Goal: Transaction & Acquisition: Purchase product/service

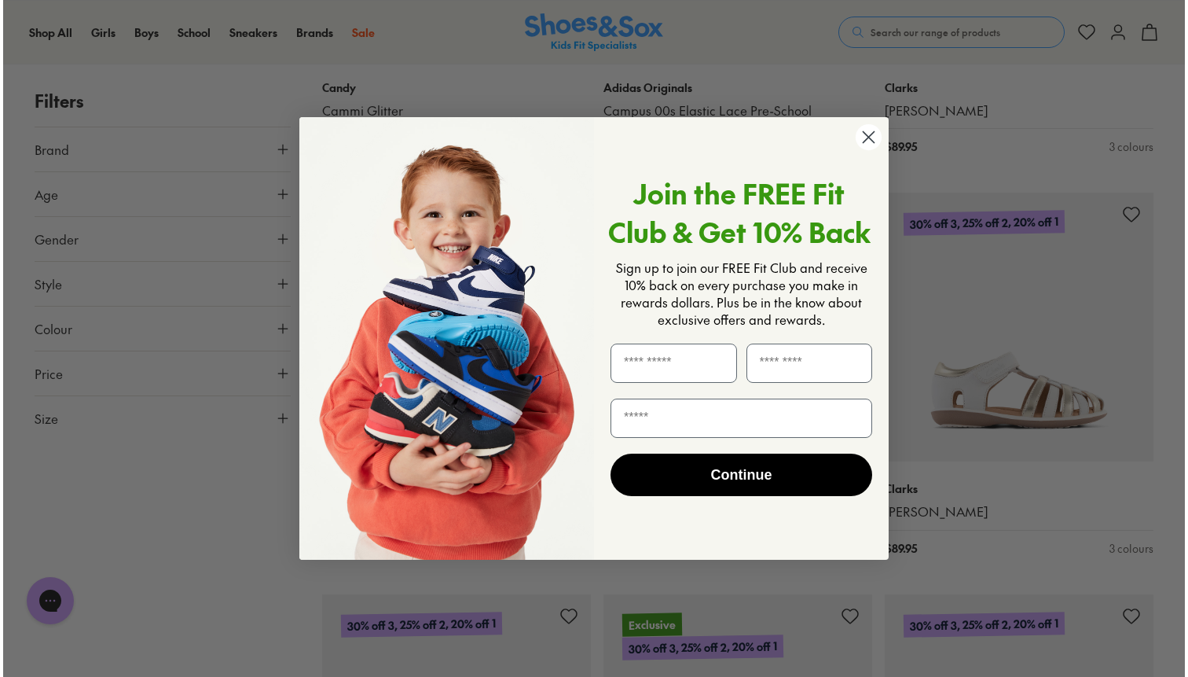
scroll to position [3068, 0]
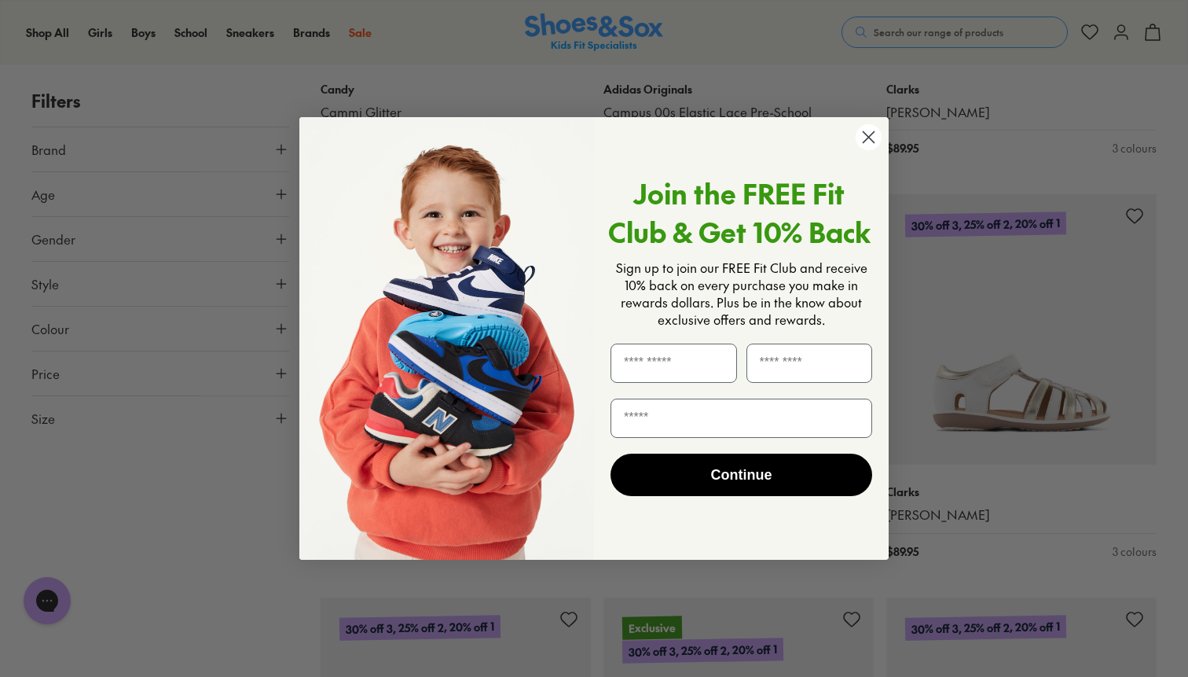
click at [869, 137] on icon "Close dialog" at bounding box center [869, 137] width 11 height 11
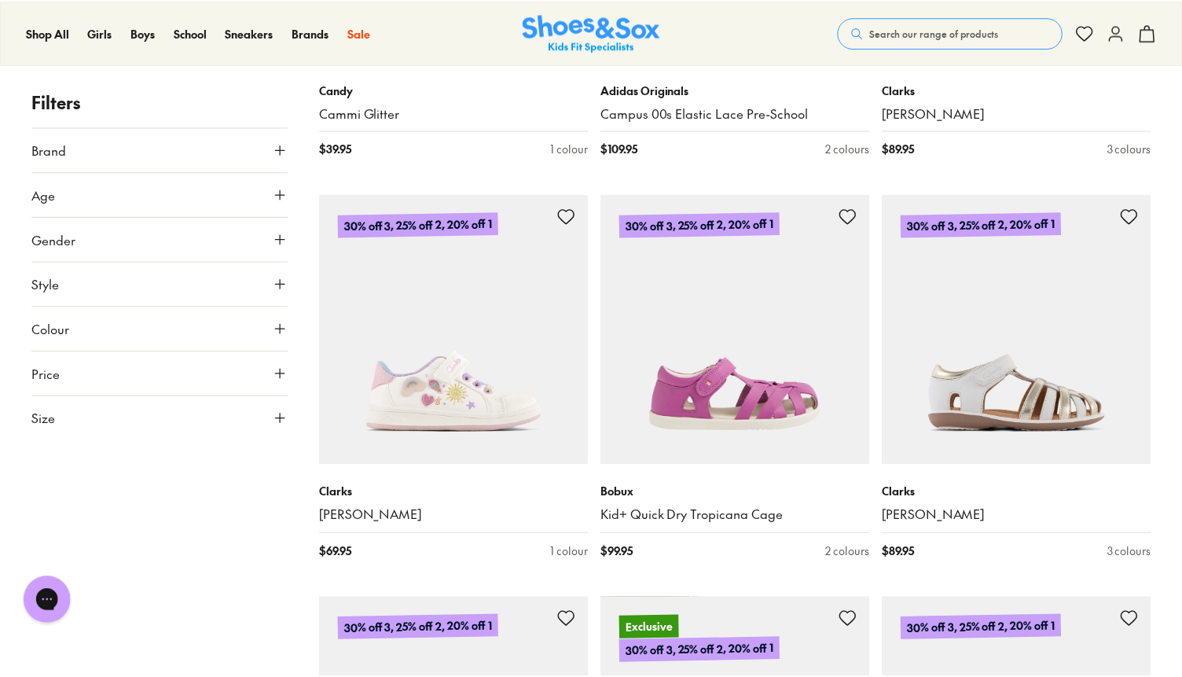
scroll to position [3058, 0]
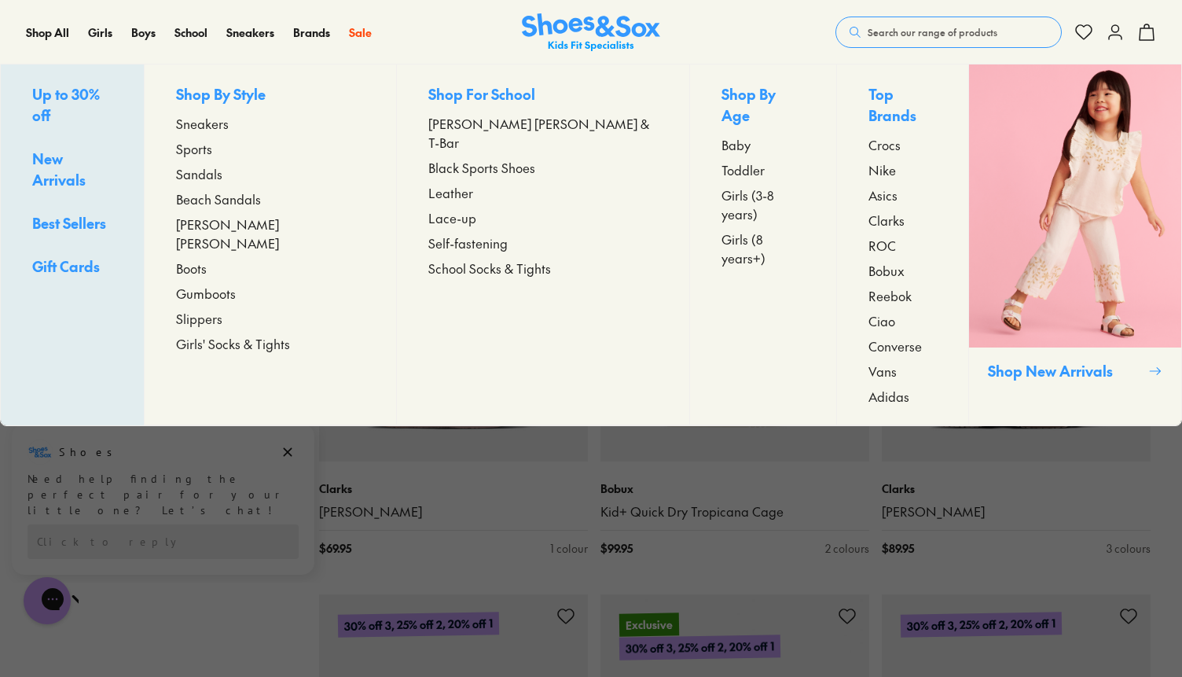
click at [229, 121] on span "Sneakers" at bounding box center [202, 123] width 53 height 19
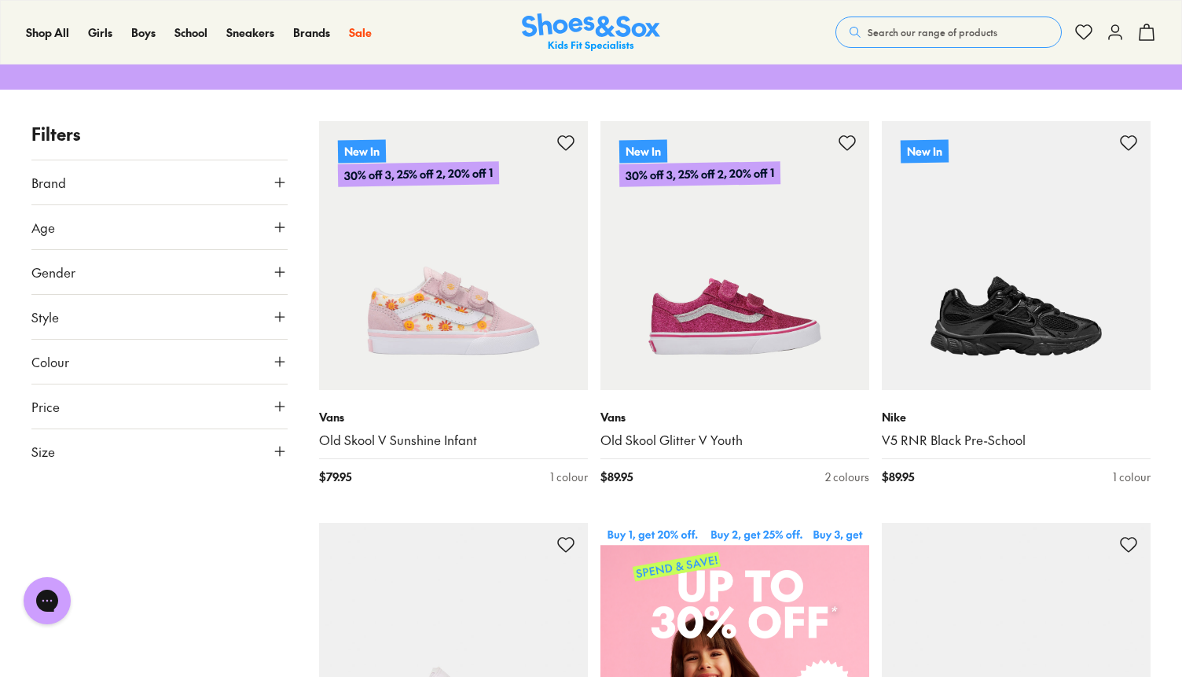
click at [138, 461] on button "Size" at bounding box center [159, 451] width 256 height 44
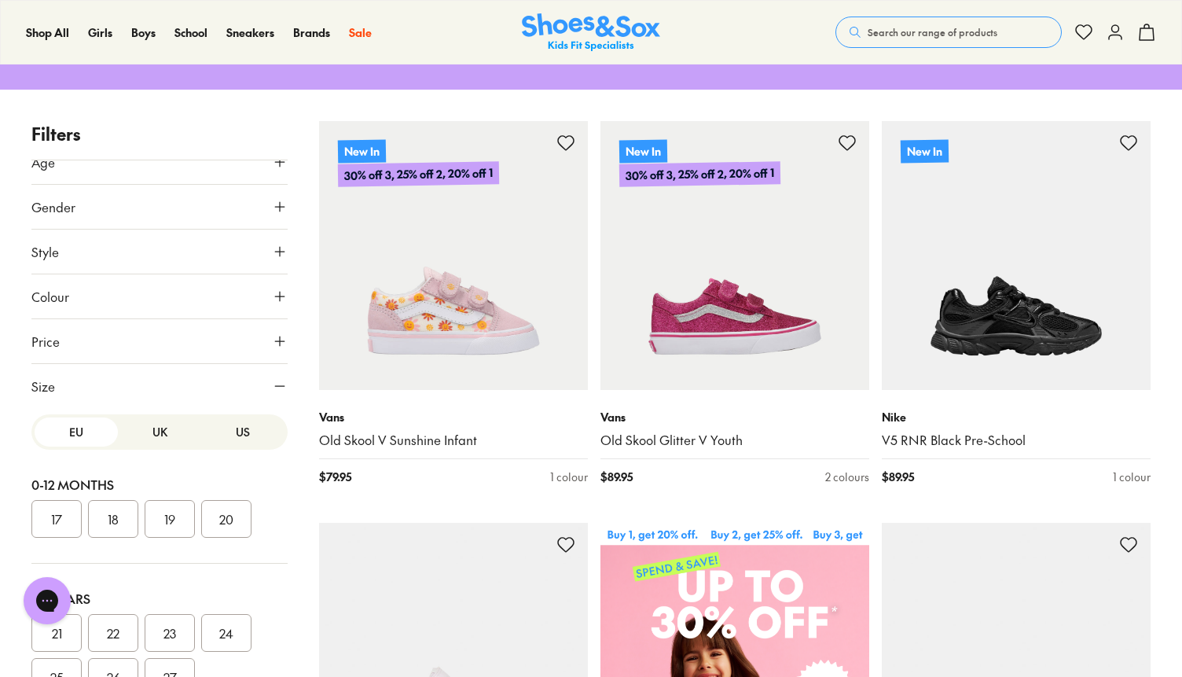
scroll to position [64, 0]
click at [217, 431] on button "US" at bounding box center [242, 433] width 83 height 29
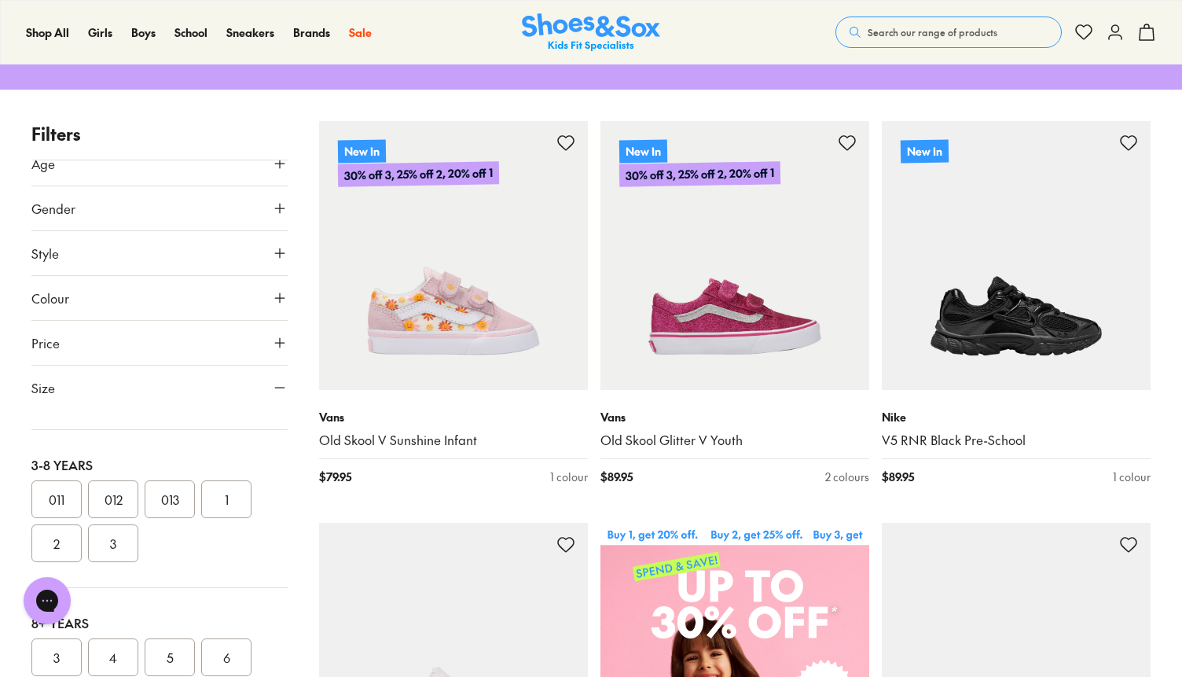
scroll to position [285, 0]
click at [174, 506] on button "013" at bounding box center [170, 507] width 50 height 38
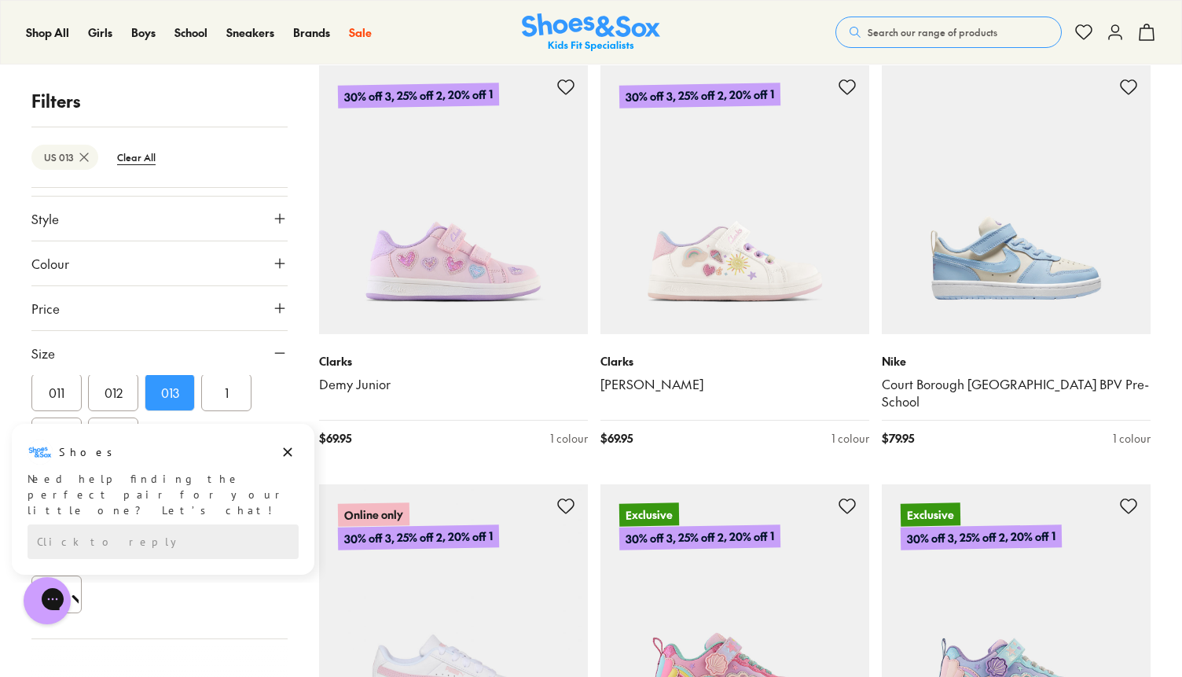
scroll to position [1469, 0]
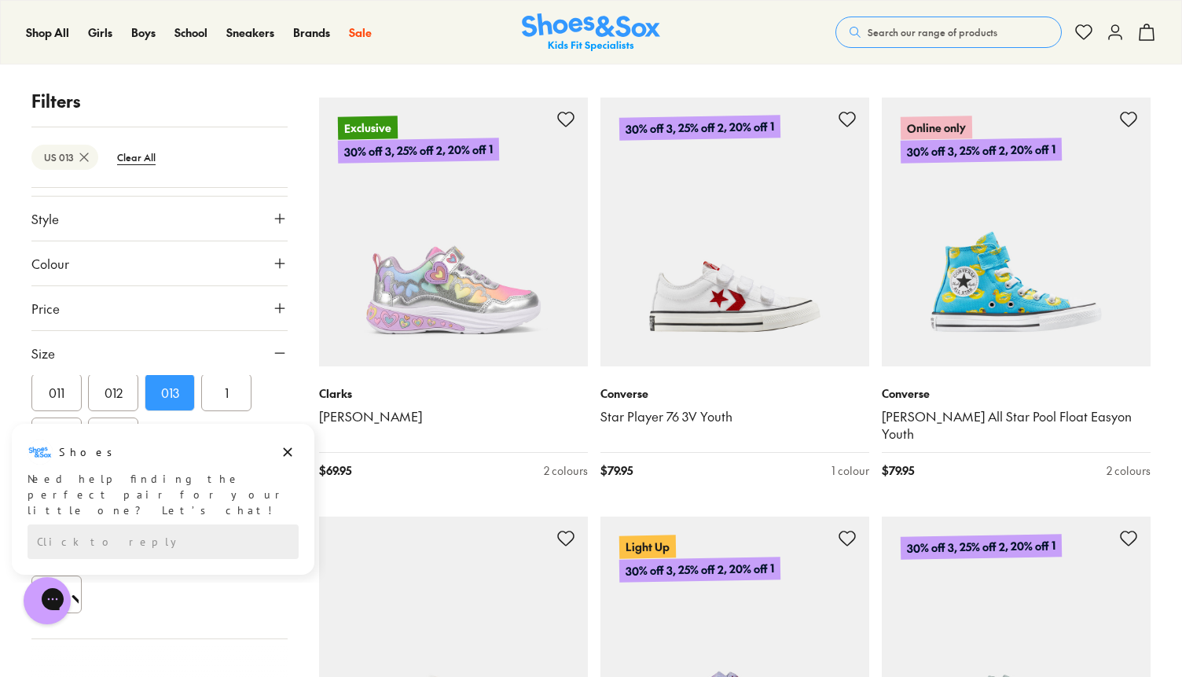
scroll to position [8250, 0]
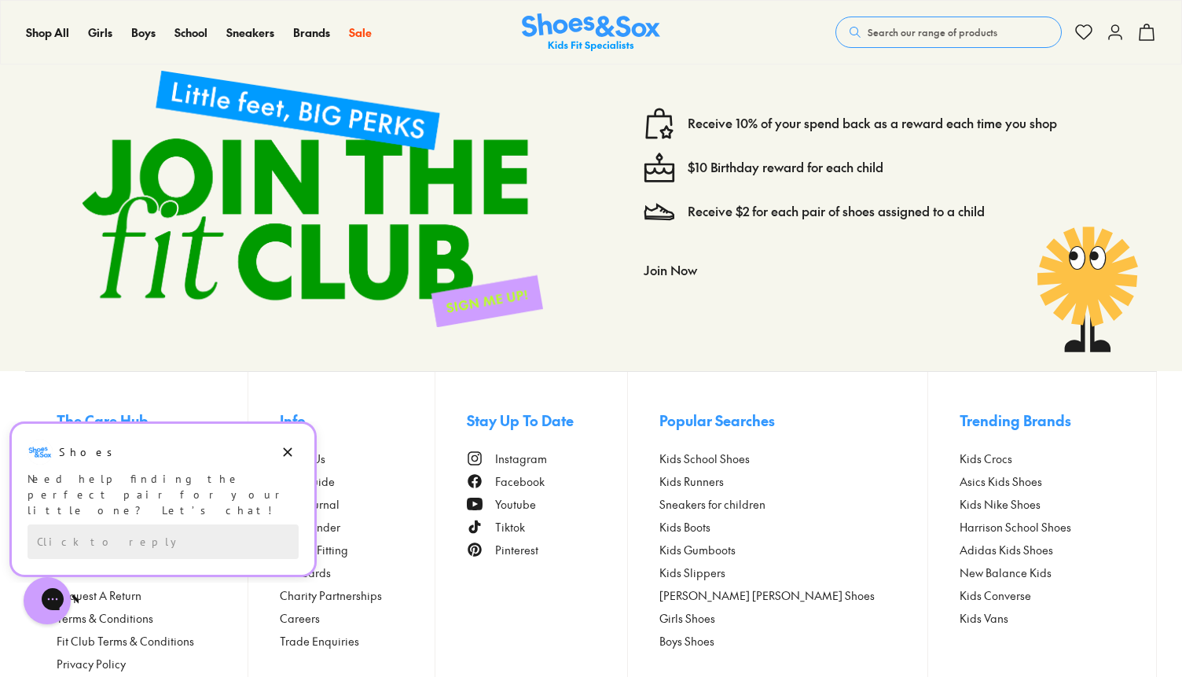
scroll to position [11892, 0]
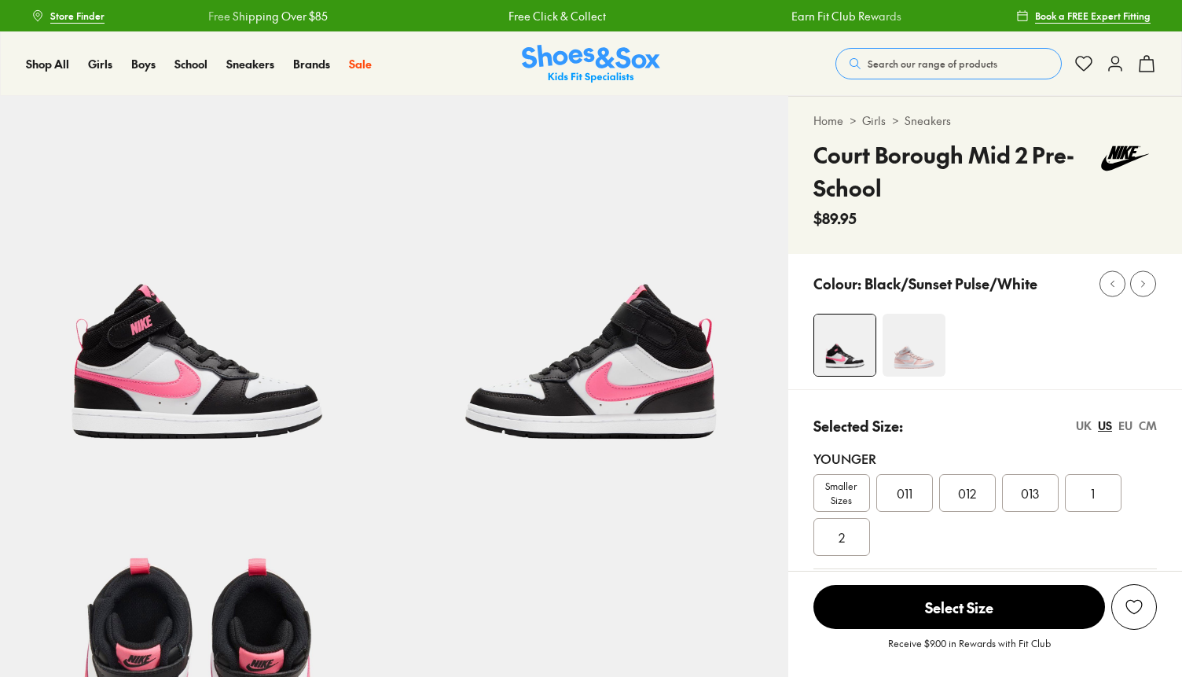
select select "*"
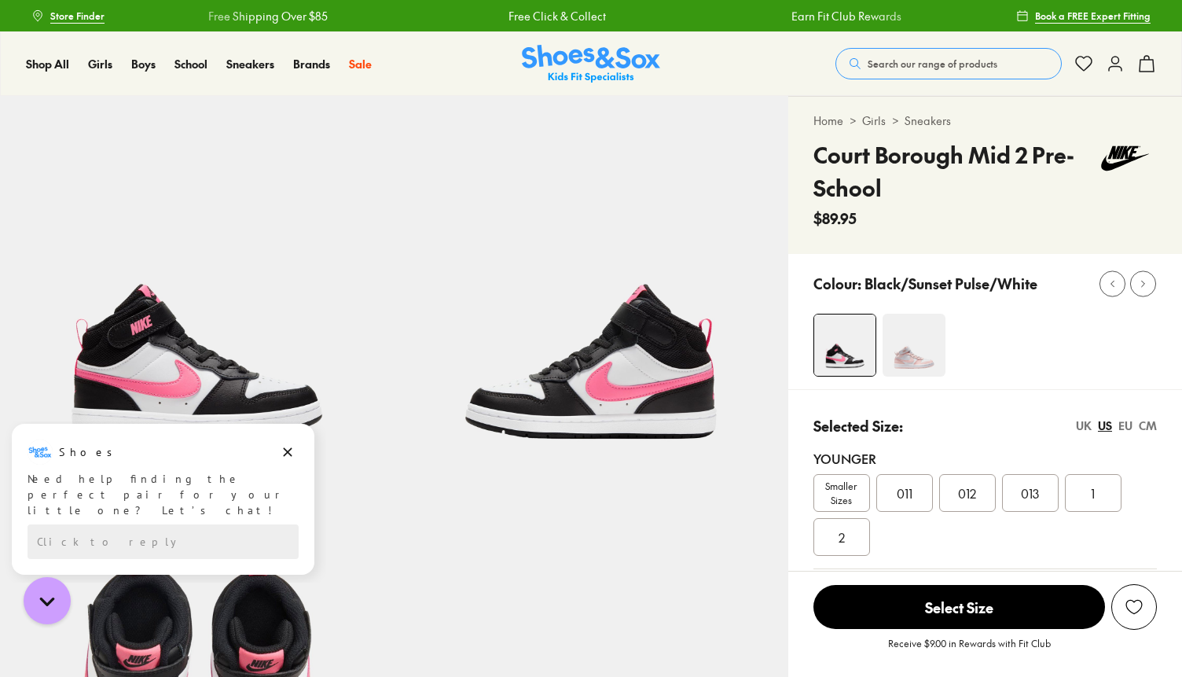
click at [900, 354] on img at bounding box center [913, 345] width 63 height 63
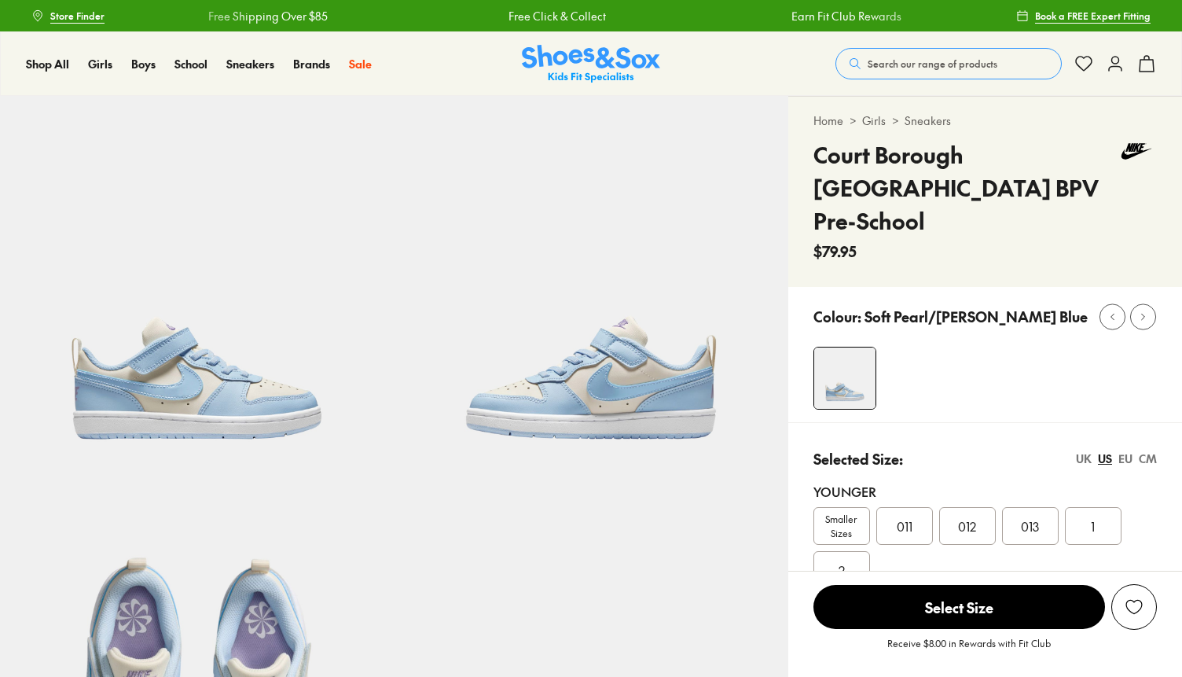
select select "*"
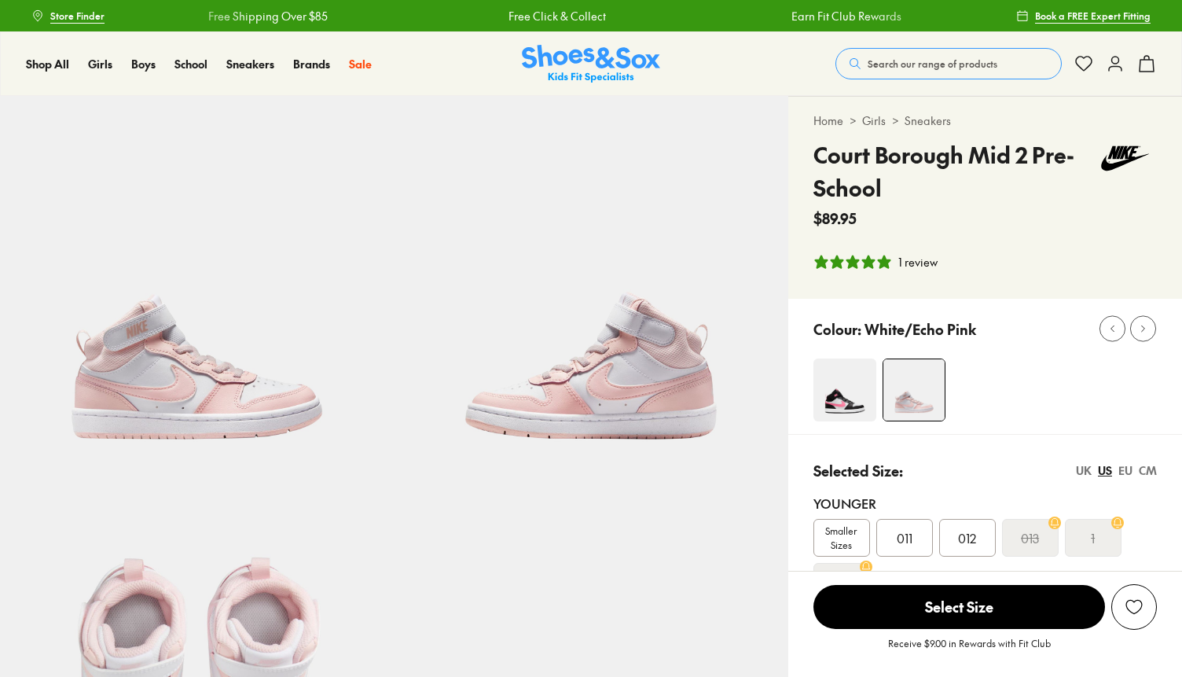
select select "*"
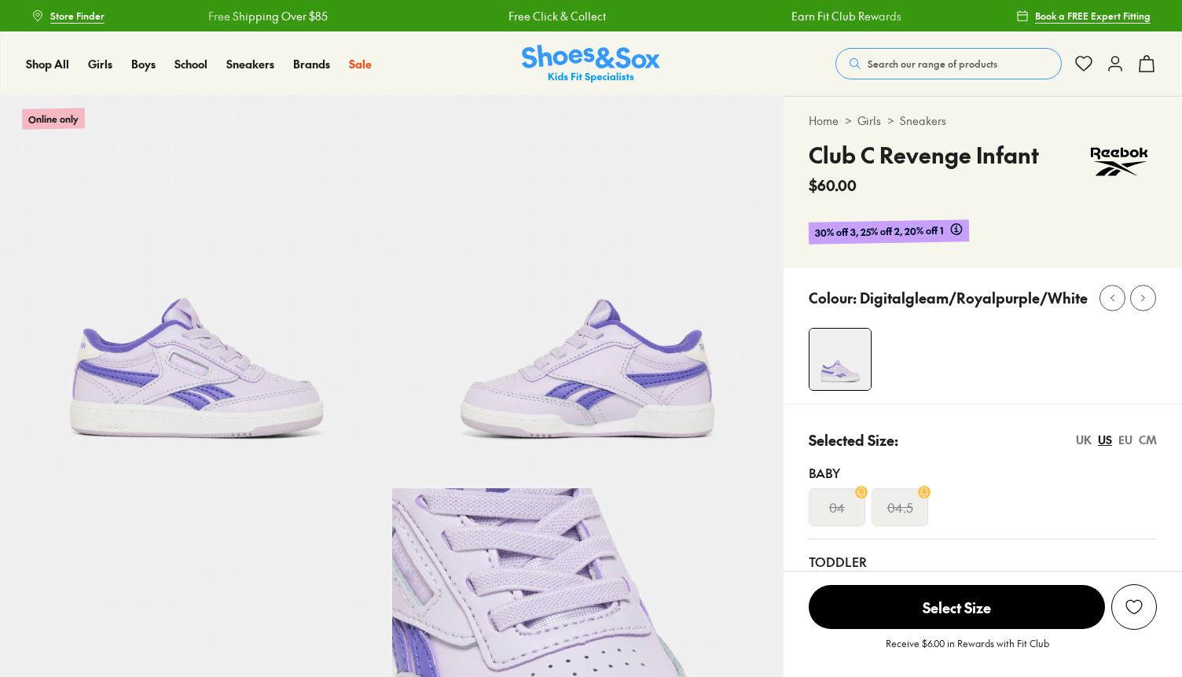
select select "*"
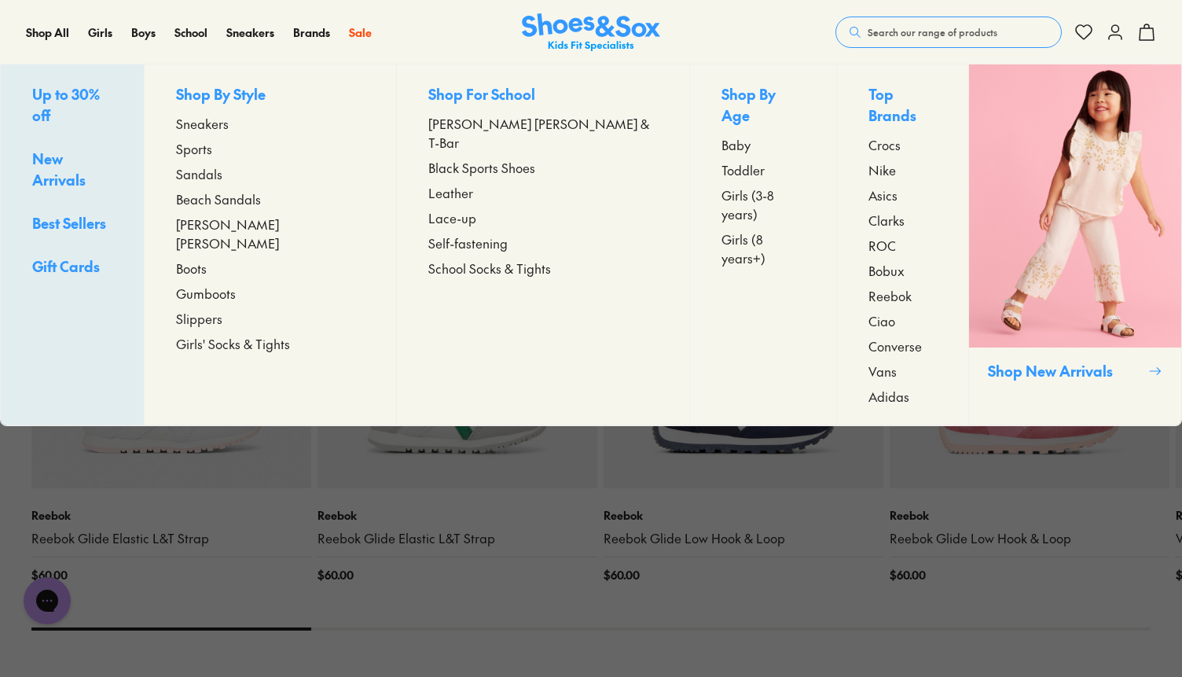
click at [721, 185] on span "Girls (3-8 years)" at bounding box center [762, 204] width 83 height 38
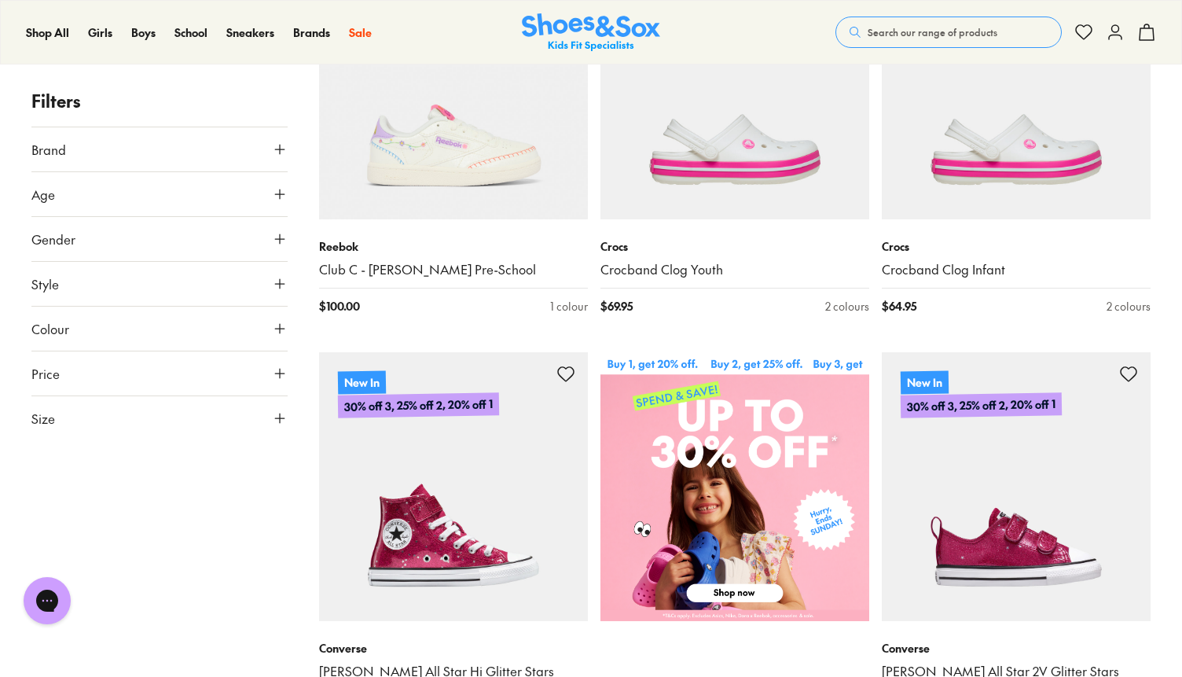
scroll to position [411, 0]
click at [280, 413] on icon at bounding box center [280, 418] width 16 height 16
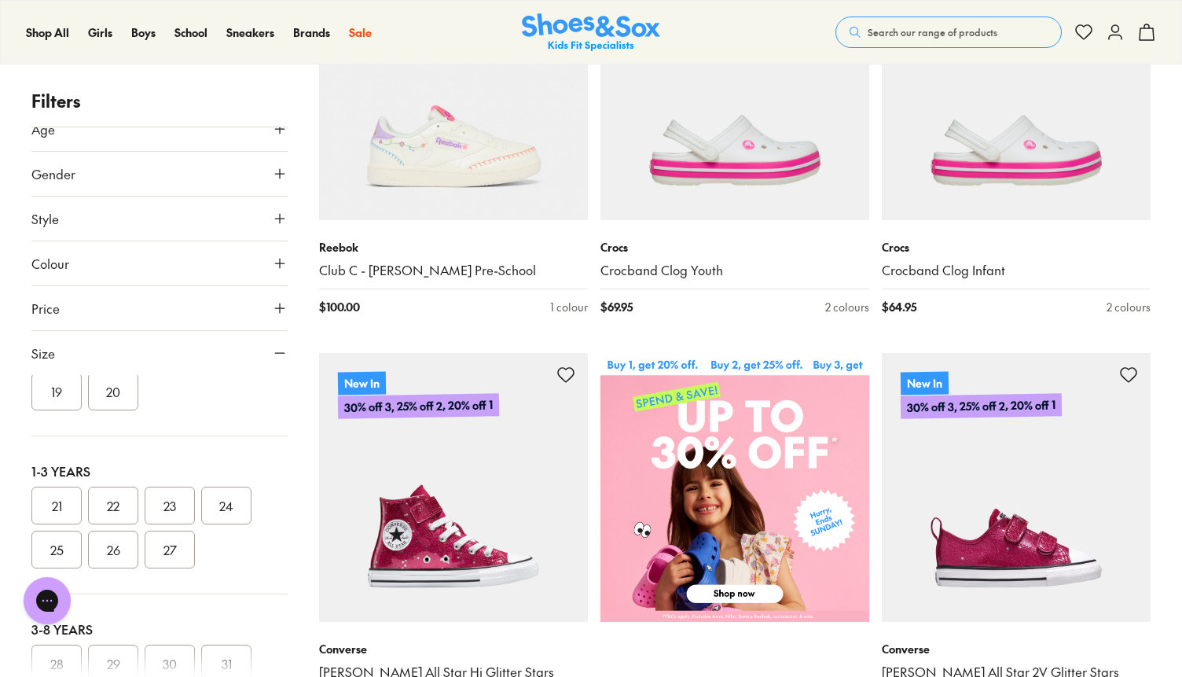
scroll to position [0, 0]
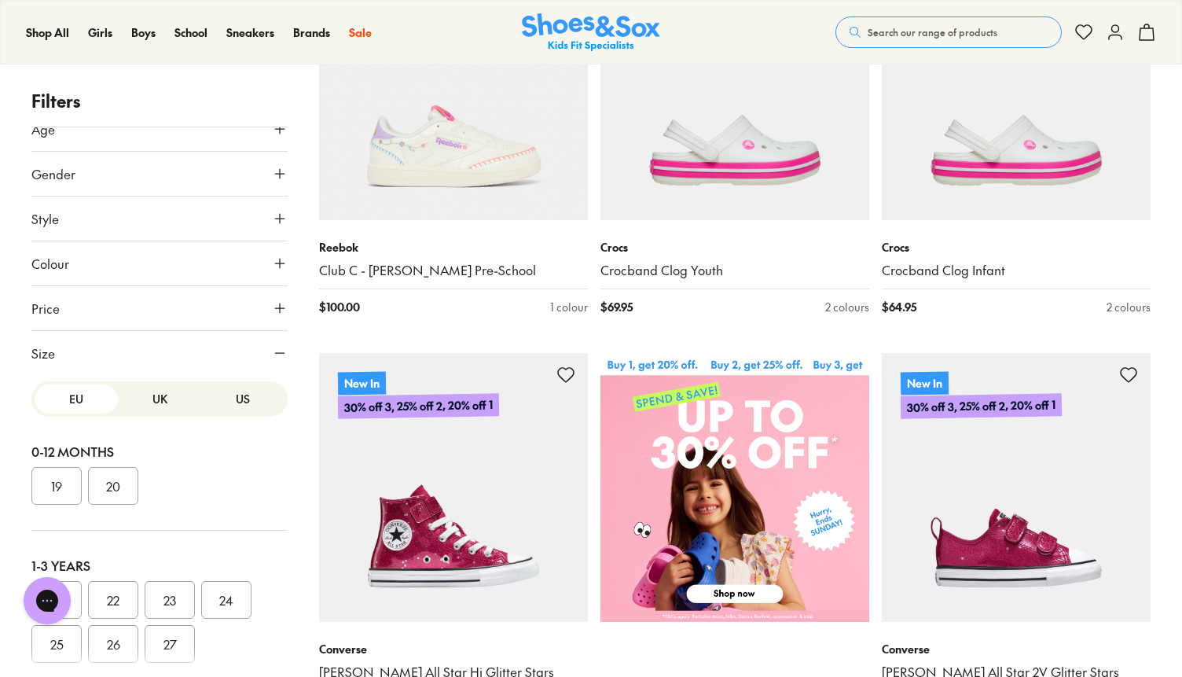
click at [154, 400] on button "UK" at bounding box center [159, 398] width 83 height 29
click at [218, 411] on button "US" at bounding box center [242, 398] width 83 height 29
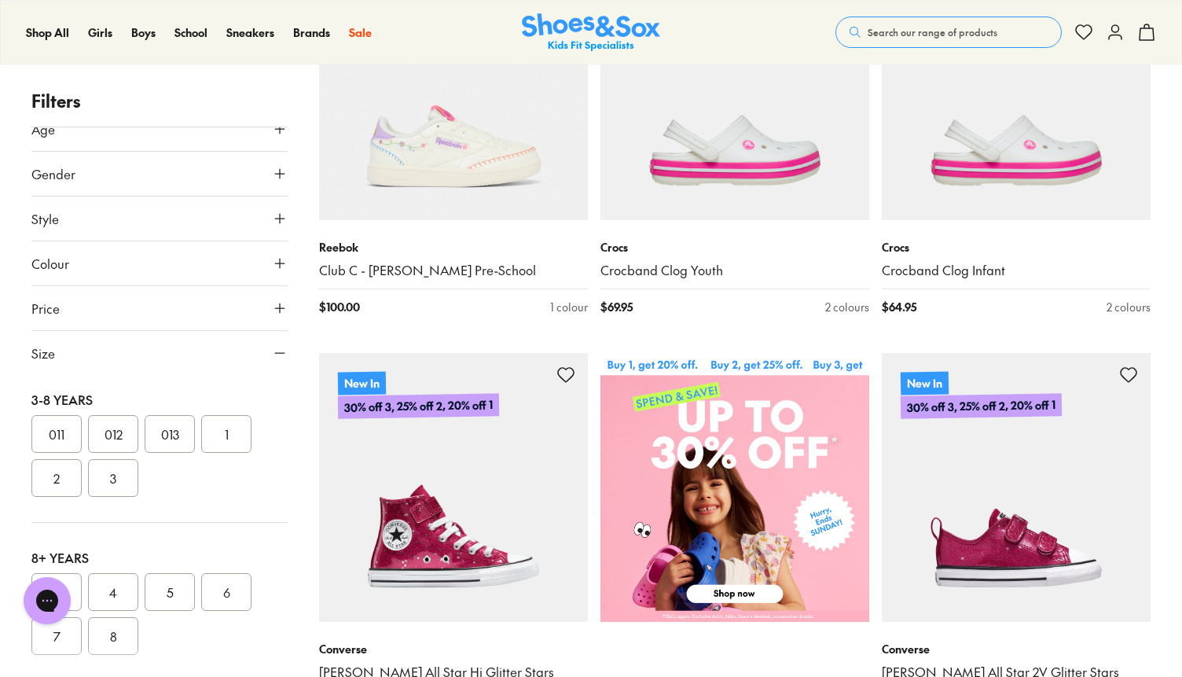
scroll to position [325, 0]
click at [127, 427] on button "012" at bounding box center [113, 432] width 50 height 38
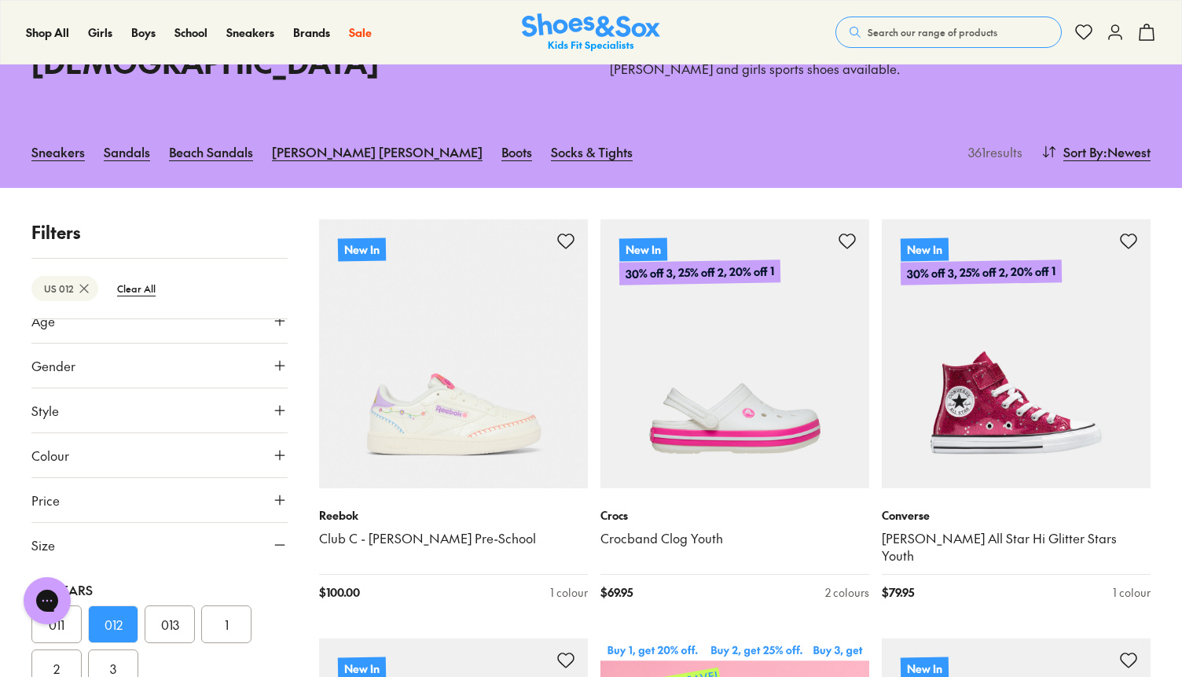
click at [164, 605] on button "013" at bounding box center [170, 624] width 50 height 38
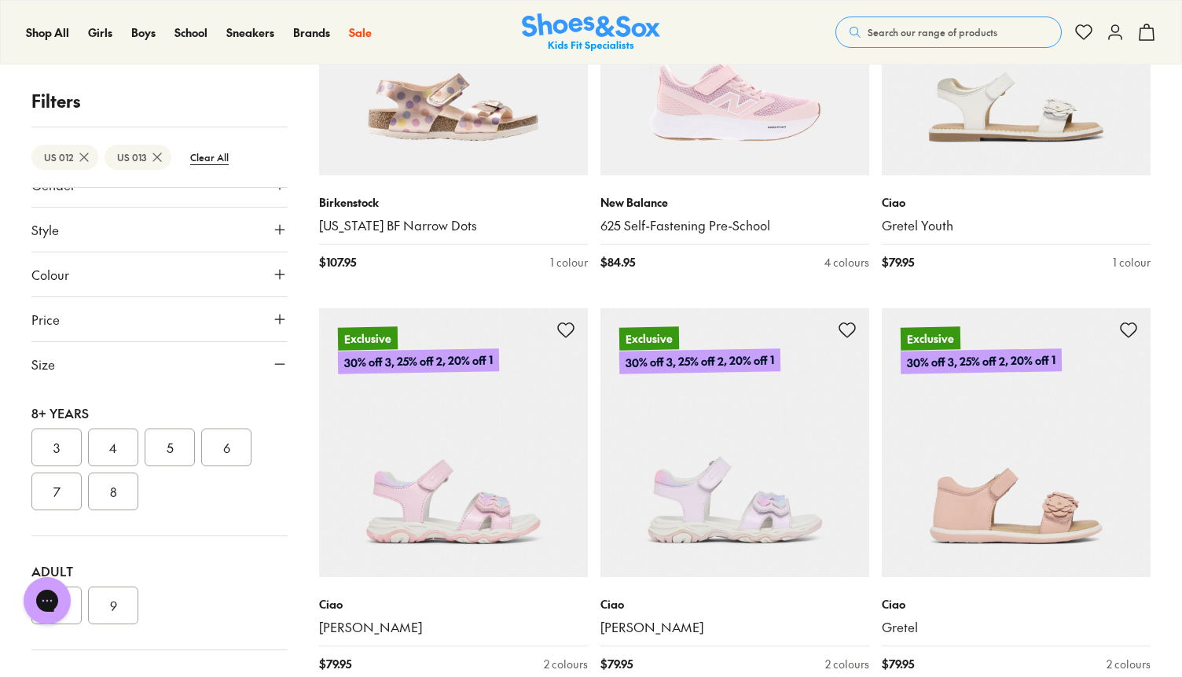
scroll to position [2880, 0]
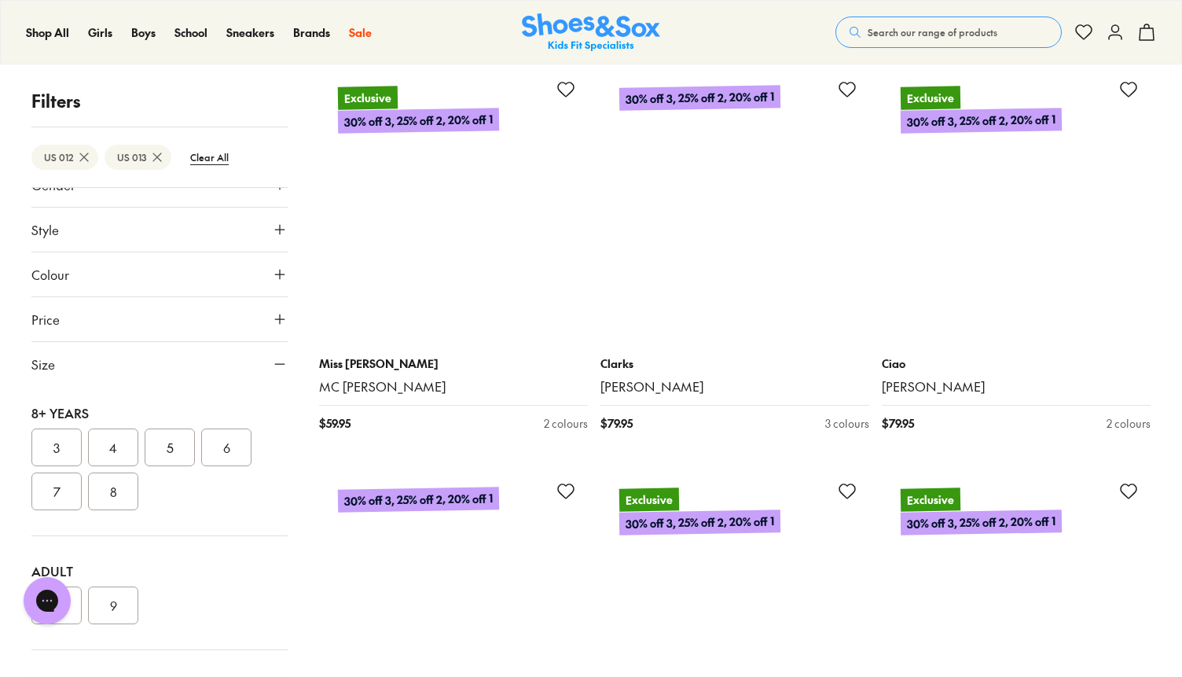
scroll to position [7933, 0]
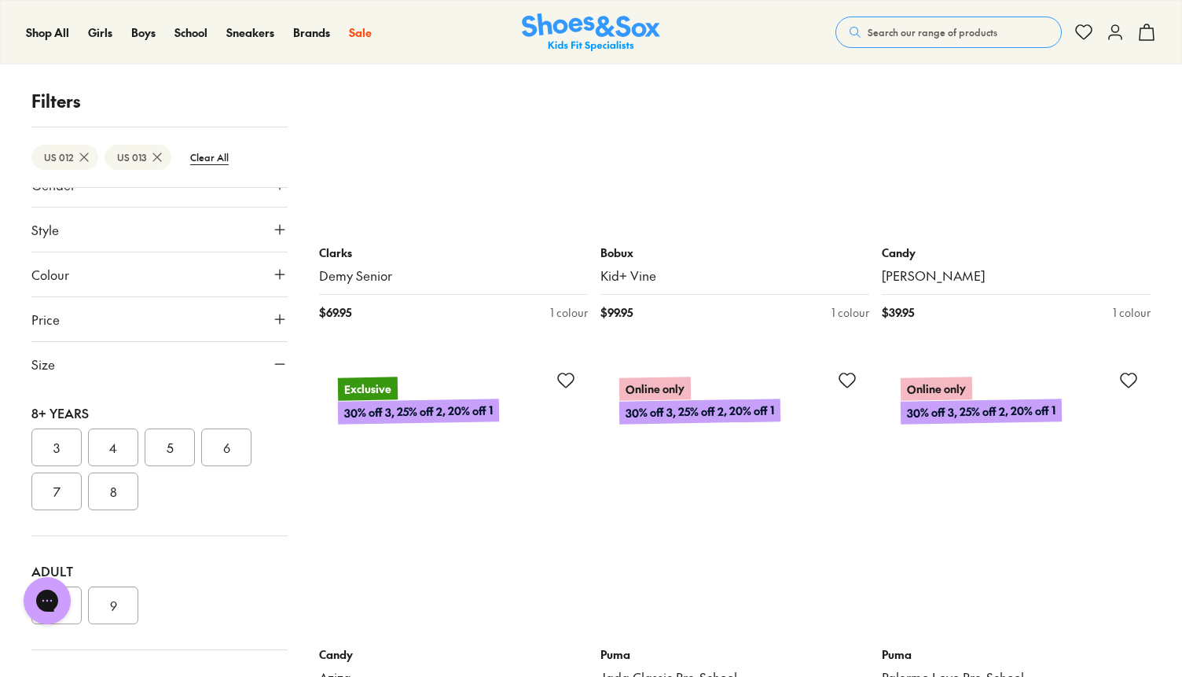
scroll to position [11918, 0]
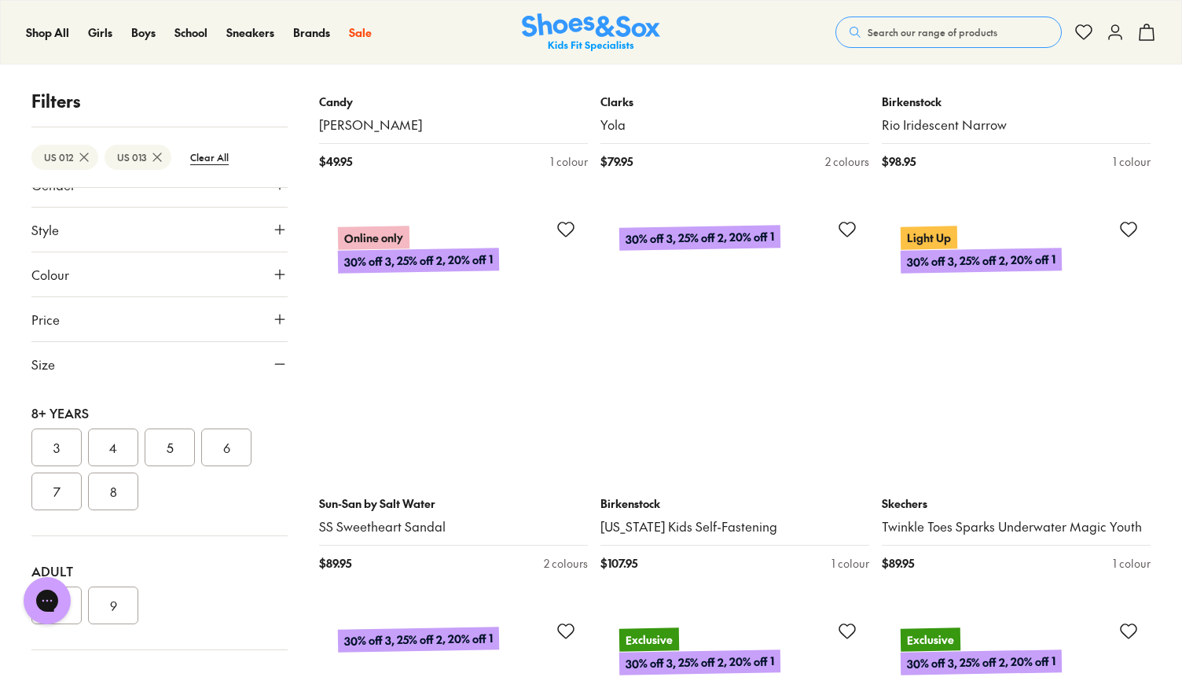
scroll to position [15058, 0]
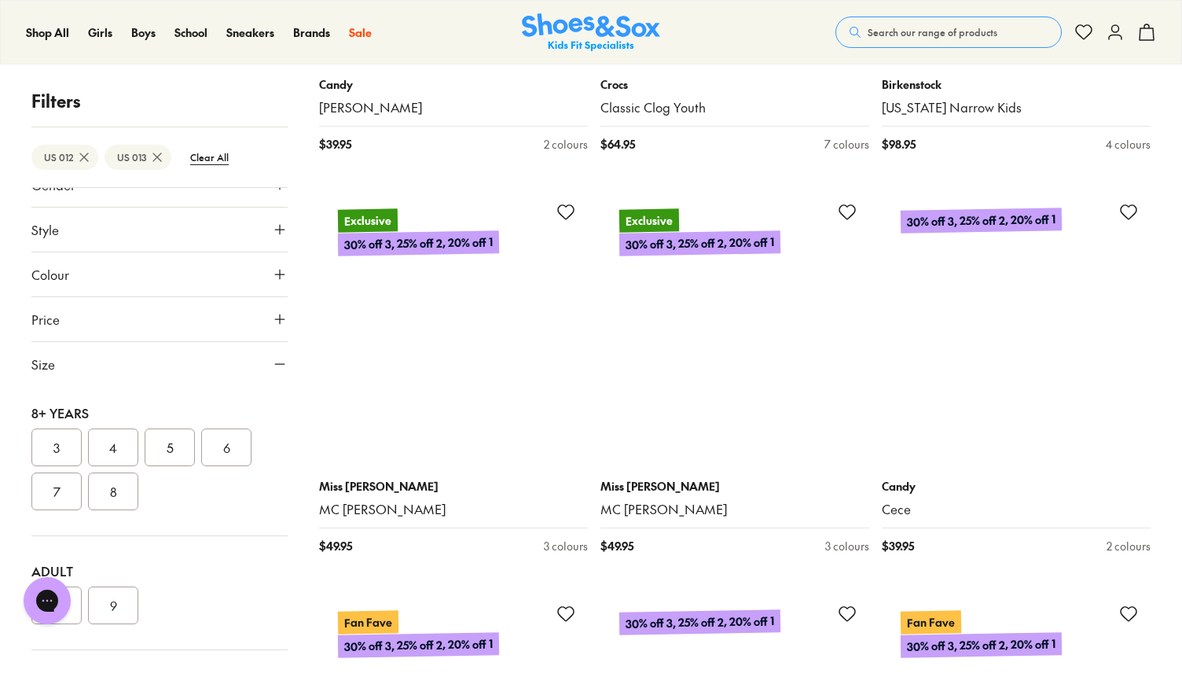
scroll to position [20666, 0]
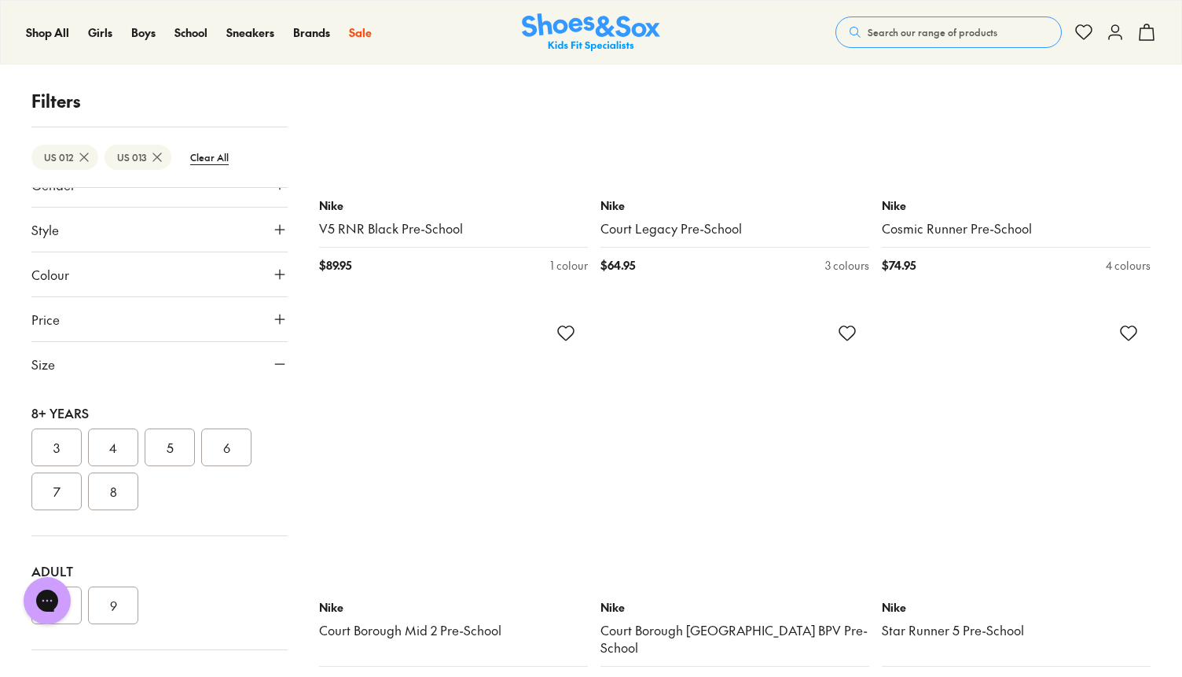
scroll to position [25136, 0]
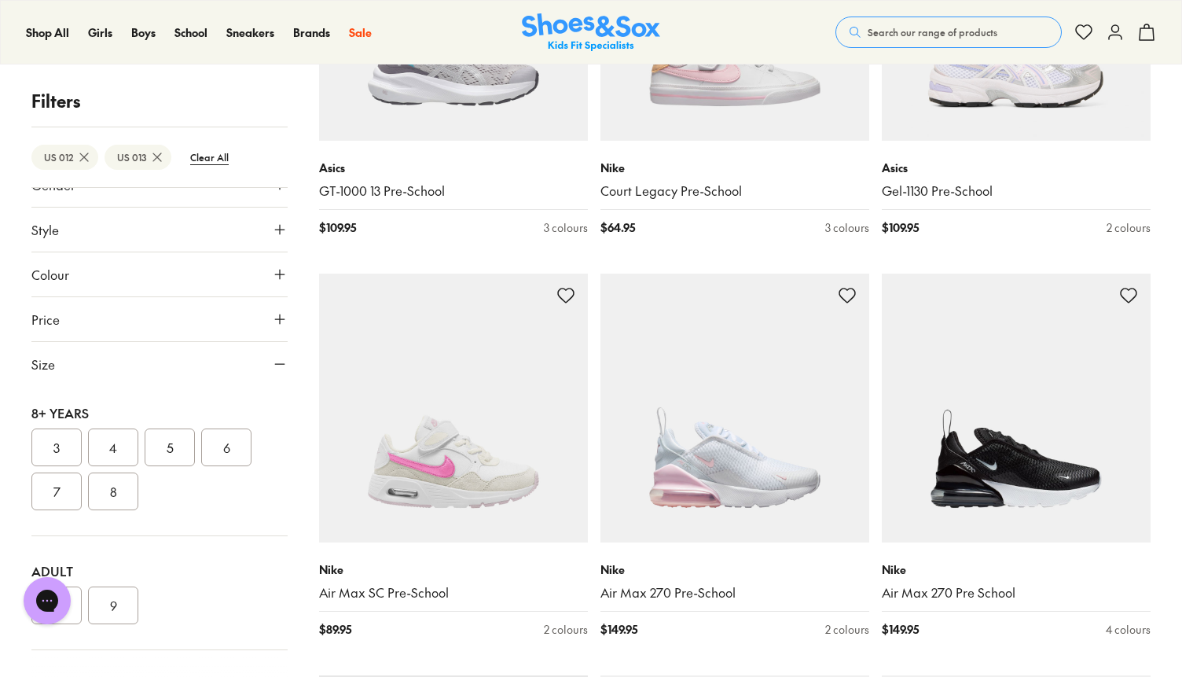
scroll to position [27099, 0]
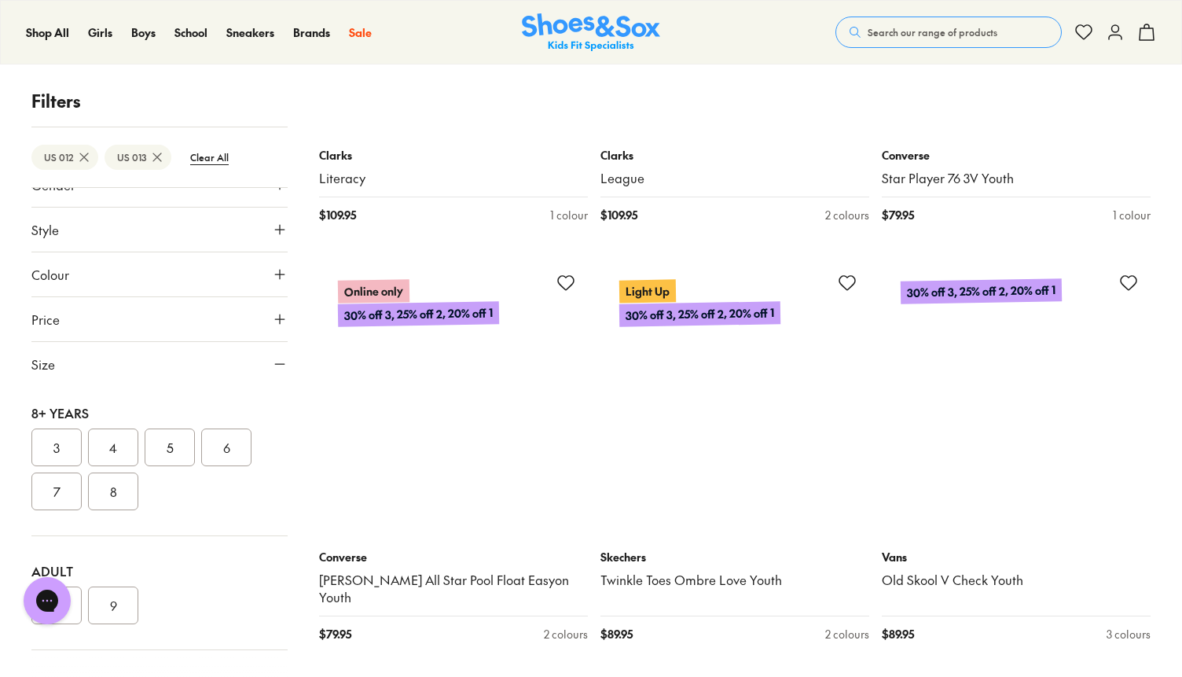
scroll to position [31332, 0]
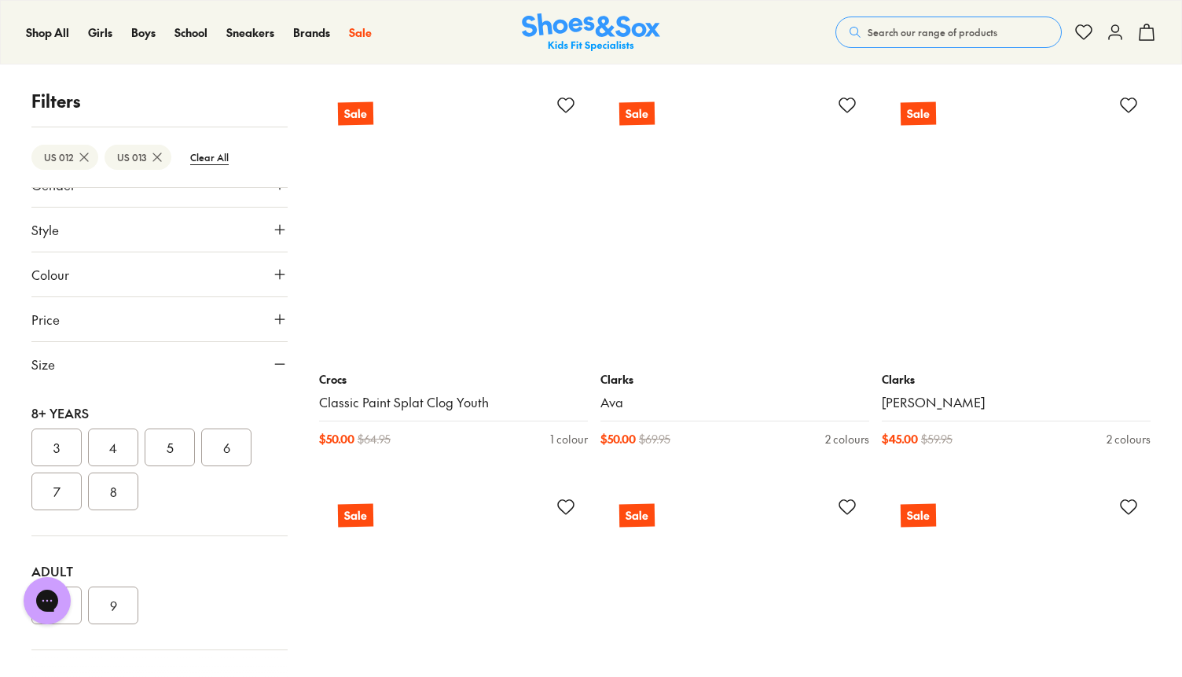
scroll to position [35236, 0]
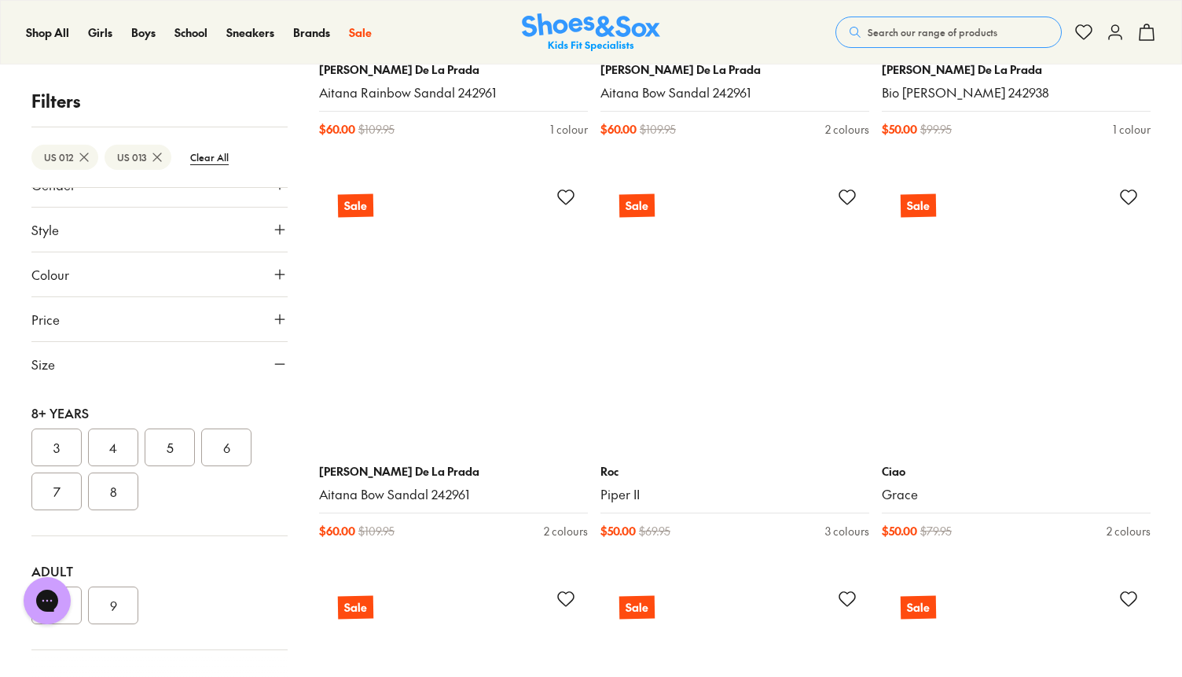
scroll to position [39607, 0]
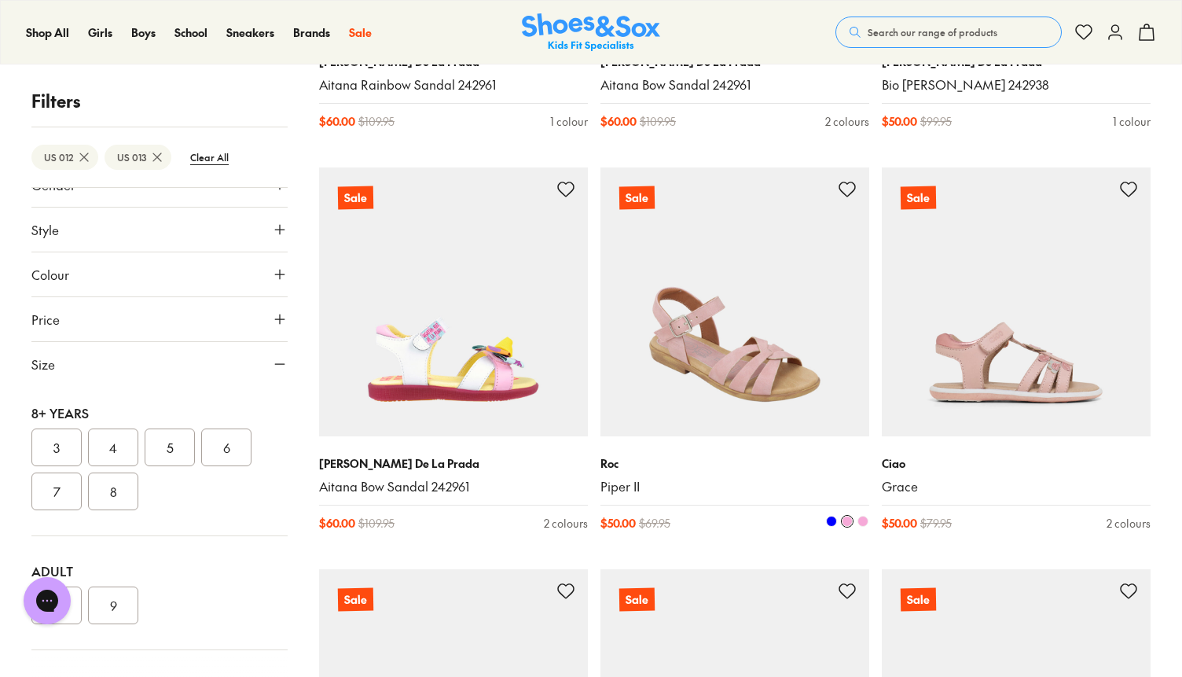
click at [798, 342] on img at bounding box center [734, 301] width 269 height 269
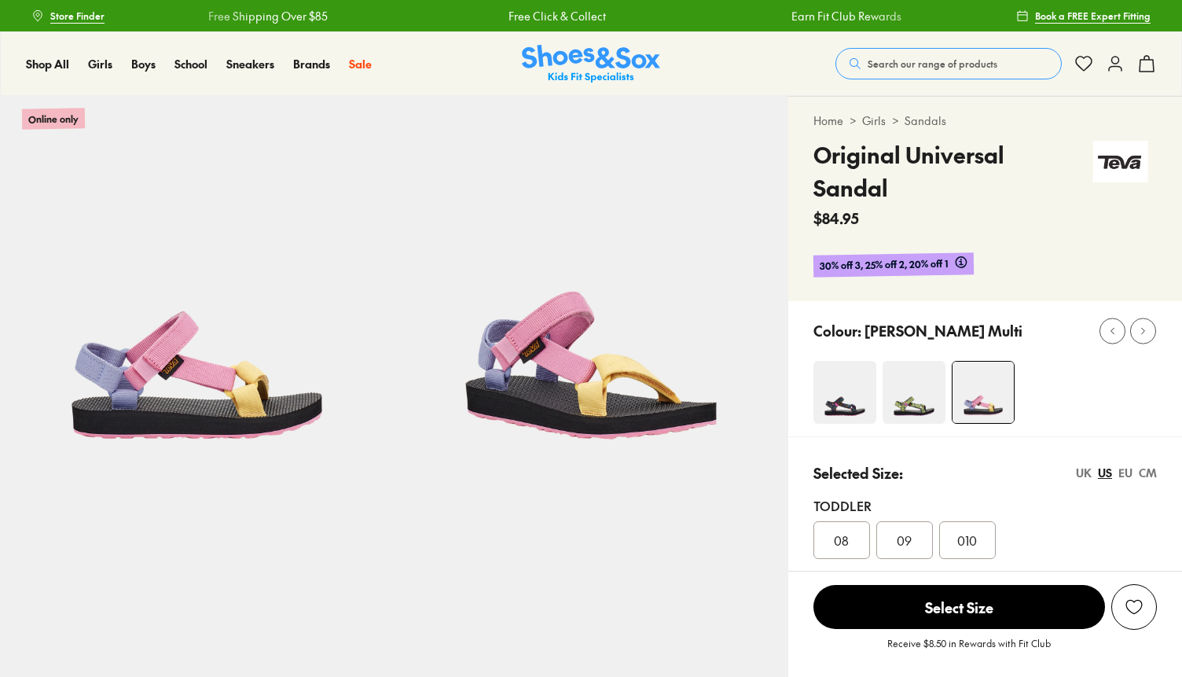
select select "*"
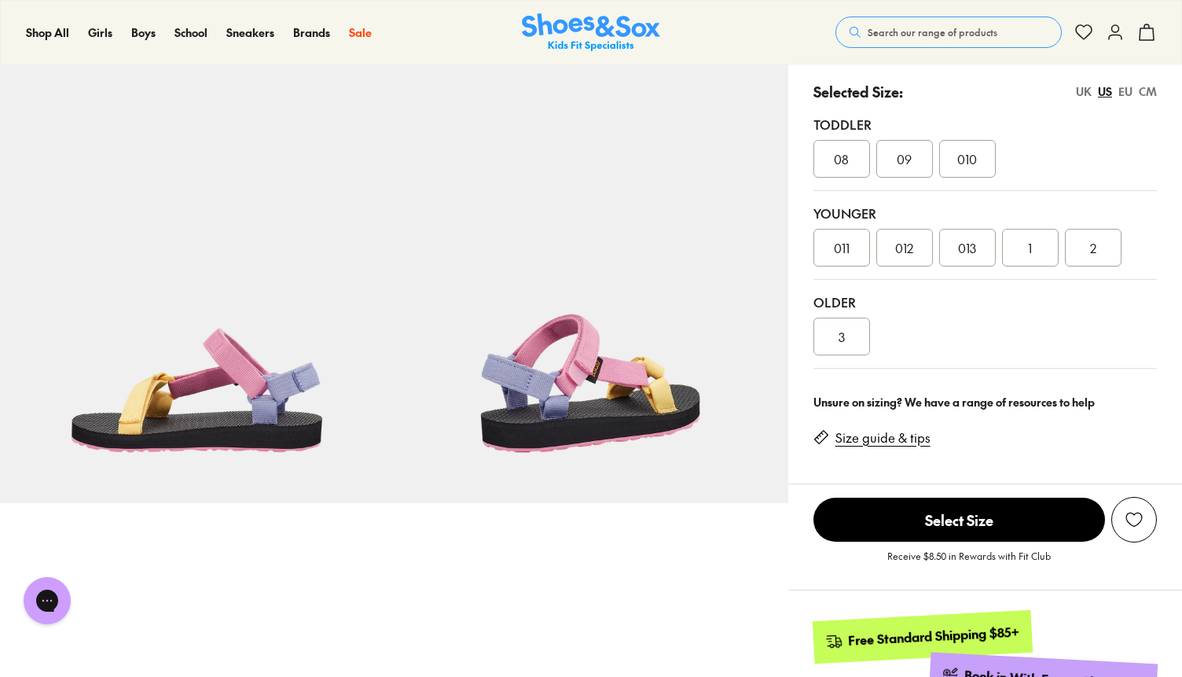
scroll to position [422, 0]
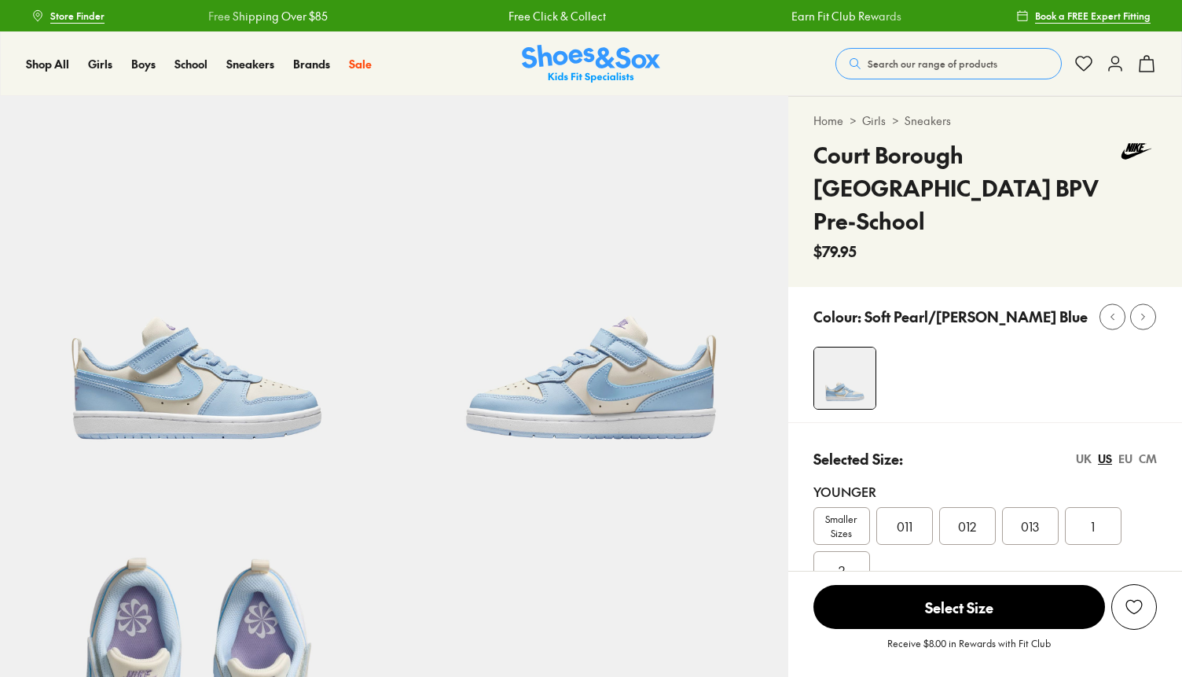
select select "*"
click at [1153, 450] on div "CM" at bounding box center [1148, 458] width 18 height 17
click at [986, 507] on div "18.4" at bounding box center [967, 526] width 57 height 38
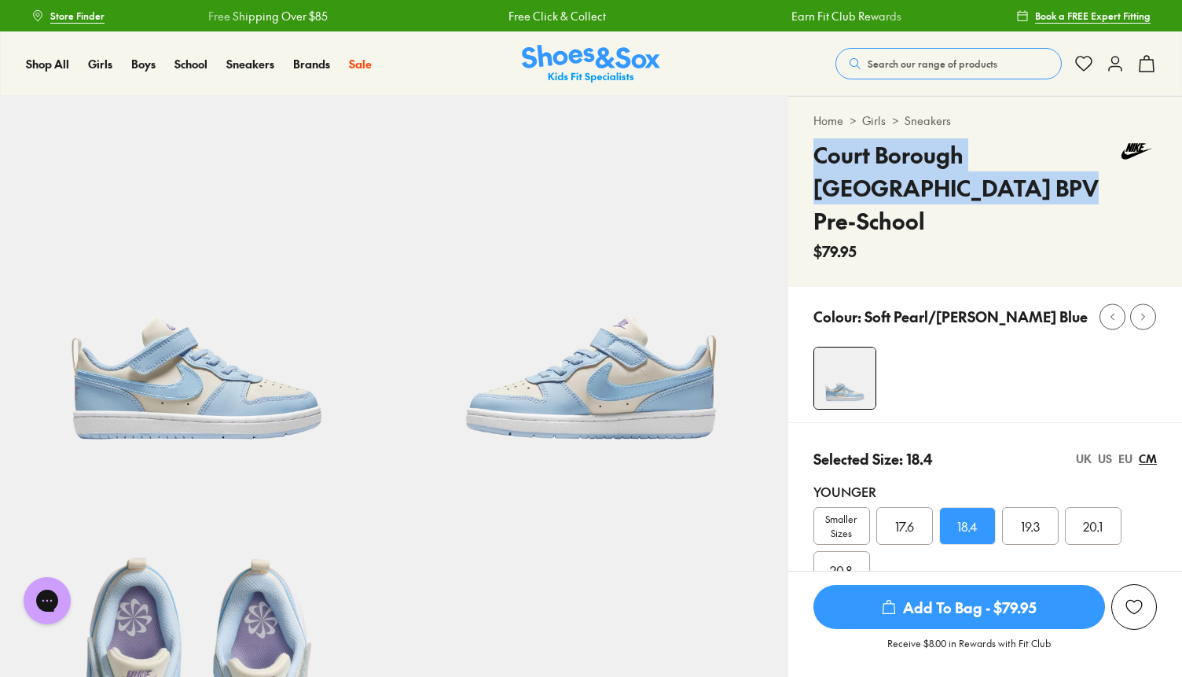
drag, startPoint x: 944, startPoint y: 190, endPoint x: 816, endPoint y: 152, distance: 134.3
click at [816, 152] on h4 "Court Borough Low Rc BPV Pre-School" at bounding box center [964, 187] width 303 height 99
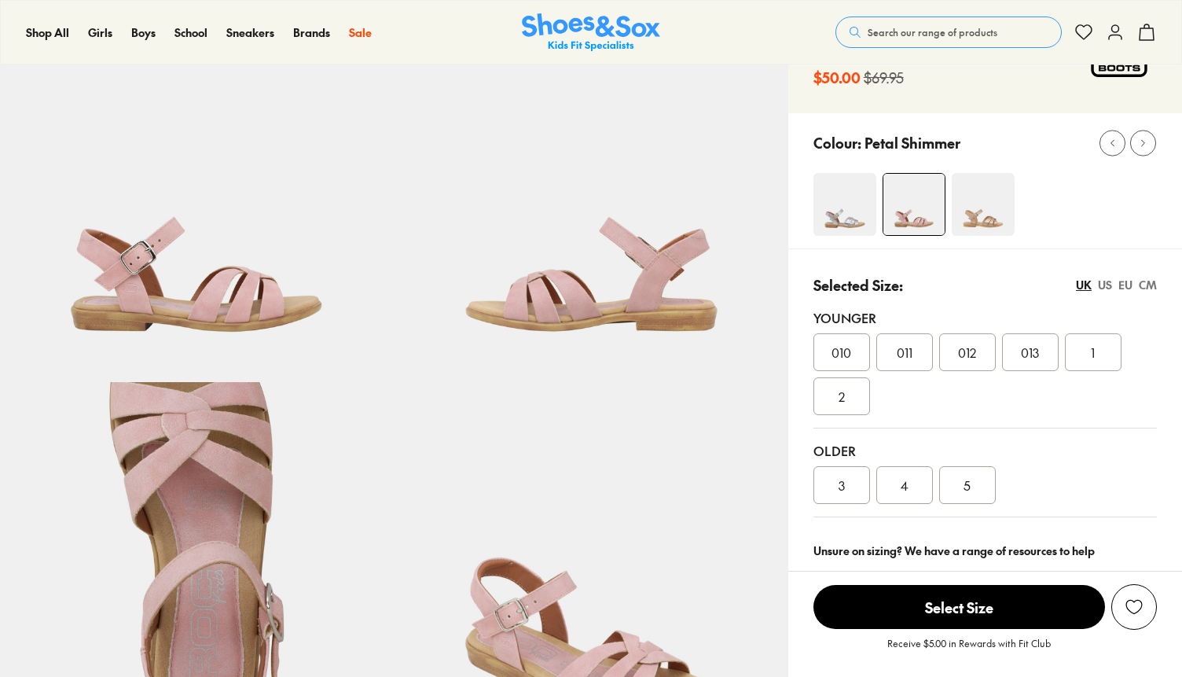
select select "*"
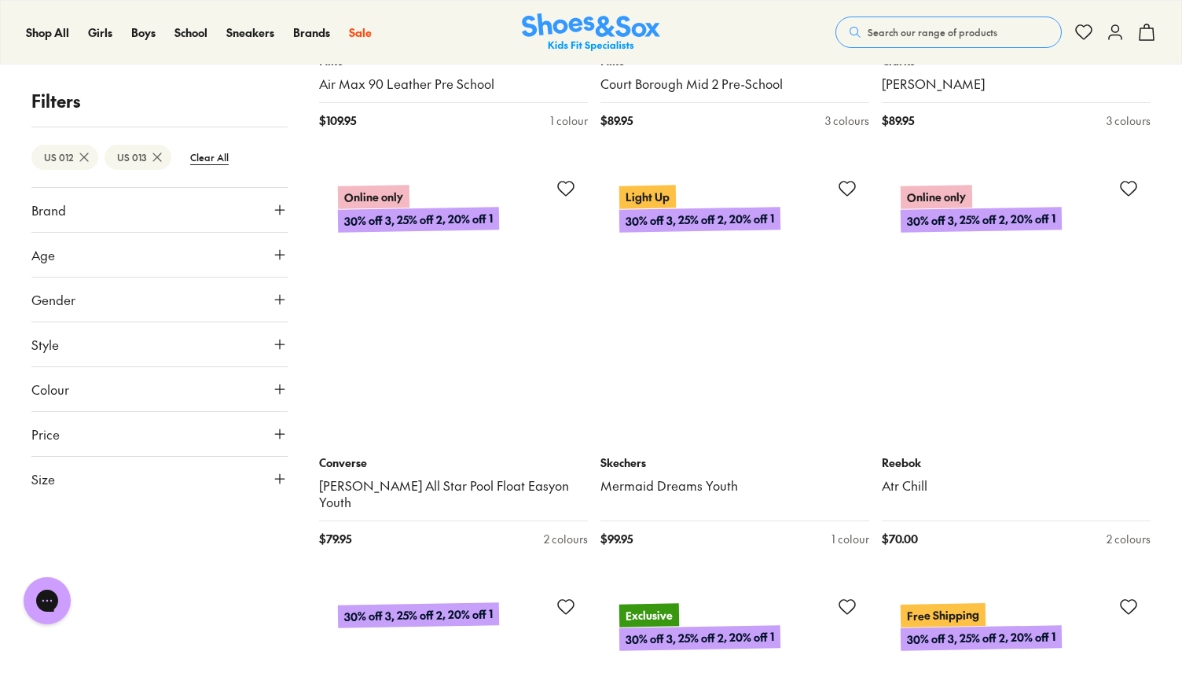
scroll to position [7911, 0]
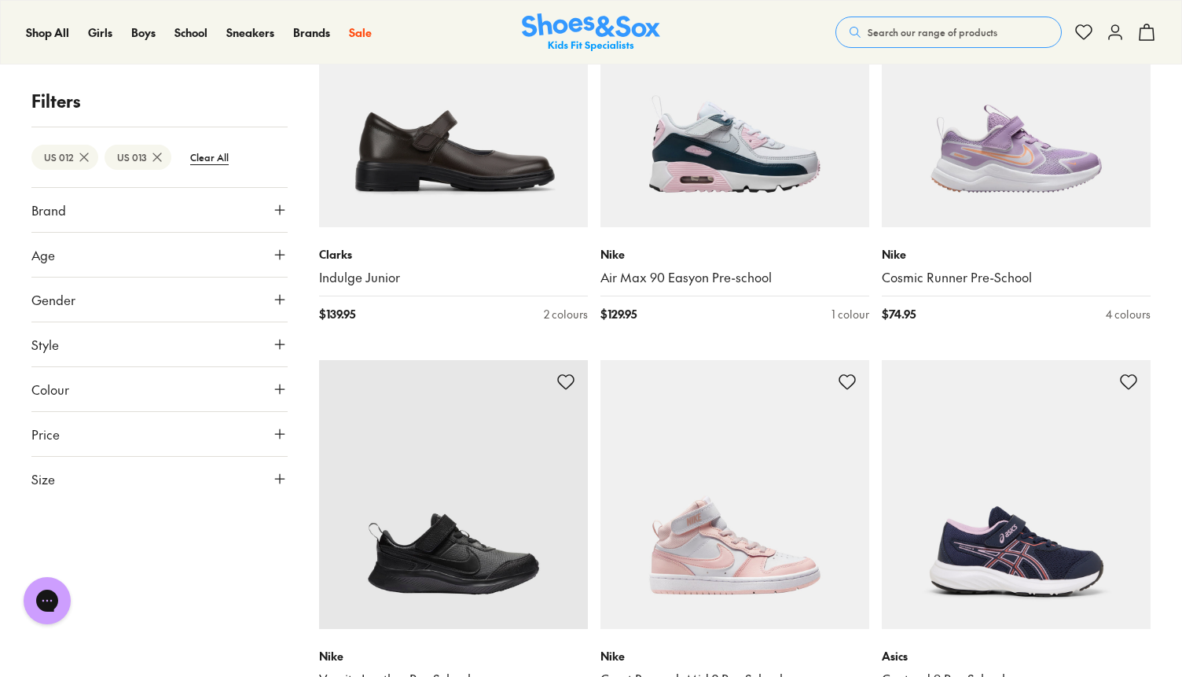
scroll to position [9089, 0]
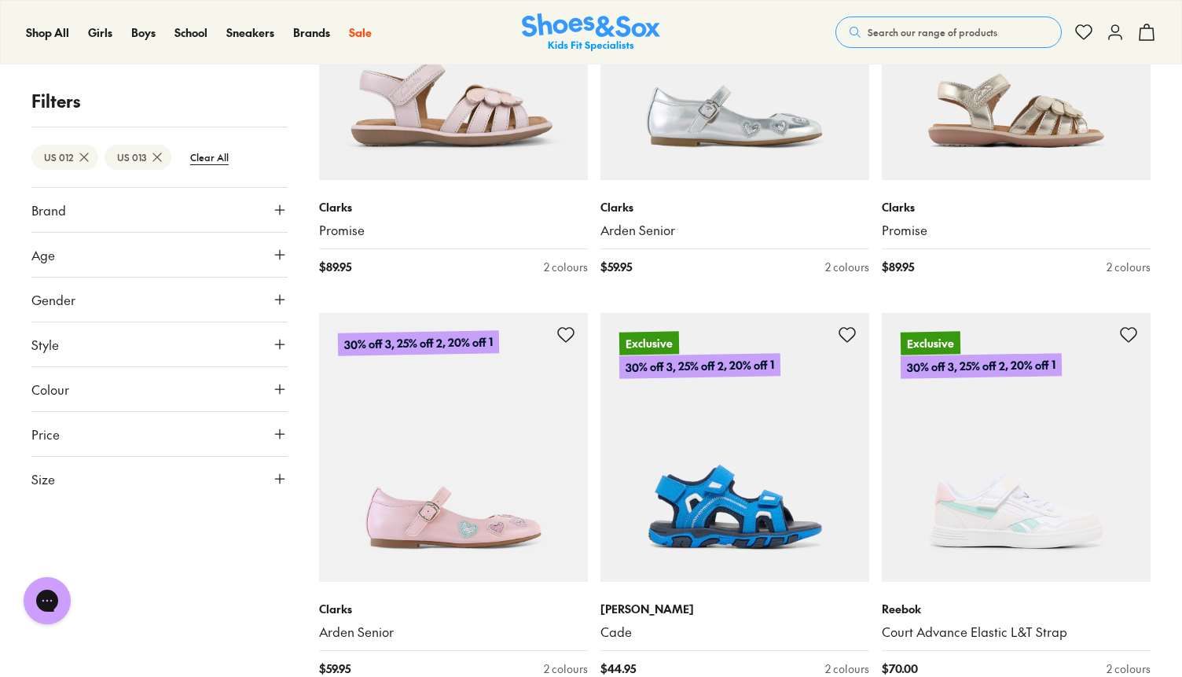
scroll to position [5289, 0]
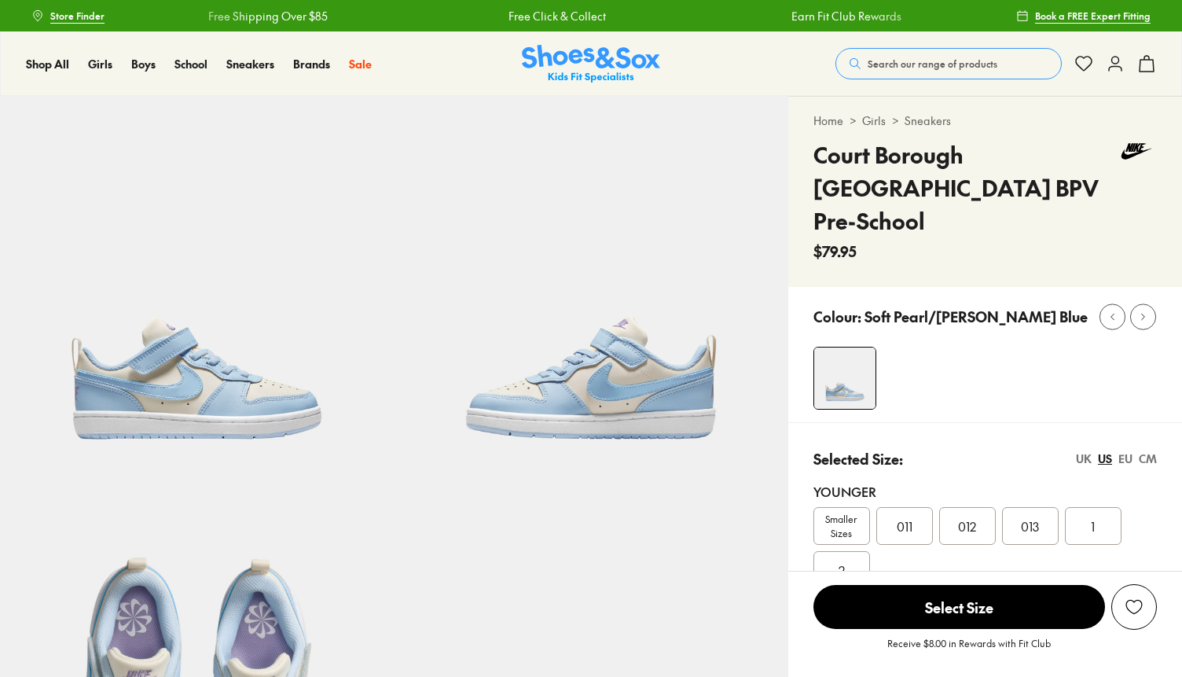
select select "*"
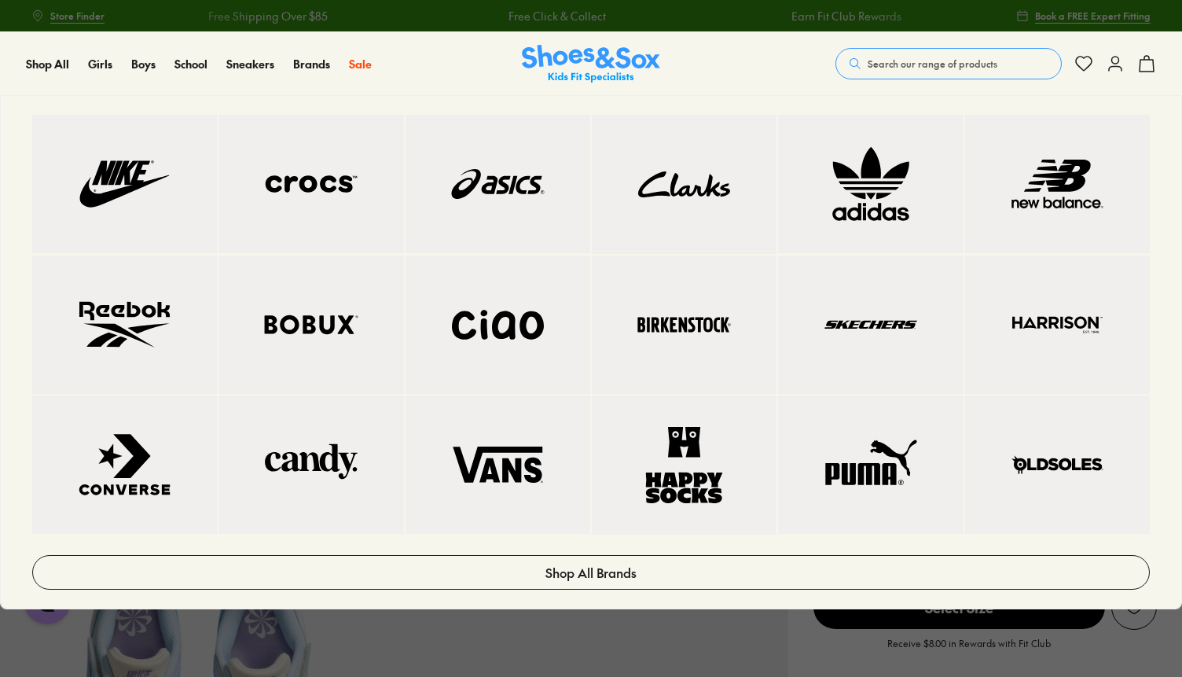
click at [126, 196] on img at bounding box center [125, 183] width 122 height 75
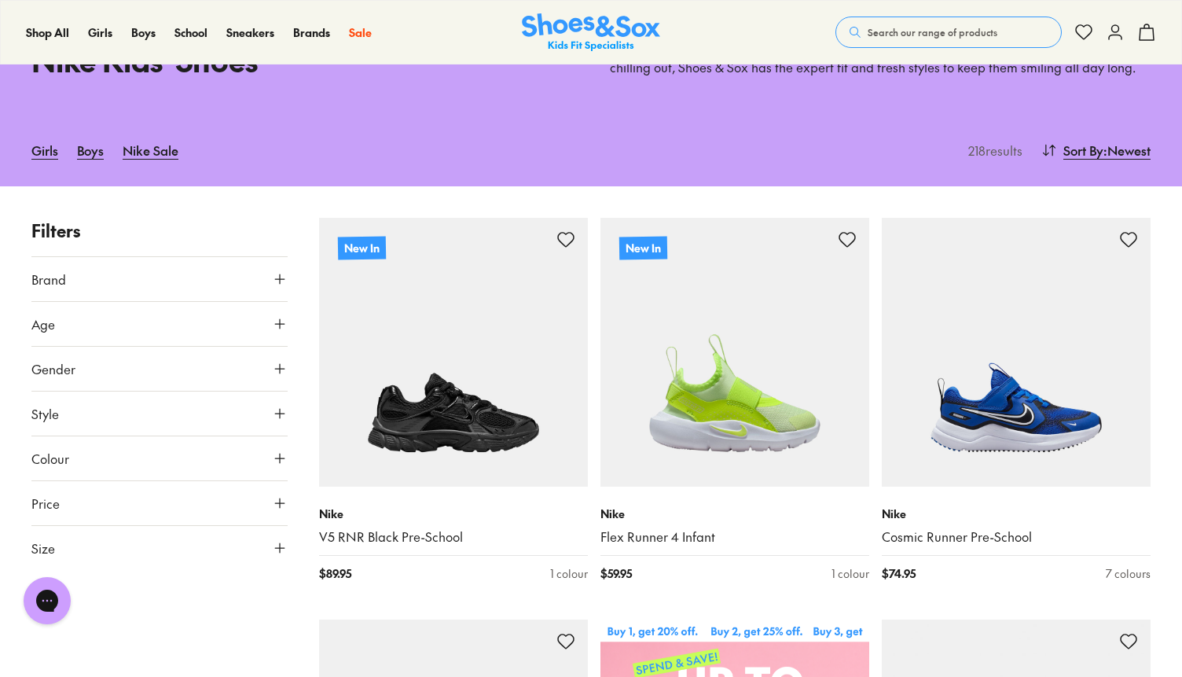
click at [227, 544] on button "Size" at bounding box center [159, 548] width 256 height 44
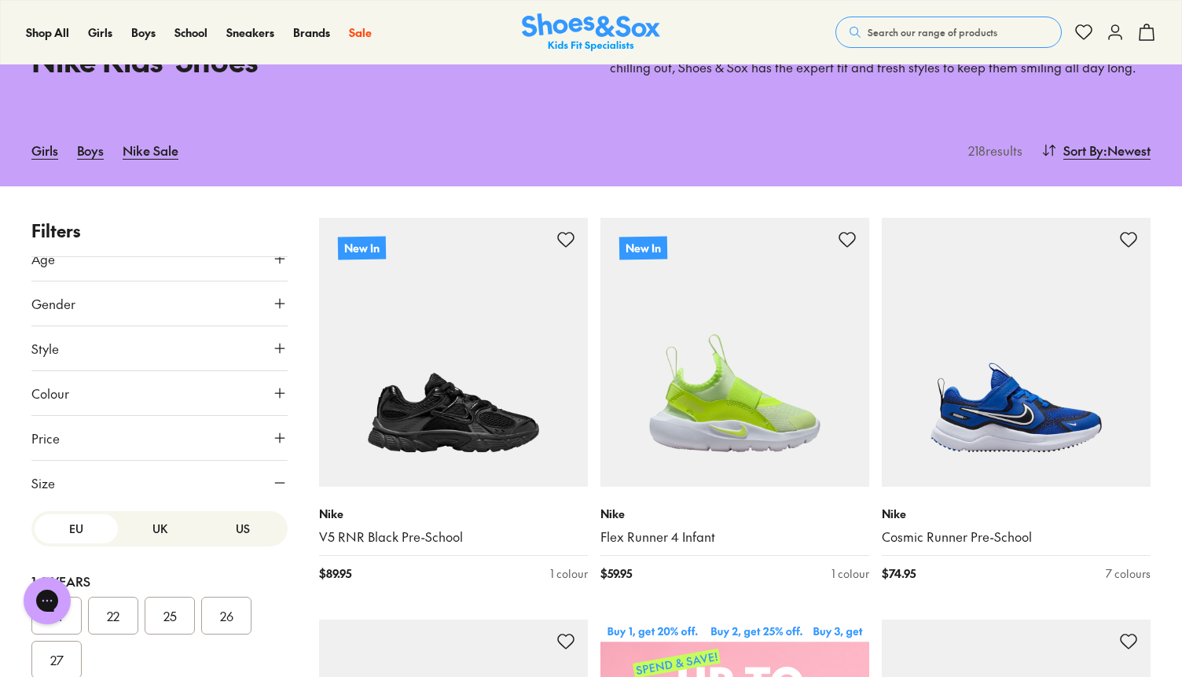
click at [234, 531] on button "US" at bounding box center [242, 528] width 83 height 29
click at [174, 535] on button "013" at bounding box center [170, 538] width 50 height 38
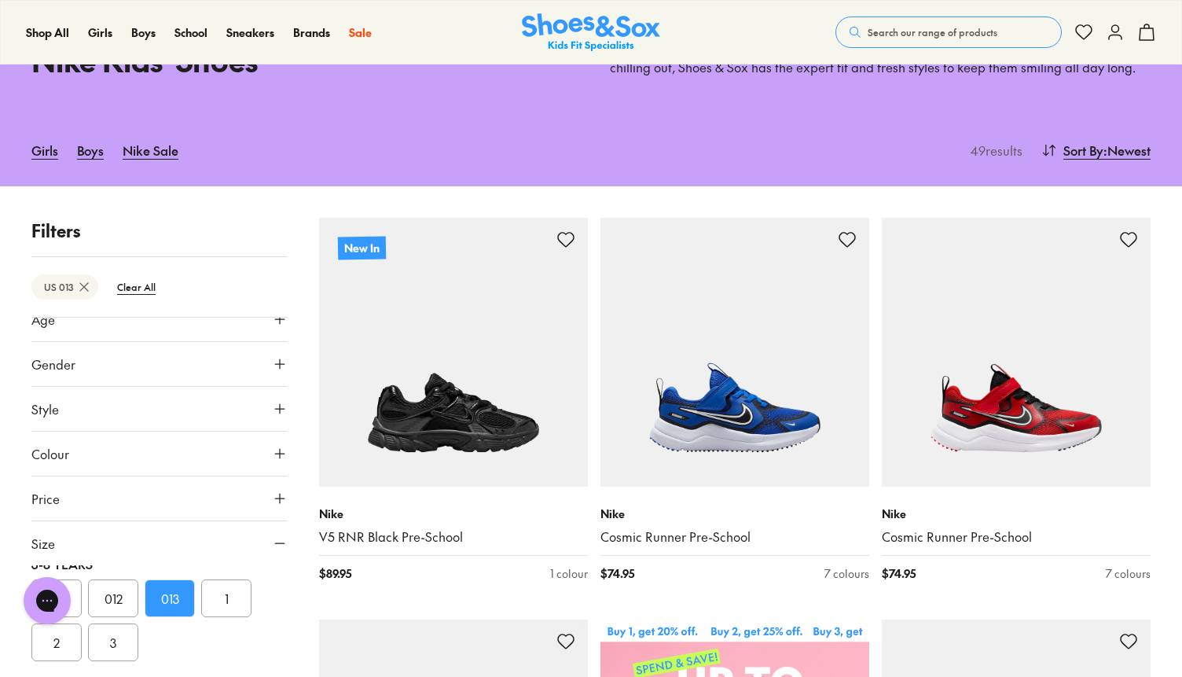
scroll to position [126, 0]
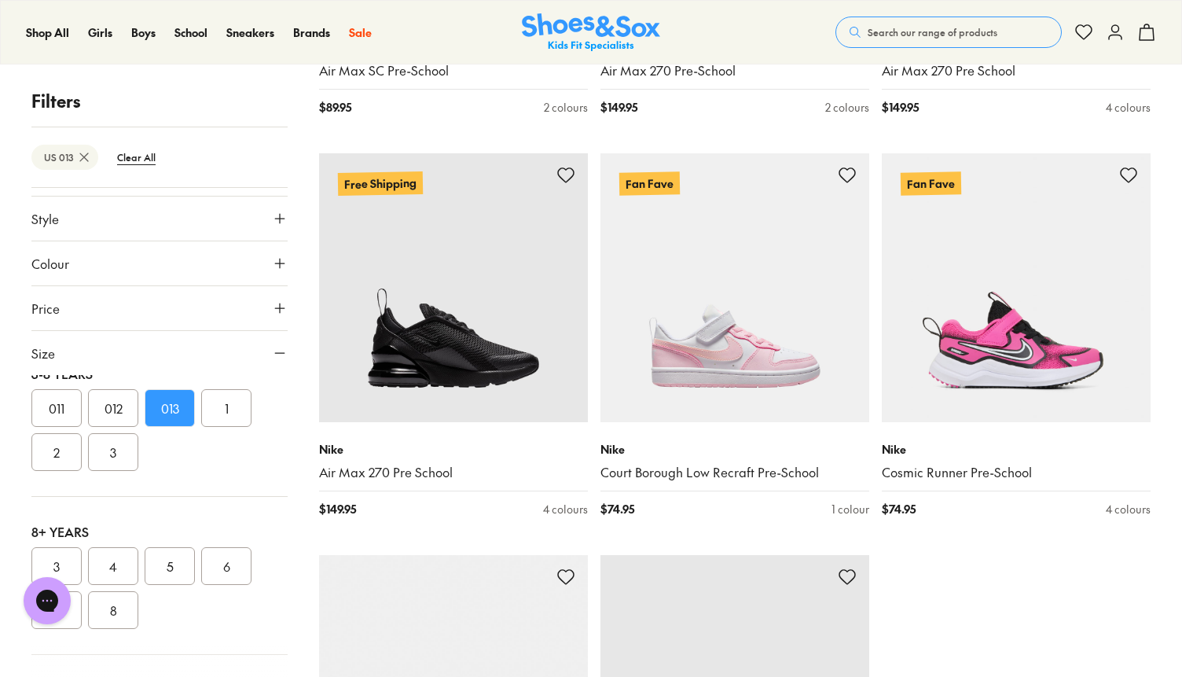
scroll to position [3809, 0]
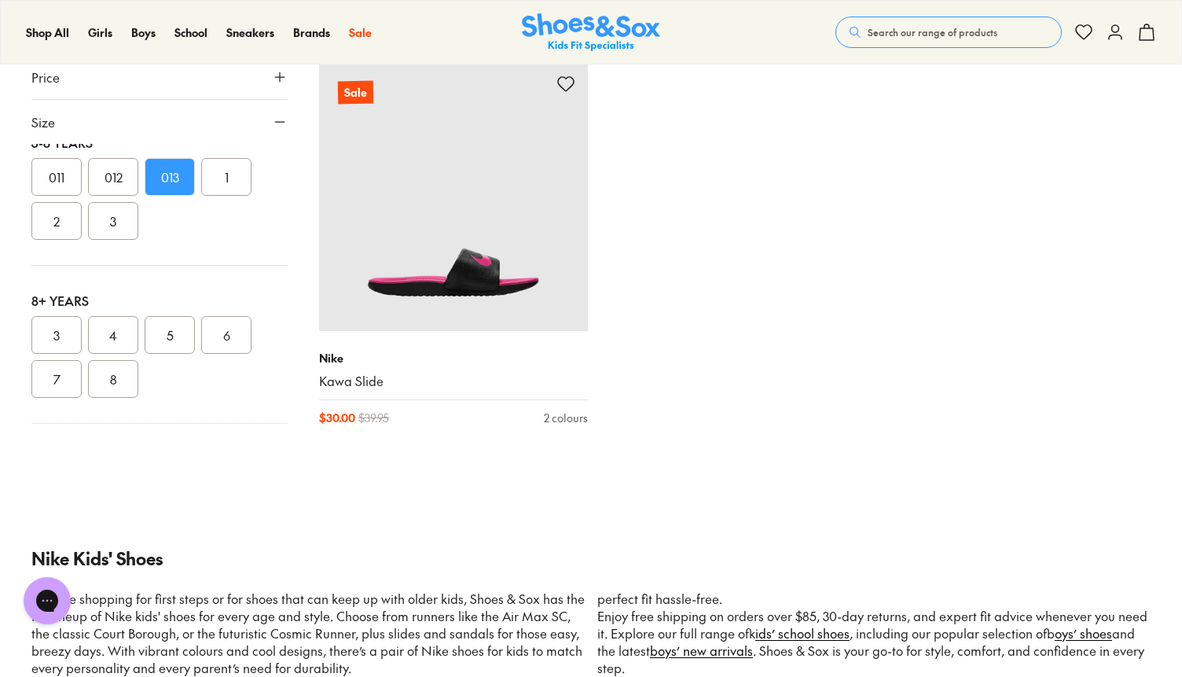
scroll to position [6715, 0]
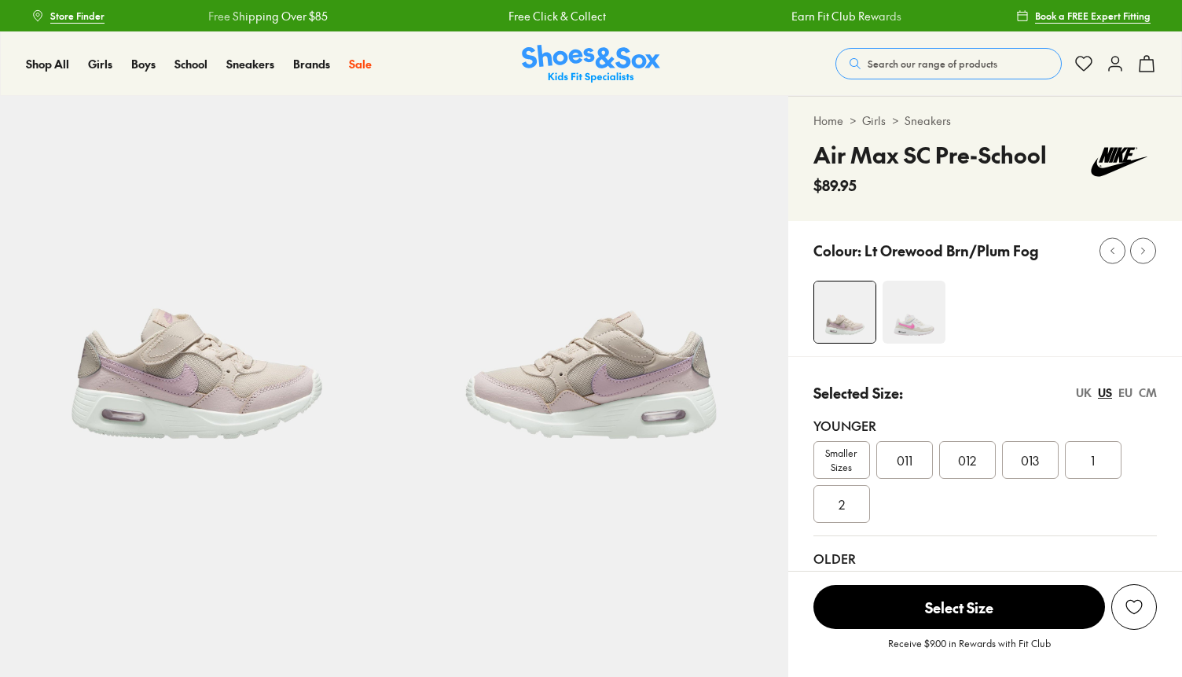
select select "*"
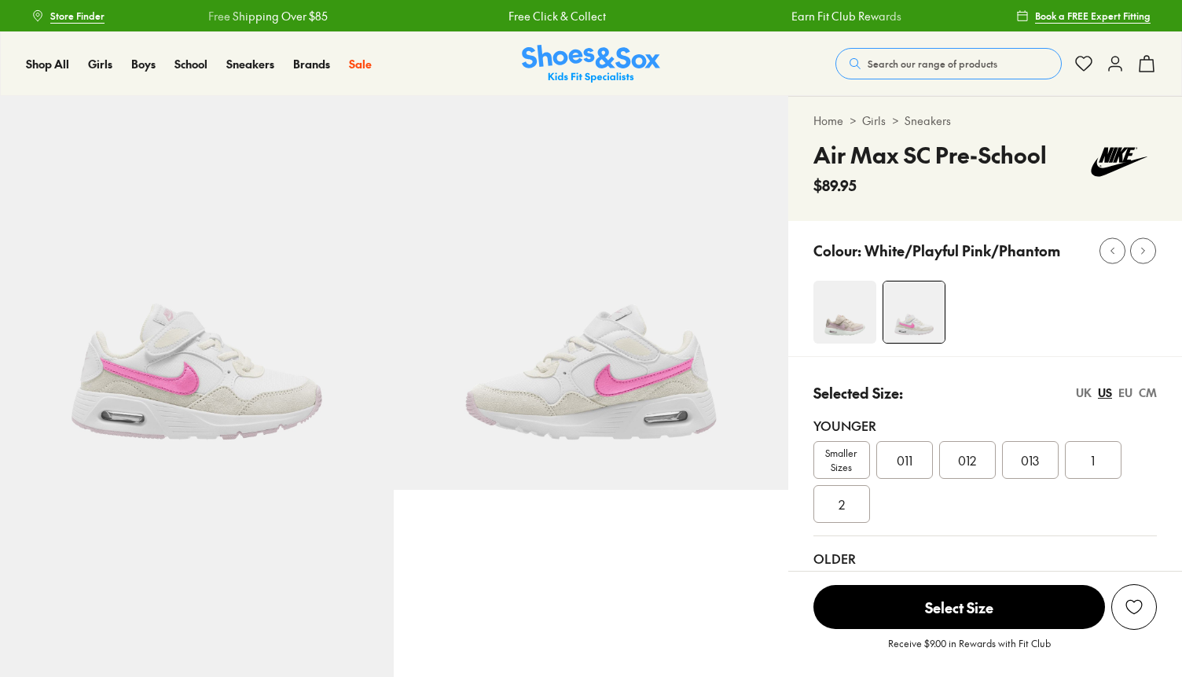
click at [860, 331] on img at bounding box center [844, 312] width 63 height 63
select select "*"
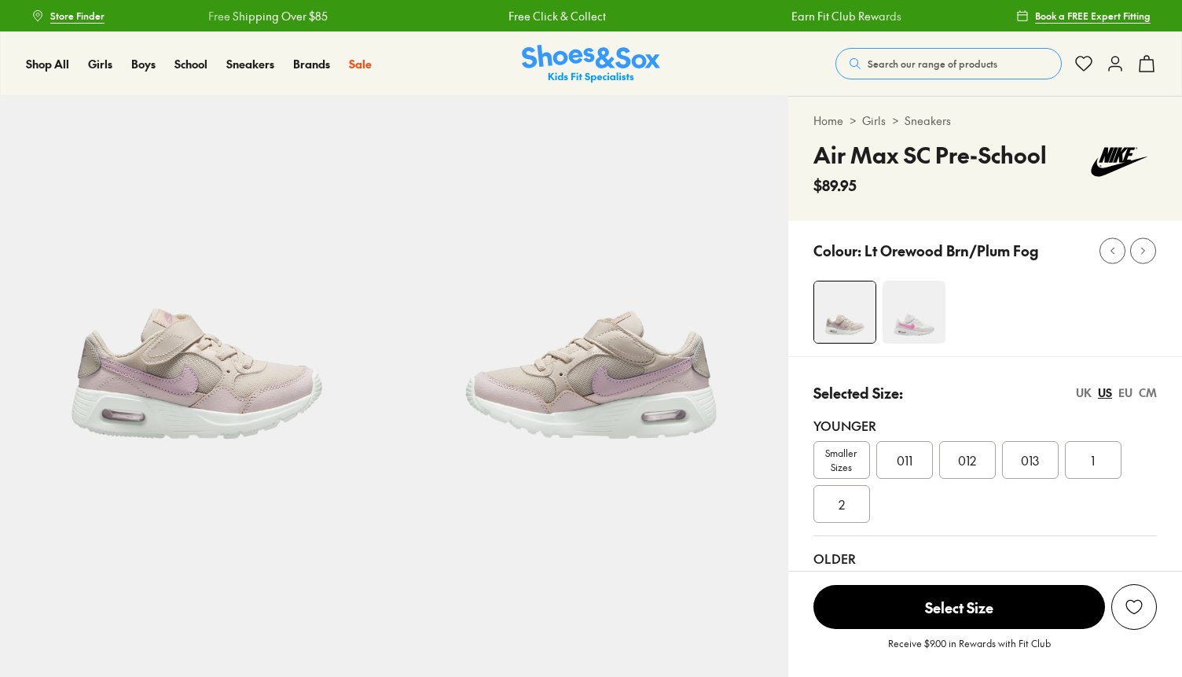
select select "*"
click at [1153, 391] on div "CM" at bounding box center [1148, 392] width 18 height 17
click at [1024, 462] on span "19.3" at bounding box center [1030, 459] width 19 height 19
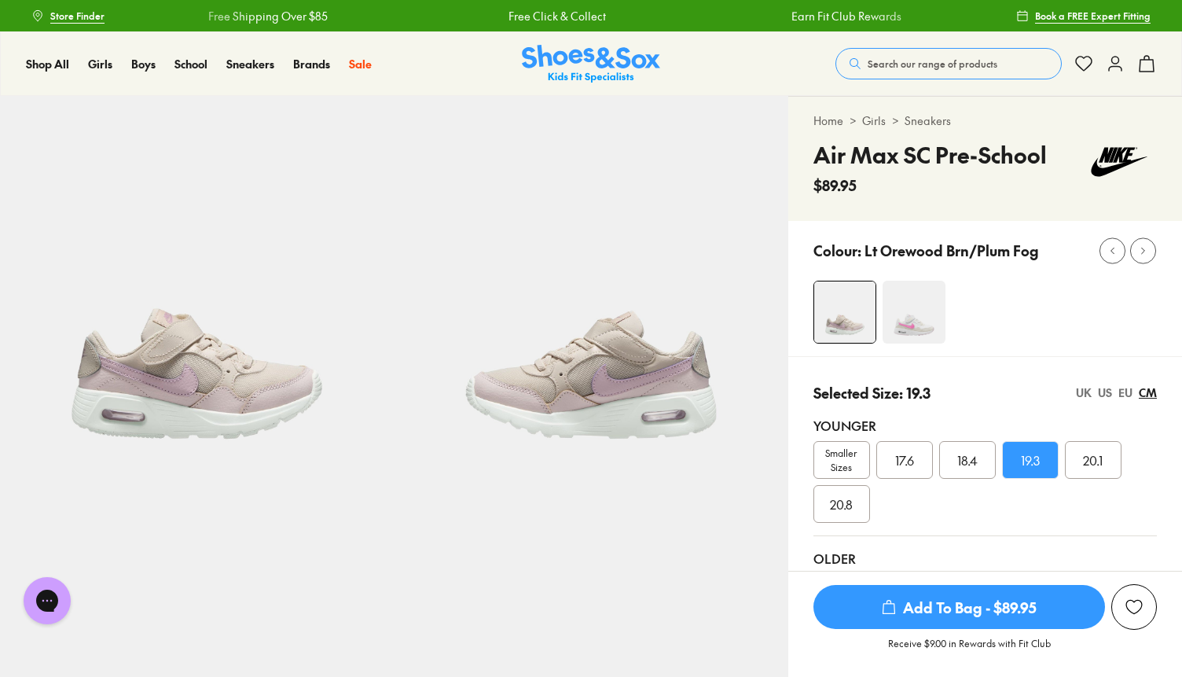
click at [1092, 393] on div "UK US EU CM" at bounding box center [1116, 392] width 81 height 17
click at [1088, 393] on div "UK" at bounding box center [1084, 392] width 16 height 17
click at [1106, 392] on div "US" at bounding box center [1105, 392] width 14 height 17
click at [189, 391] on img at bounding box center [197, 293] width 394 height 394
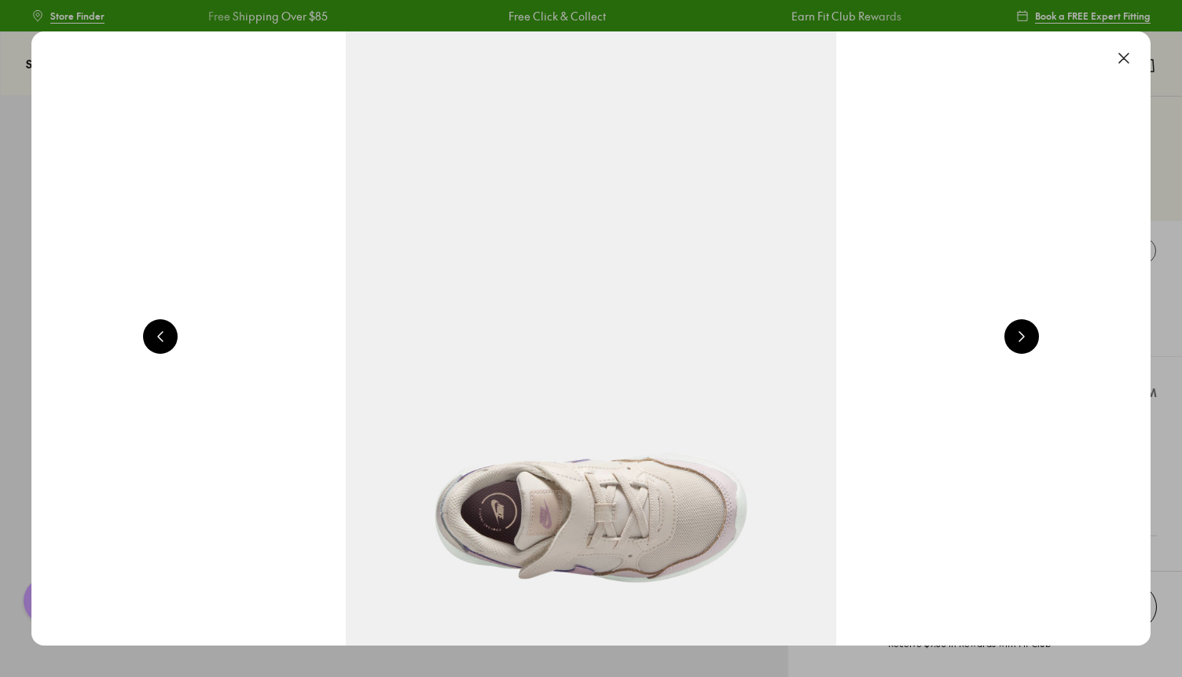
scroll to position [0, 1125]
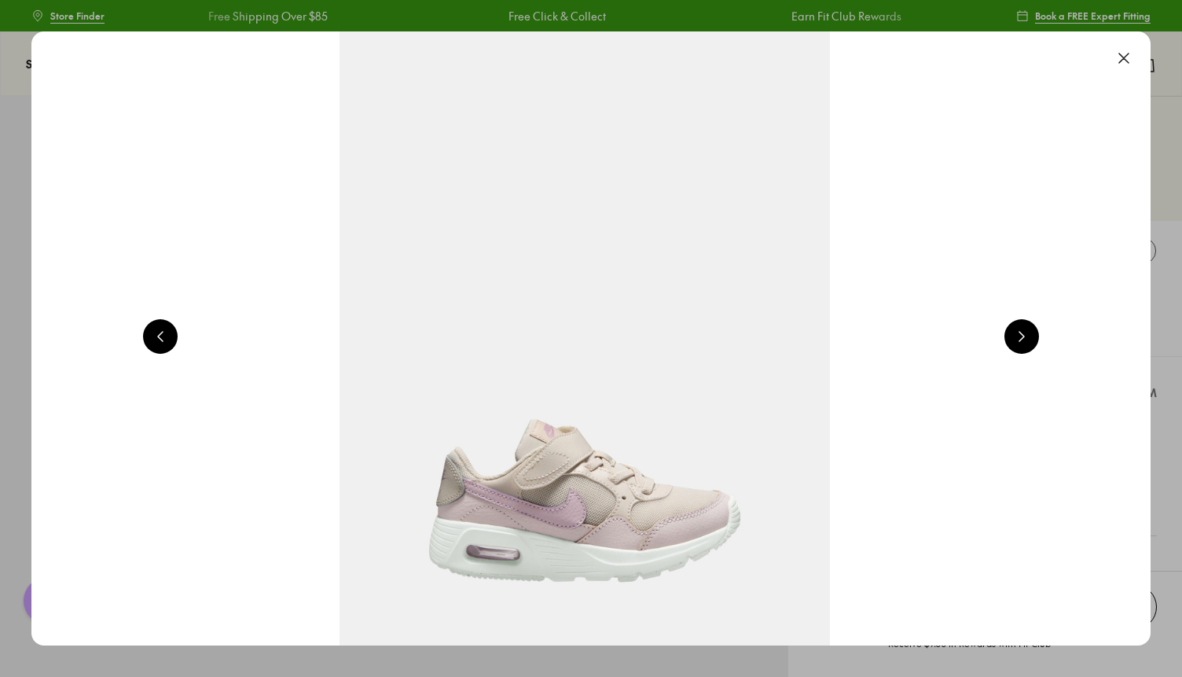
click at [1032, 337] on button at bounding box center [1021, 336] width 35 height 35
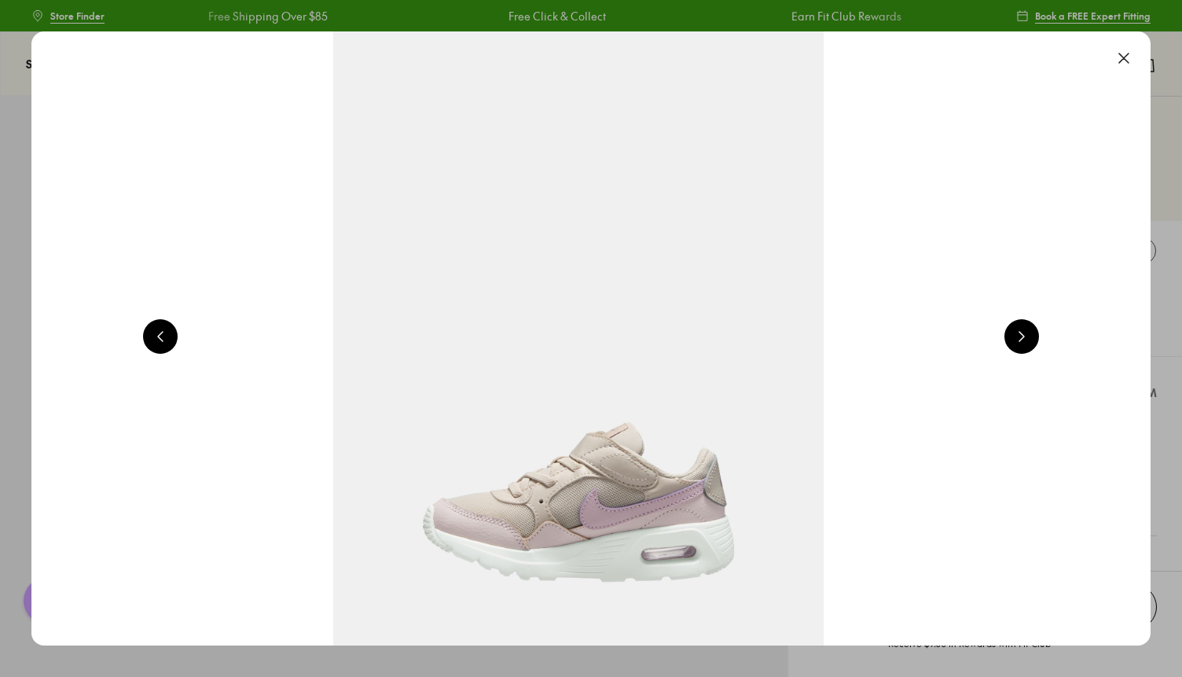
click at [1032, 337] on button at bounding box center [1021, 336] width 35 height 35
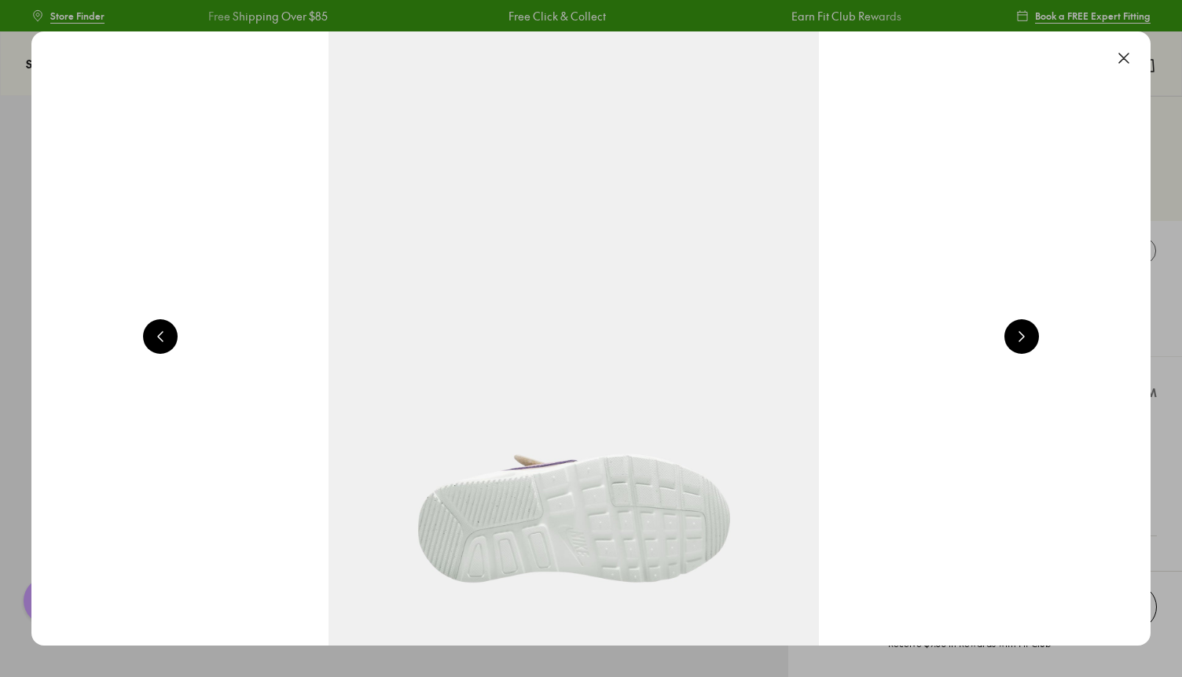
scroll to position [0, 3376]
click at [1124, 70] on button at bounding box center [1123, 58] width 35 height 35
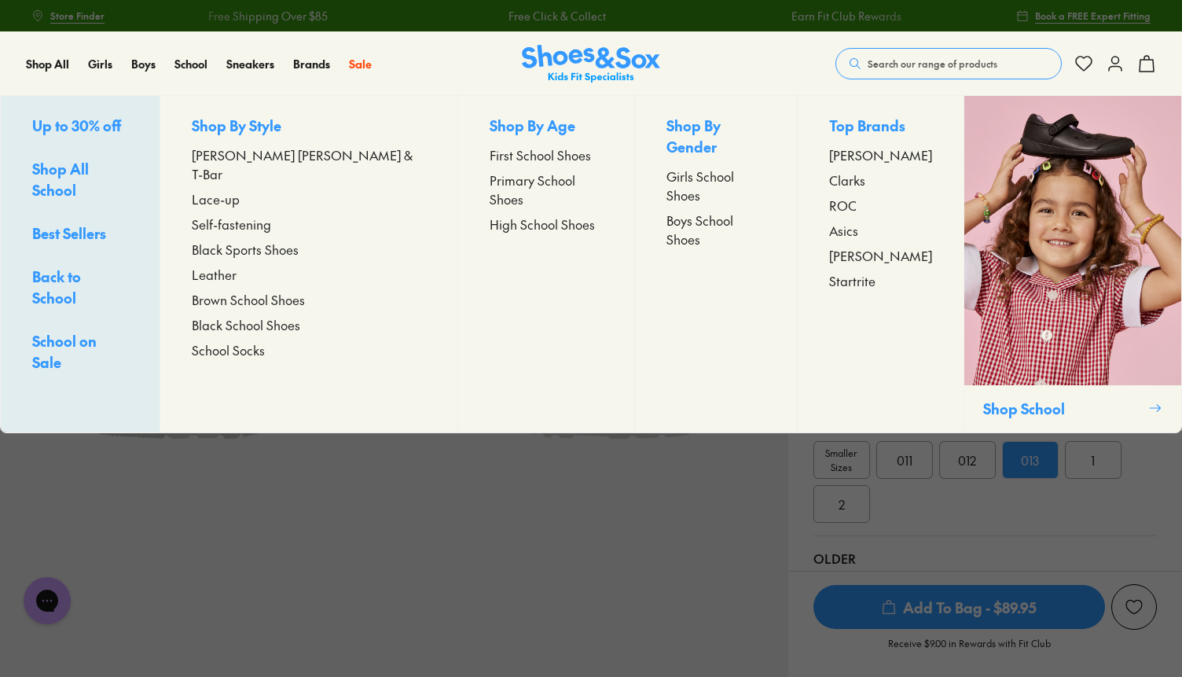
click at [490, 185] on span "Primary School Shoes" at bounding box center [546, 190] width 113 height 38
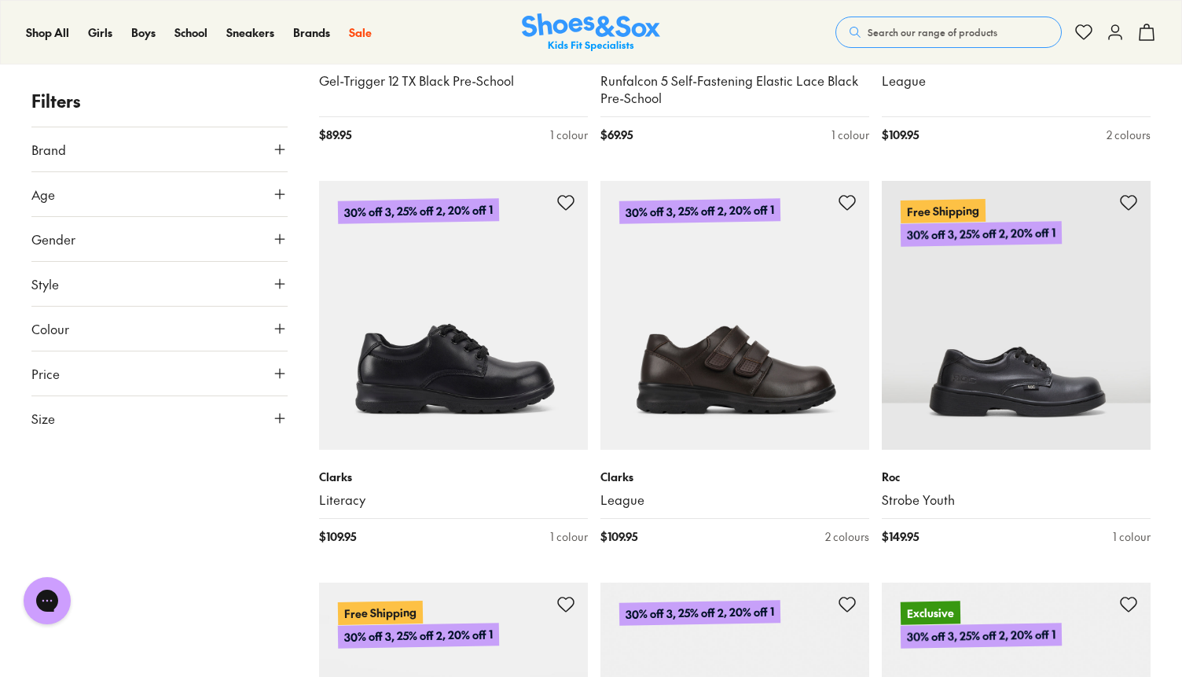
scroll to position [2579, 0]
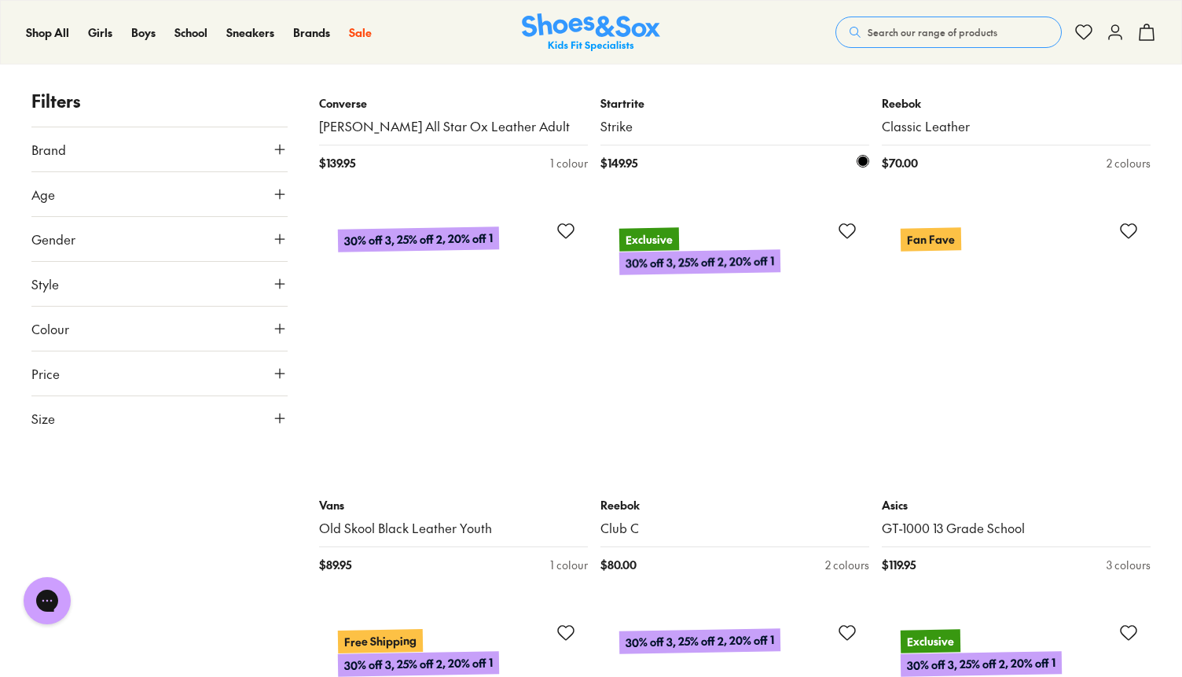
scroll to position [7805, 0]
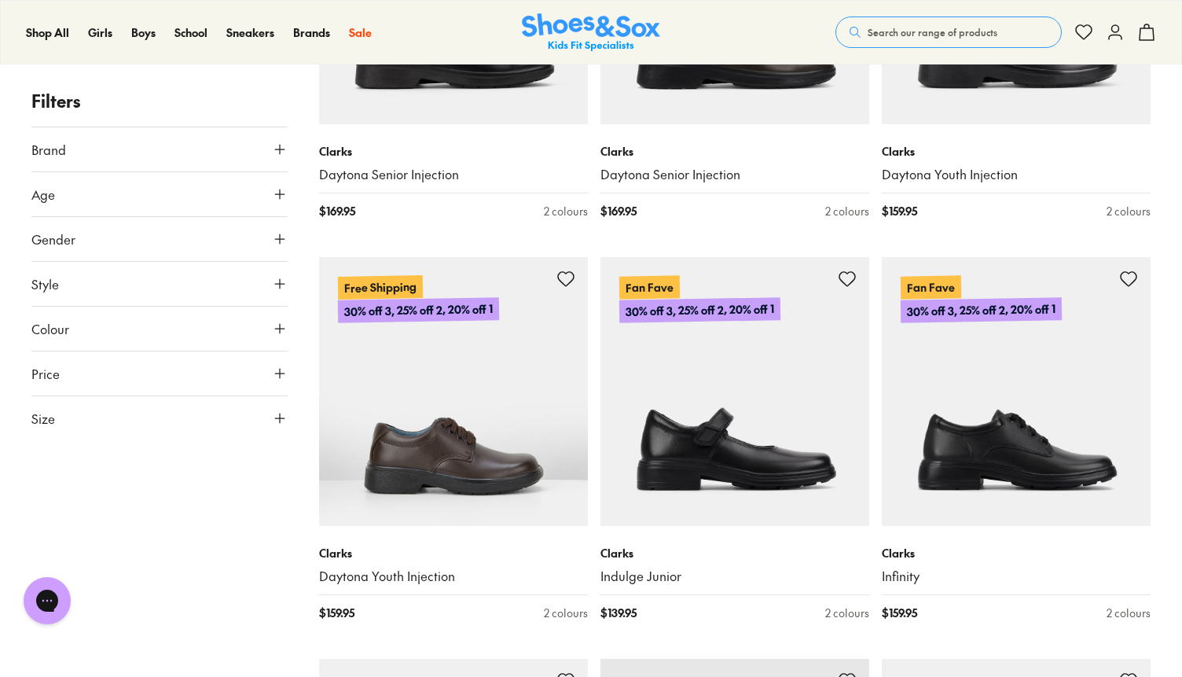
scroll to position [4719, 0]
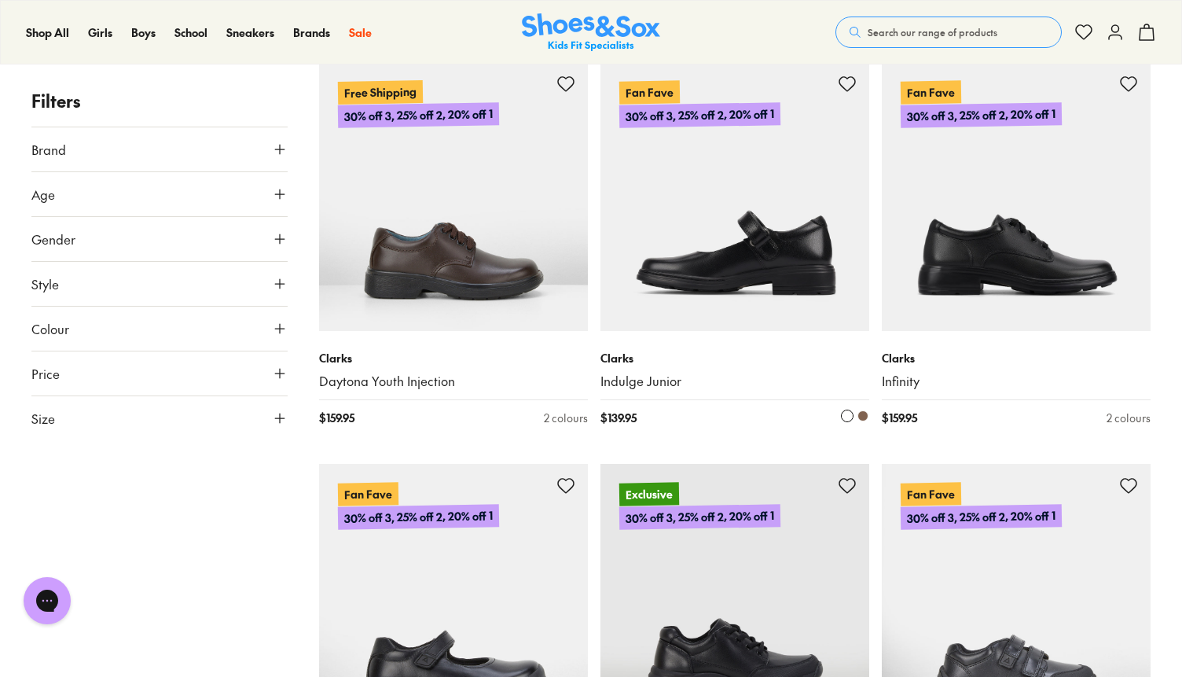
click at [827, 232] on img at bounding box center [734, 196] width 269 height 269
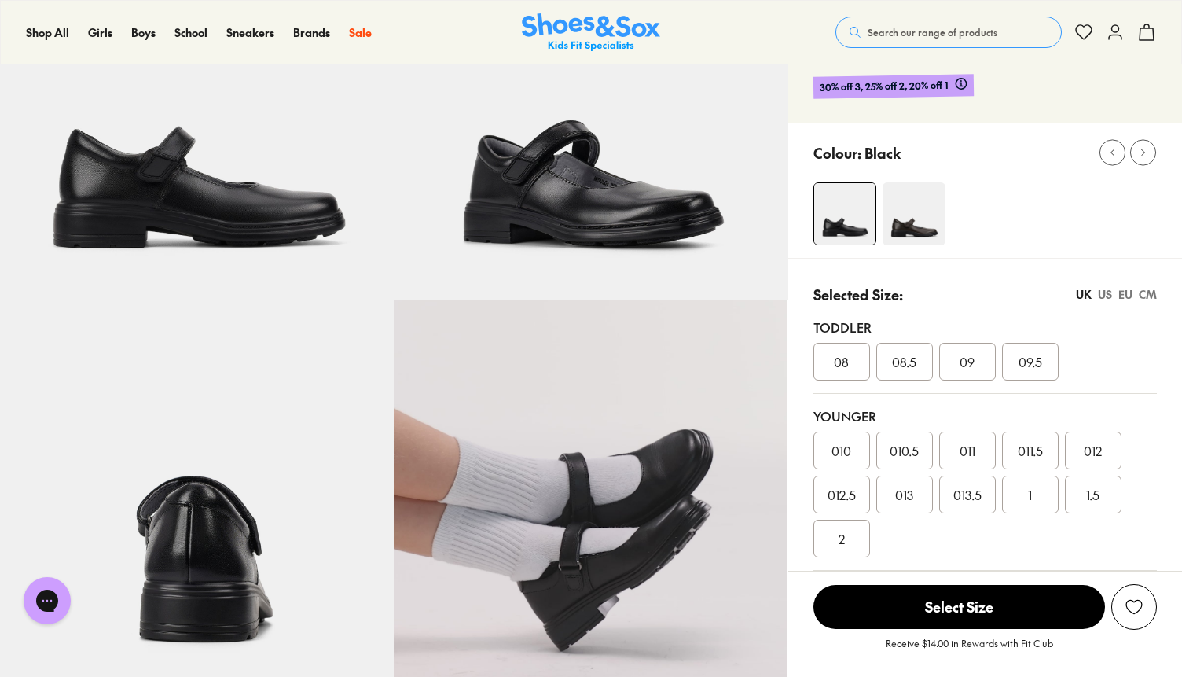
select select "*"
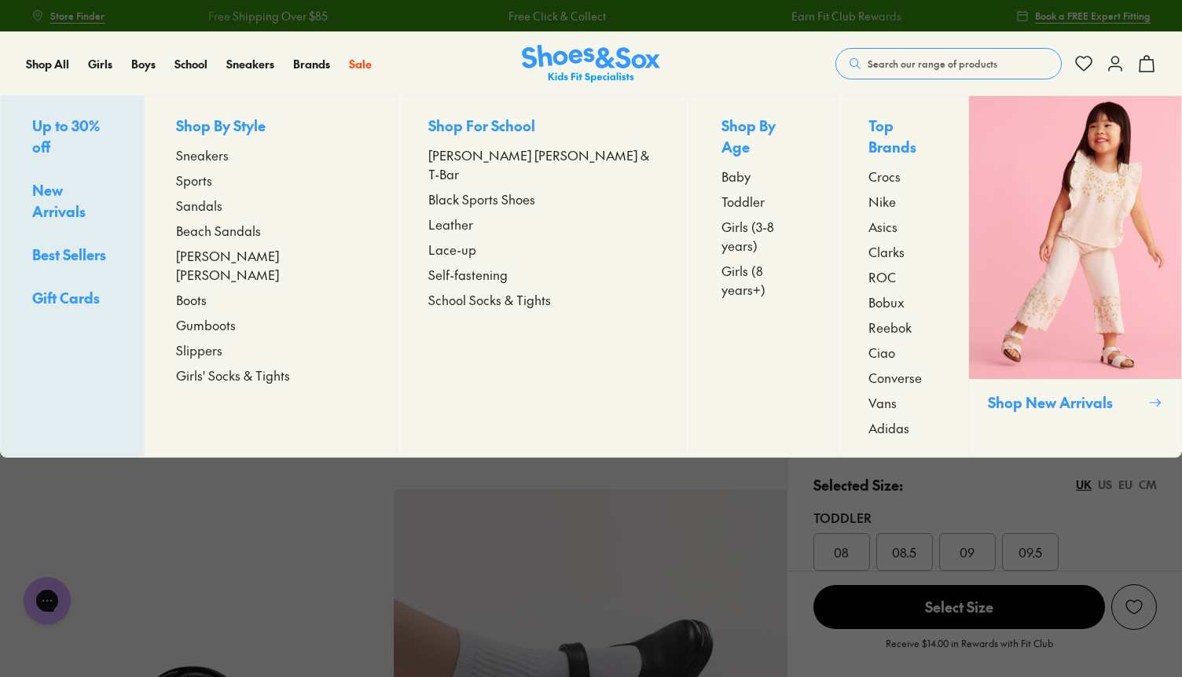
click at [868, 192] on span "Nike" at bounding box center [882, 201] width 28 height 19
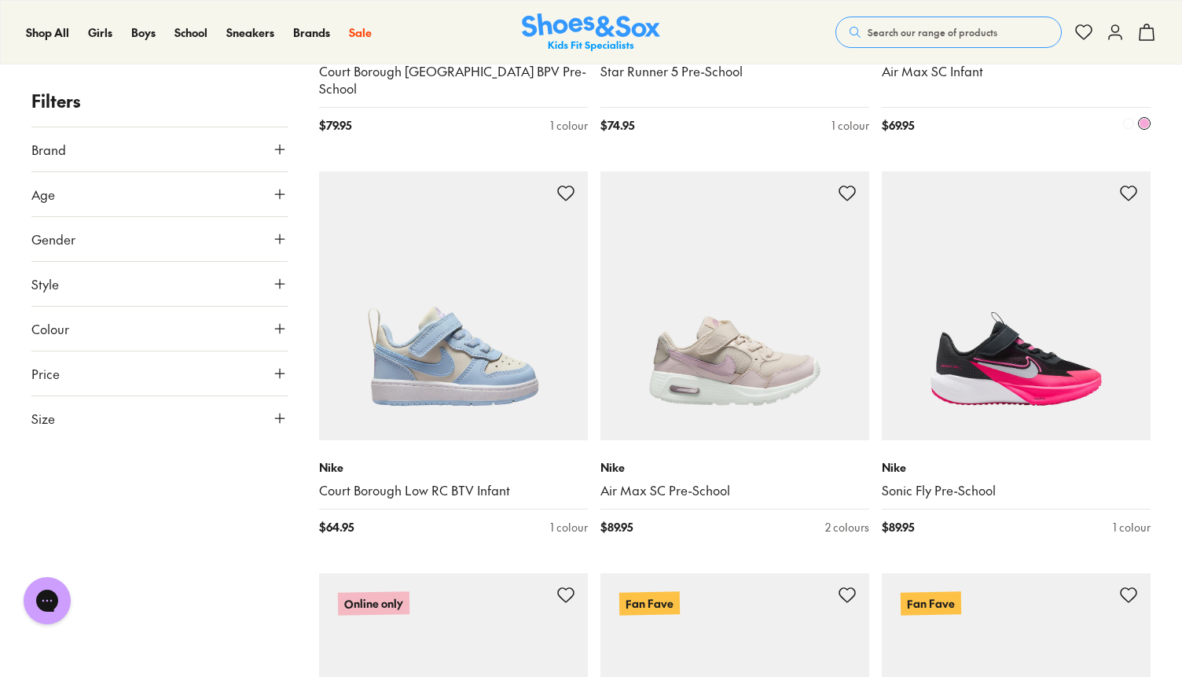
scroll to position [3405, 0]
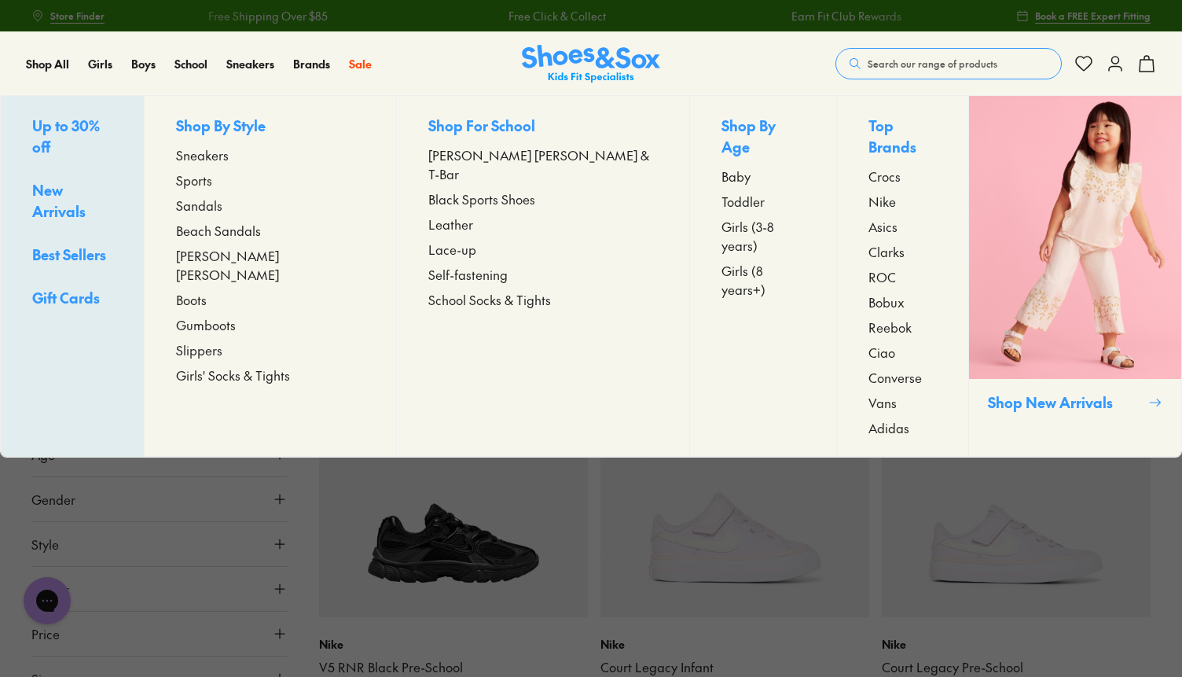
click at [86, 244] on span "Best Sellers" at bounding box center [69, 254] width 74 height 20
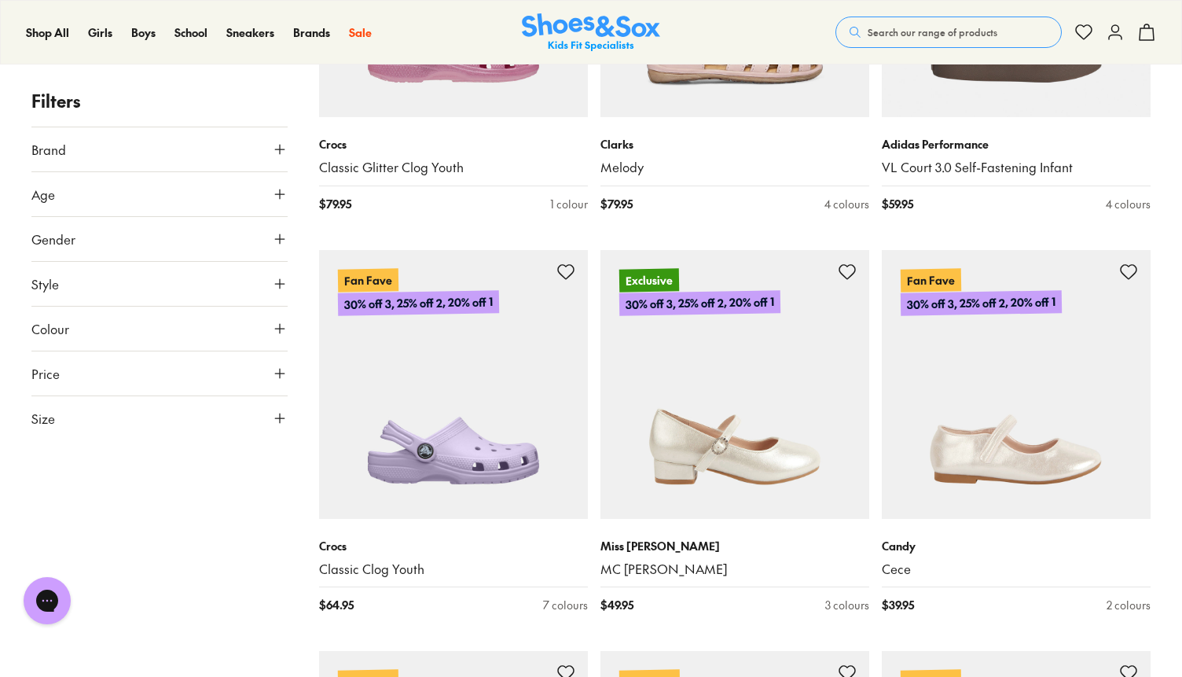
scroll to position [2480, 0]
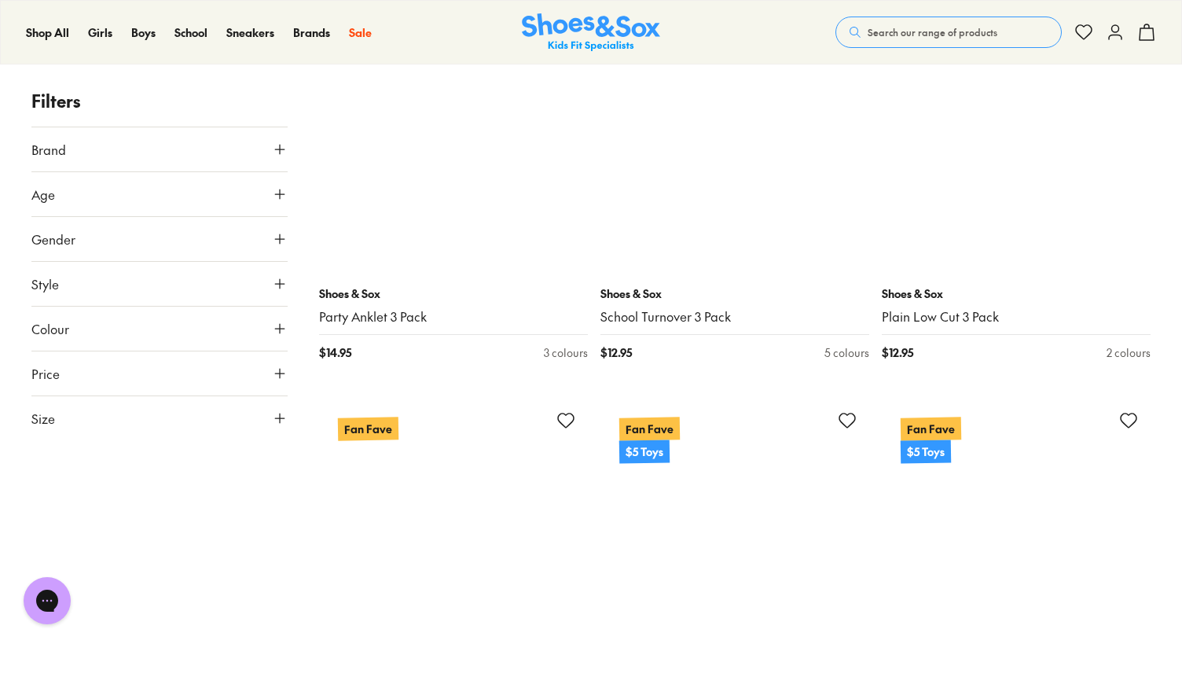
scroll to position [8171, 0]
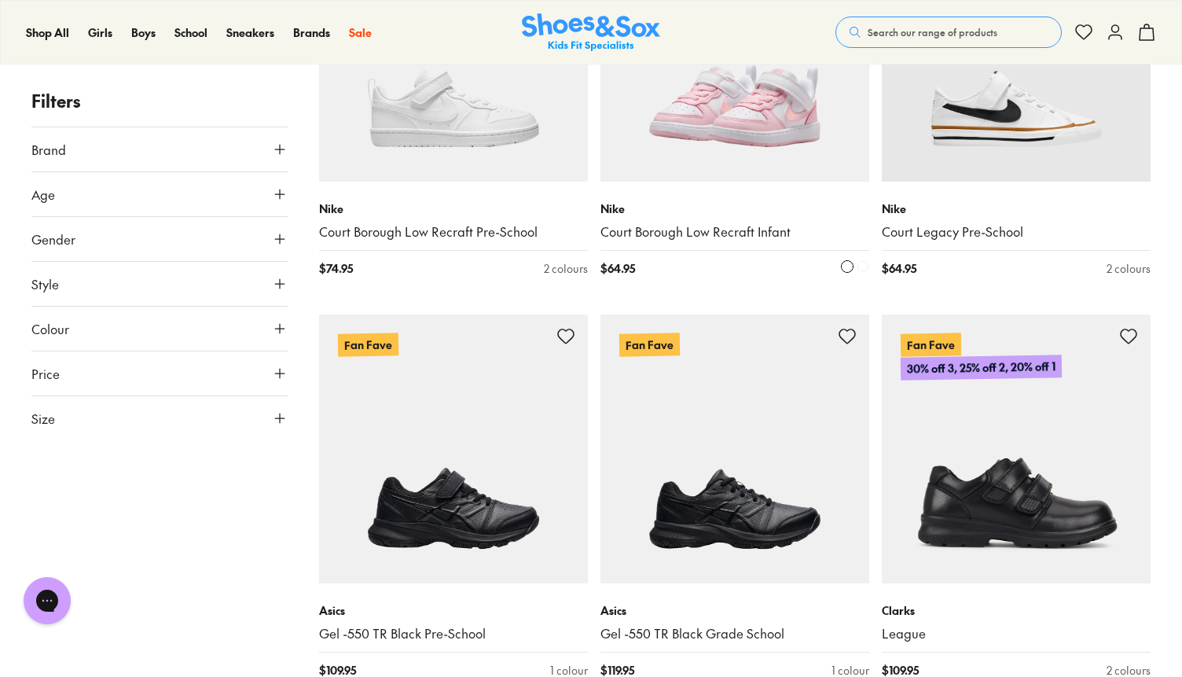
scroll to position [6026, 0]
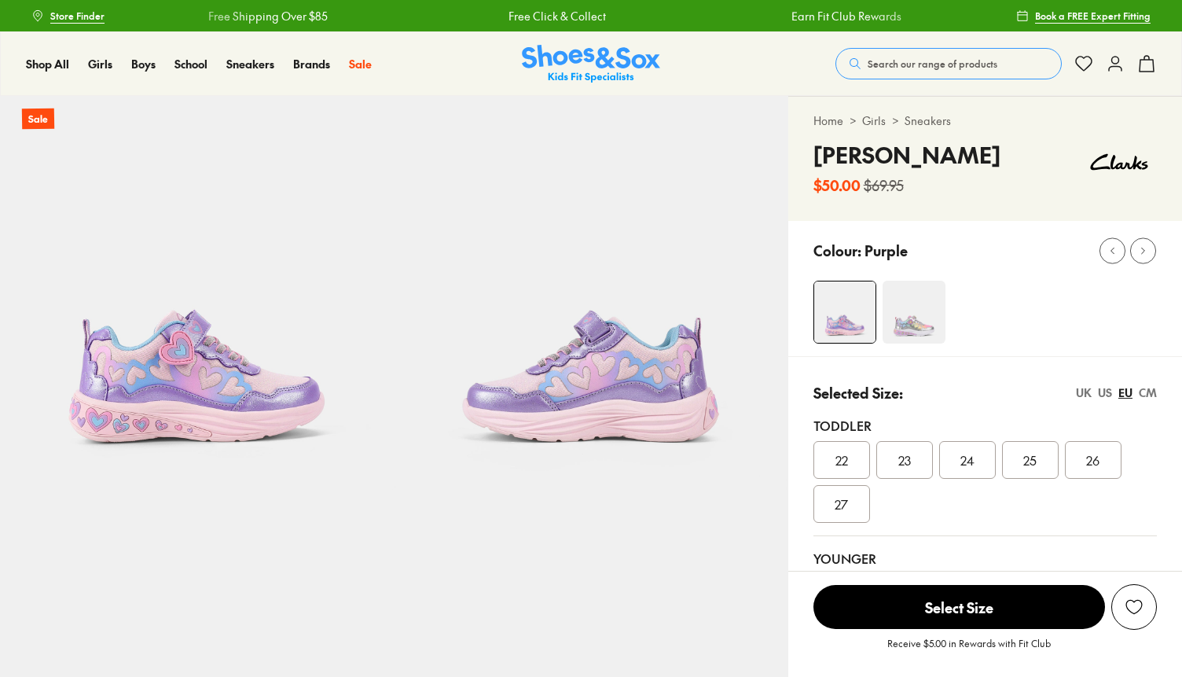
select select "*"
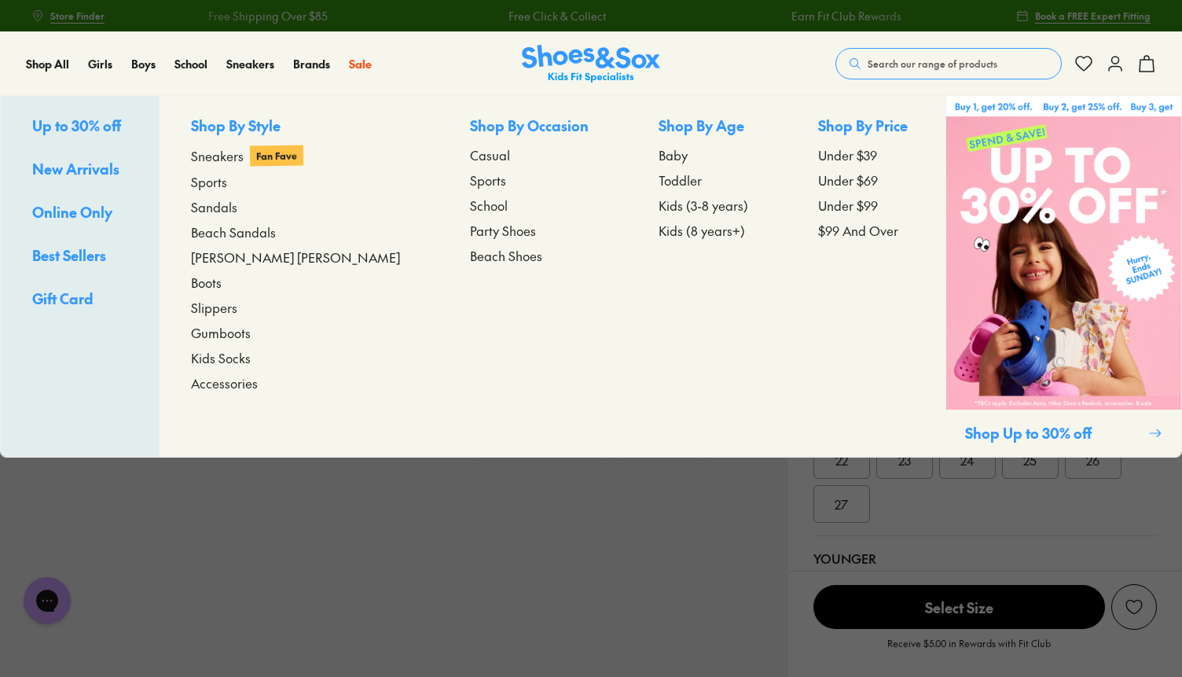
click at [75, 253] on span "Best Sellers" at bounding box center [69, 255] width 74 height 20
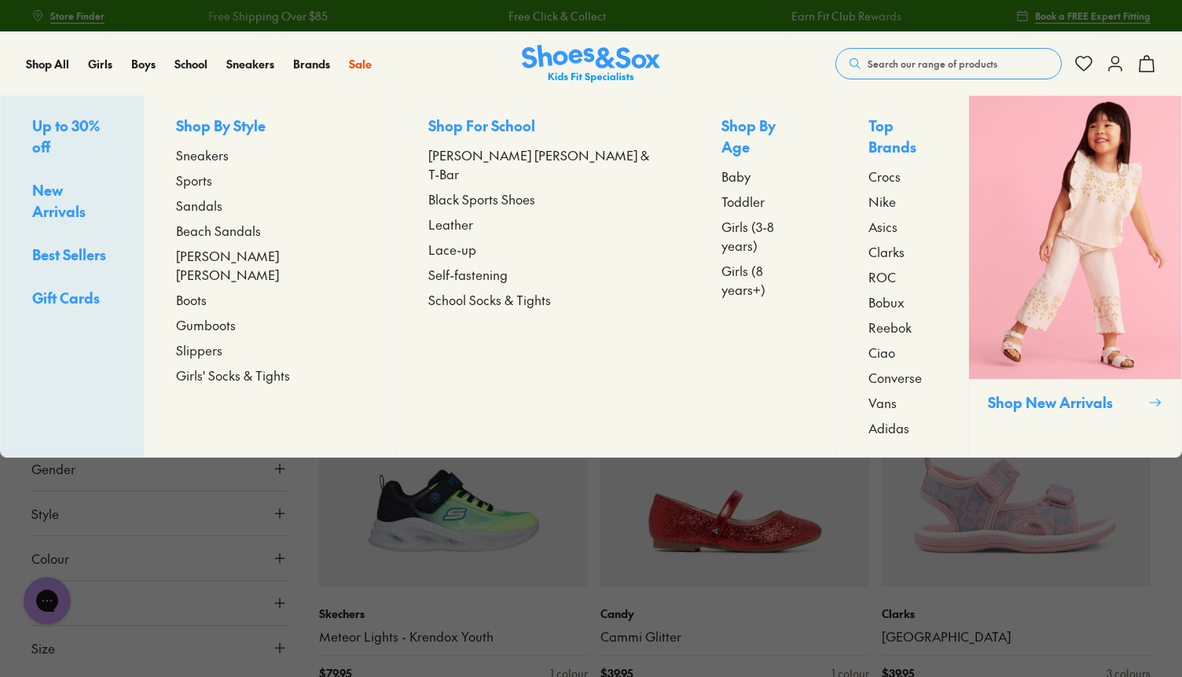
click at [97, 72] on div "Girls Up to 30% off New Arrivals Best Sellers Gift Cards Shop By Style Sneakers…" at bounding box center [109, 63] width 43 height 63
click at [100, 66] on span "Girls" at bounding box center [100, 64] width 24 height 16
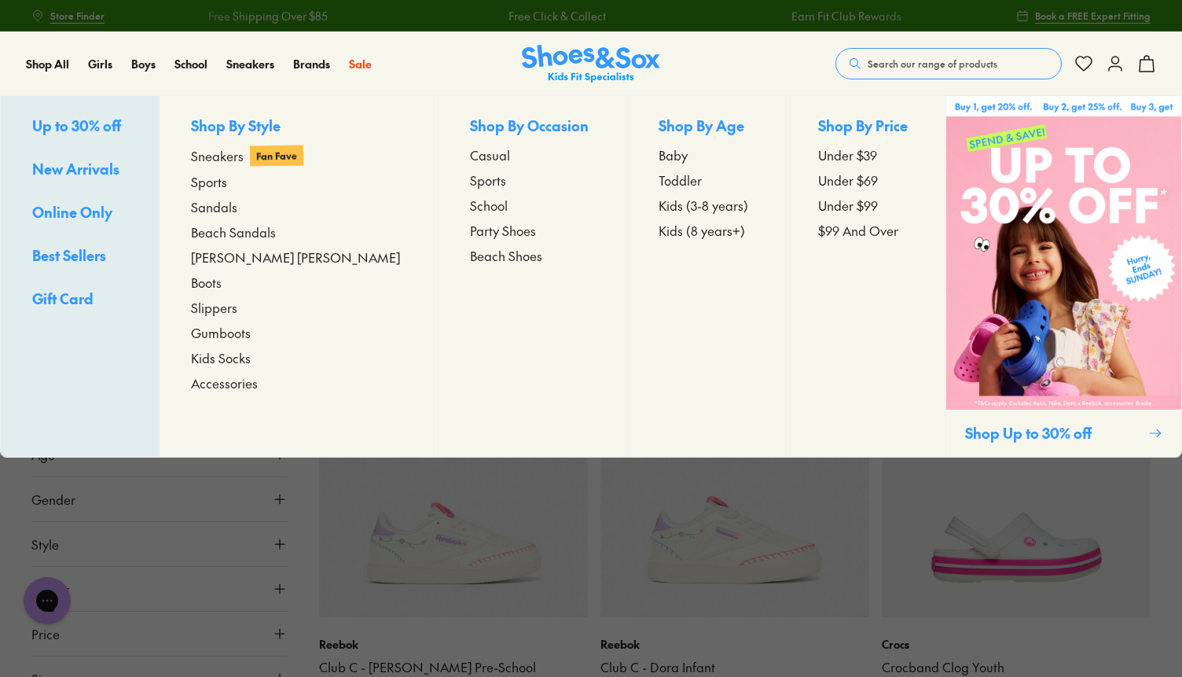
click at [244, 160] on span "Sneakers" at bounding box center [217, 155] width 53 height 19
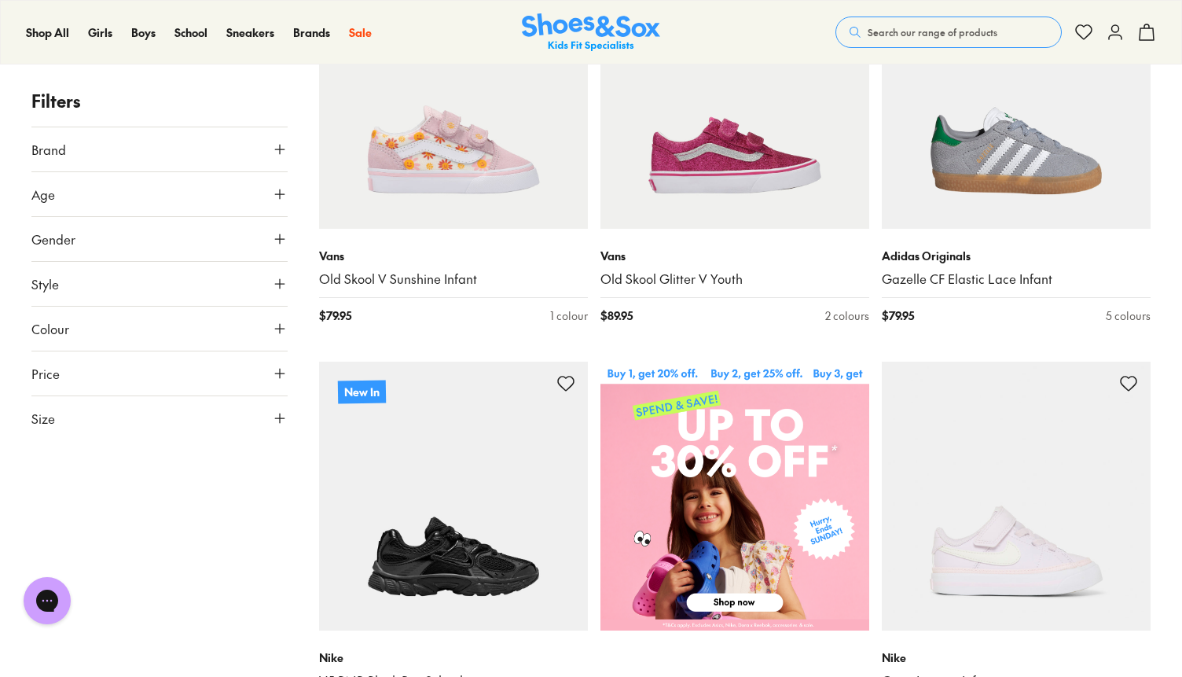
scroll to position [409, 0]
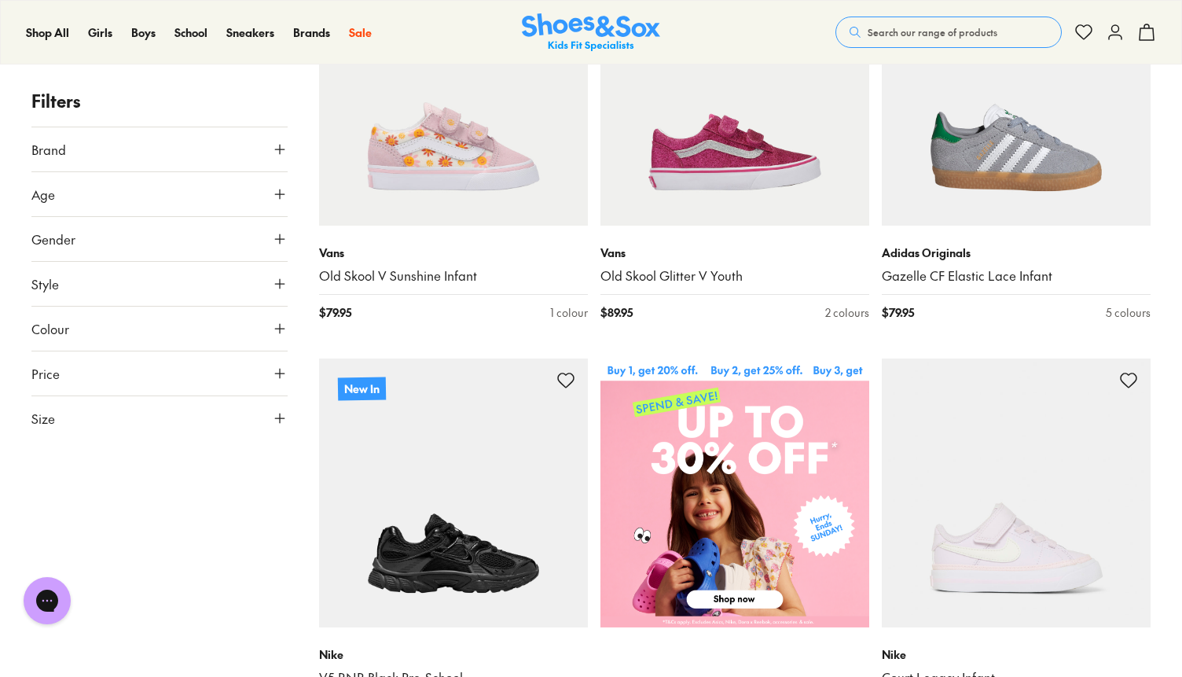
click at [285, 232] on icon at bounding box center [280, 239] width 16 height 16
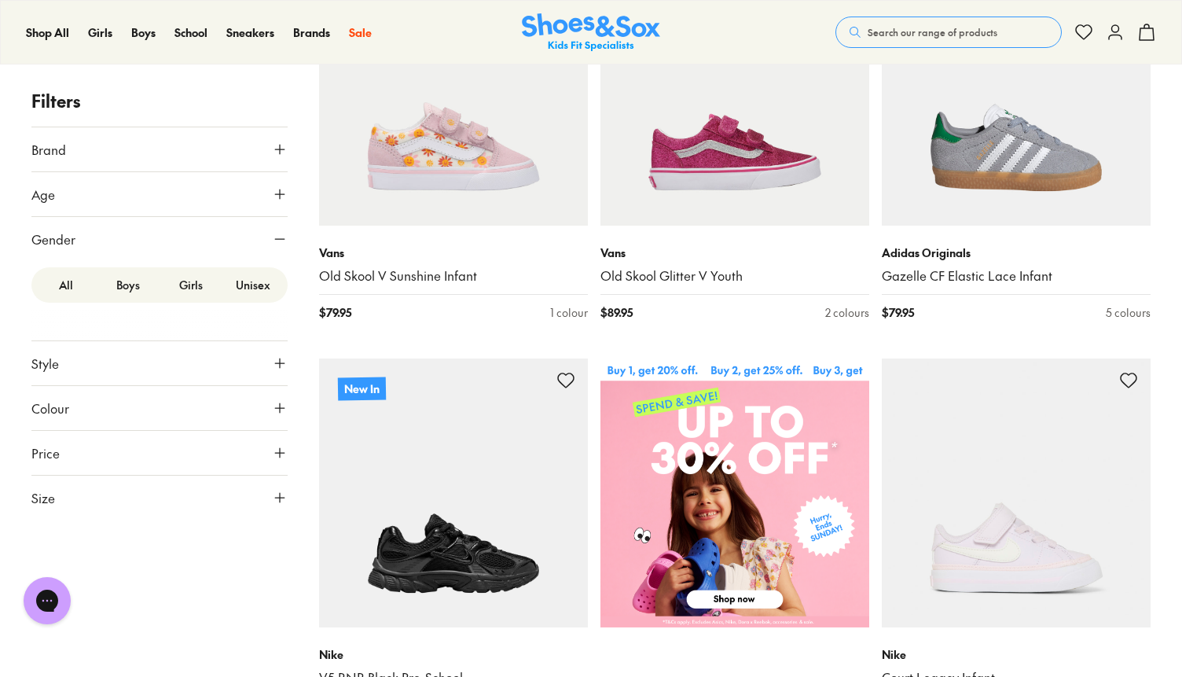
click at [279, 498] on icon at bounding box center [280, 498] width 16 height 16
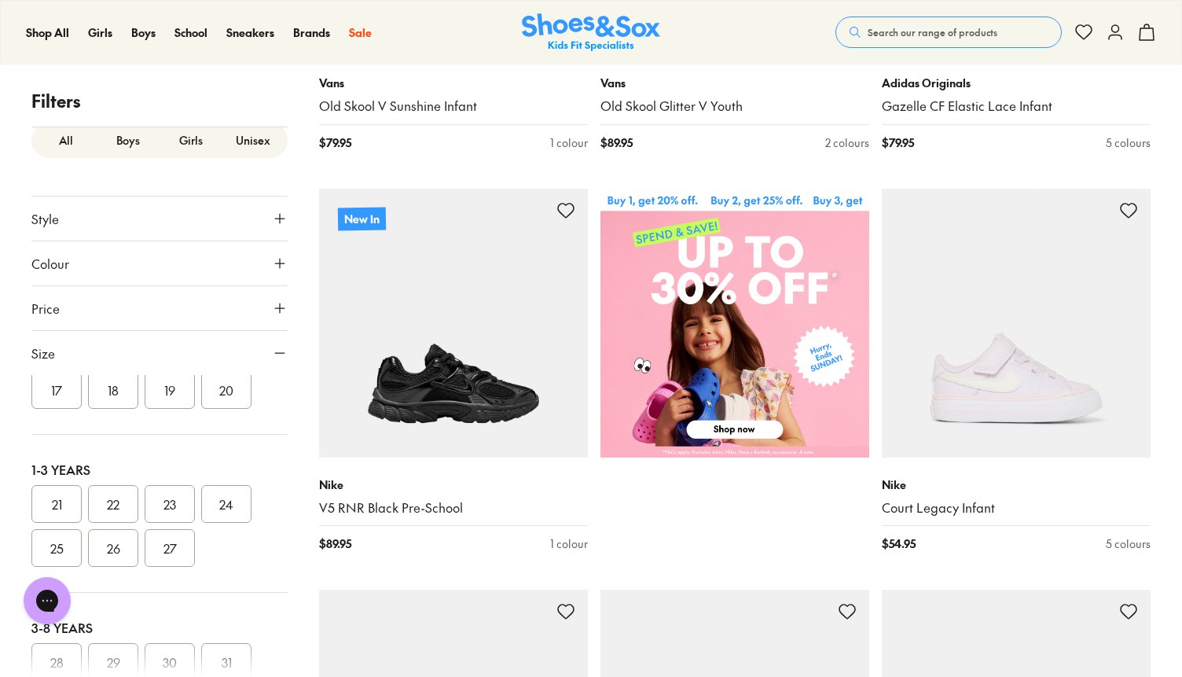
scroll to position [0, 0]
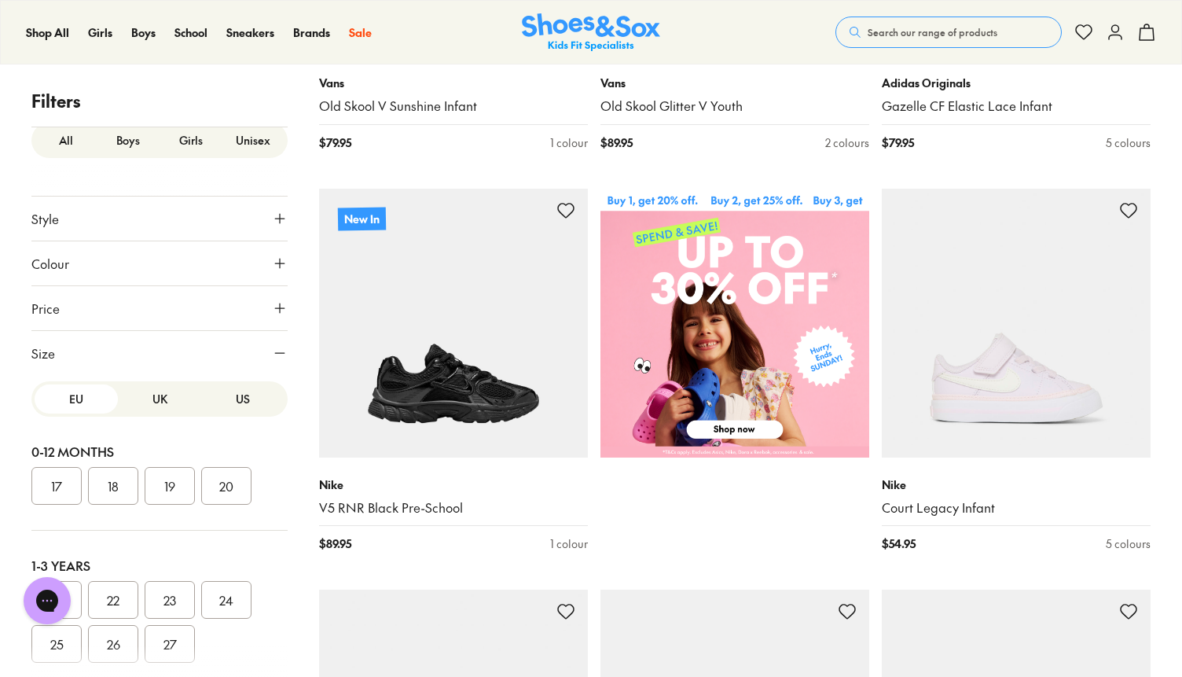
click at [143, 390] on button "UK" at bounding box center [159, 398] width 83 height 29
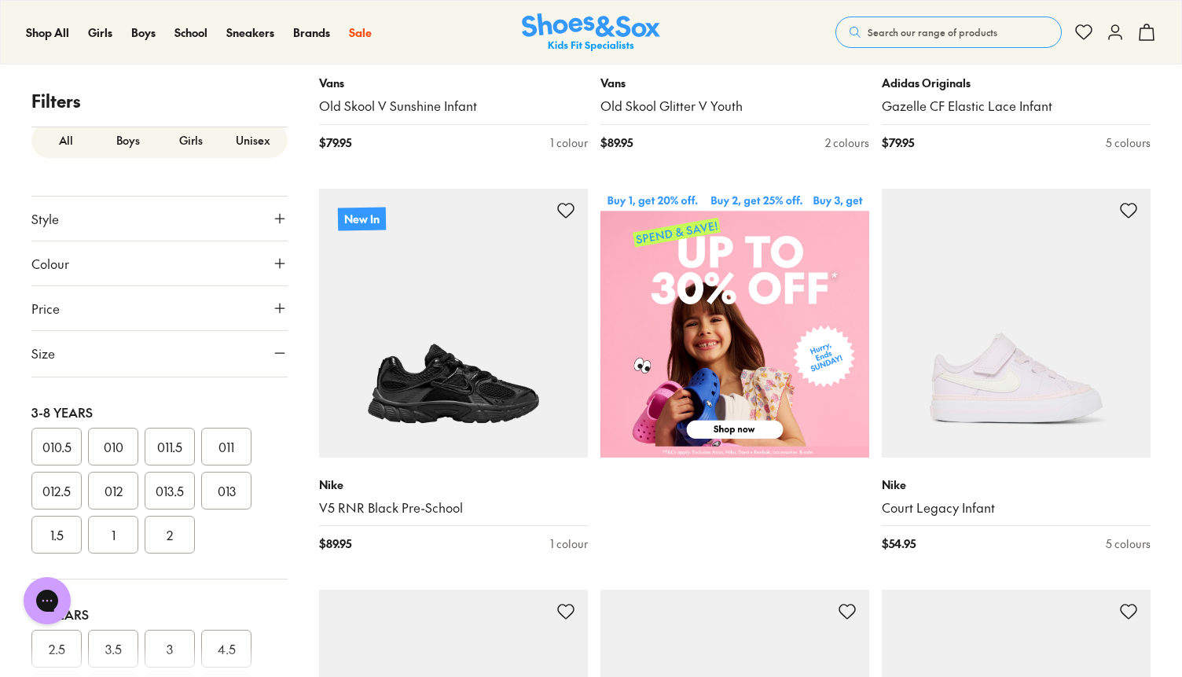
scroll to position [398, 0]
click at [67, 500] on button "012.5" at bounding box center [56, 492] width 50 height 38
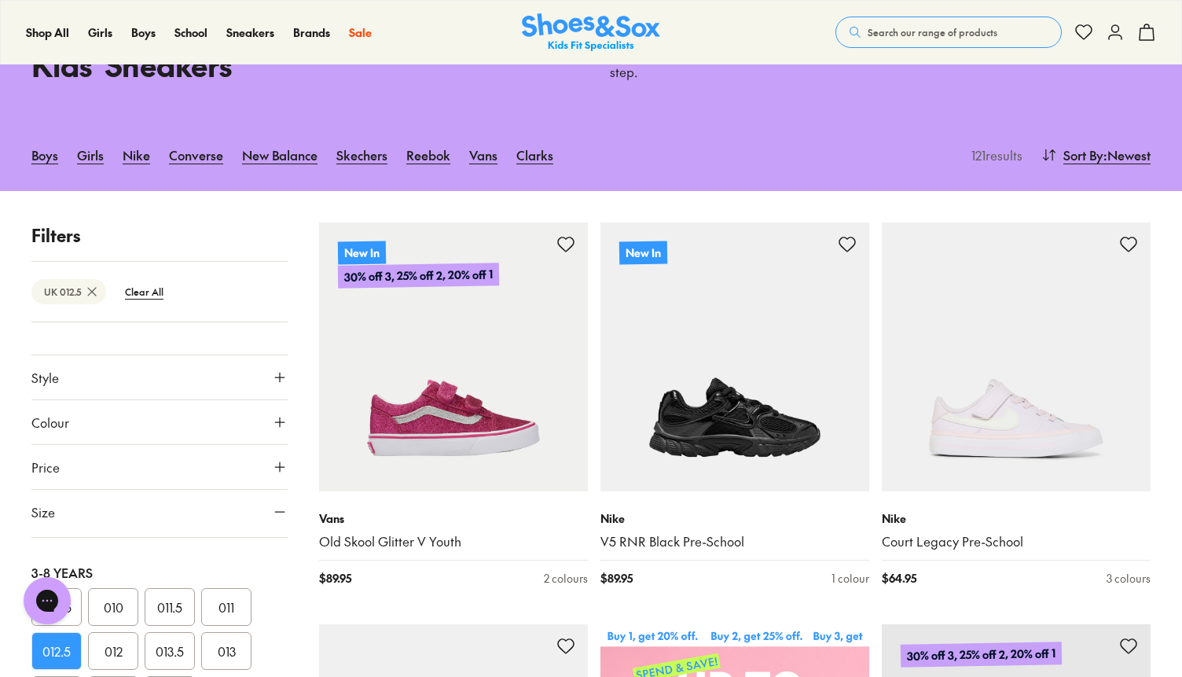
scroll to position [205, 0]
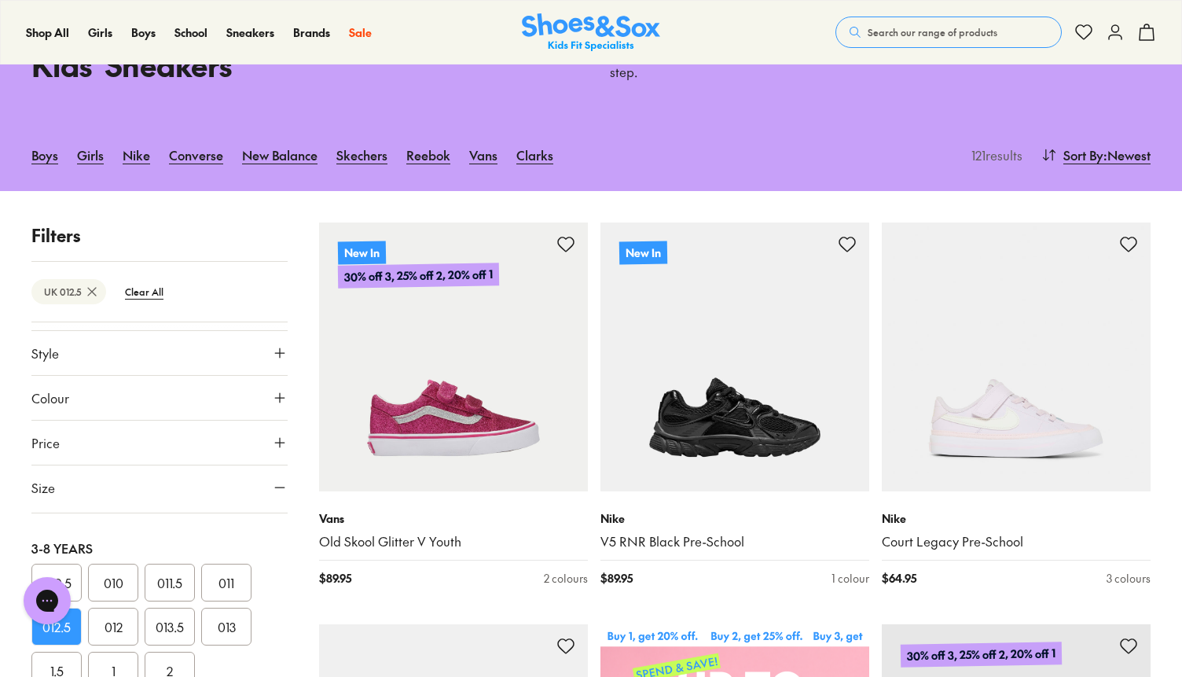
click at [238, 616] on button "013" at bounding box center [226, 626] width 50 height 38
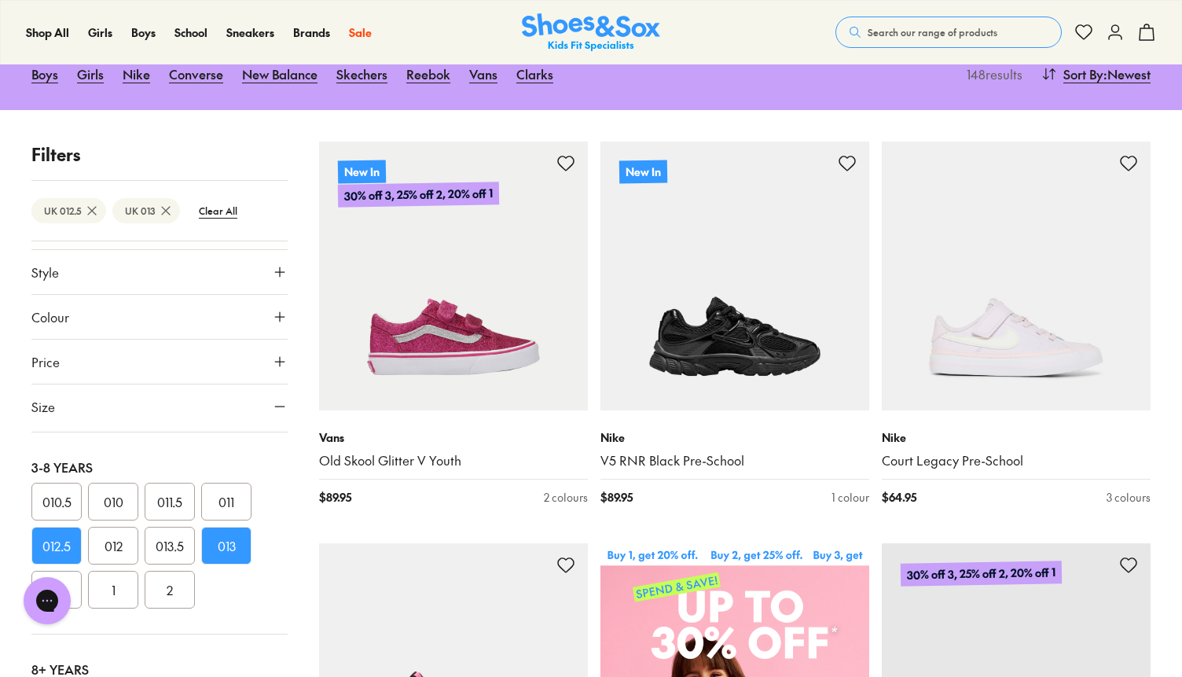
scroll to position [256, 0]
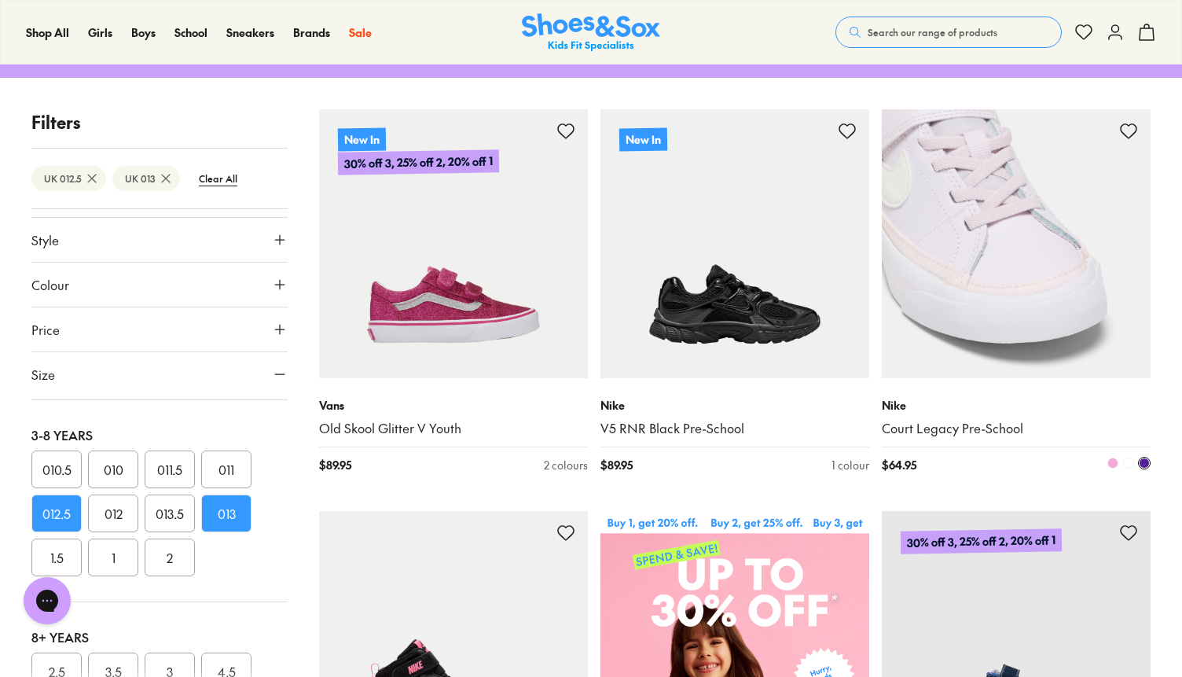
click at [1131, 457] on span at bounding box center [1128, 462] width 11 height 11
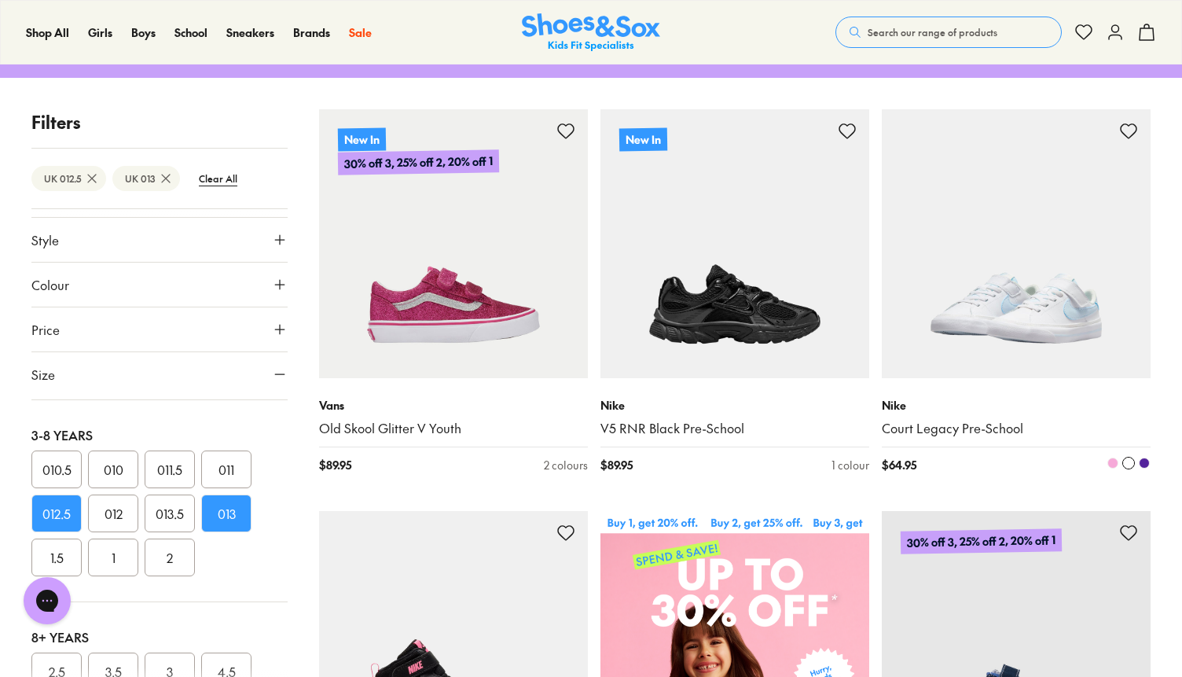
click at [1111, 457] on span at bounding box center [1112, 462] width 11 height 11
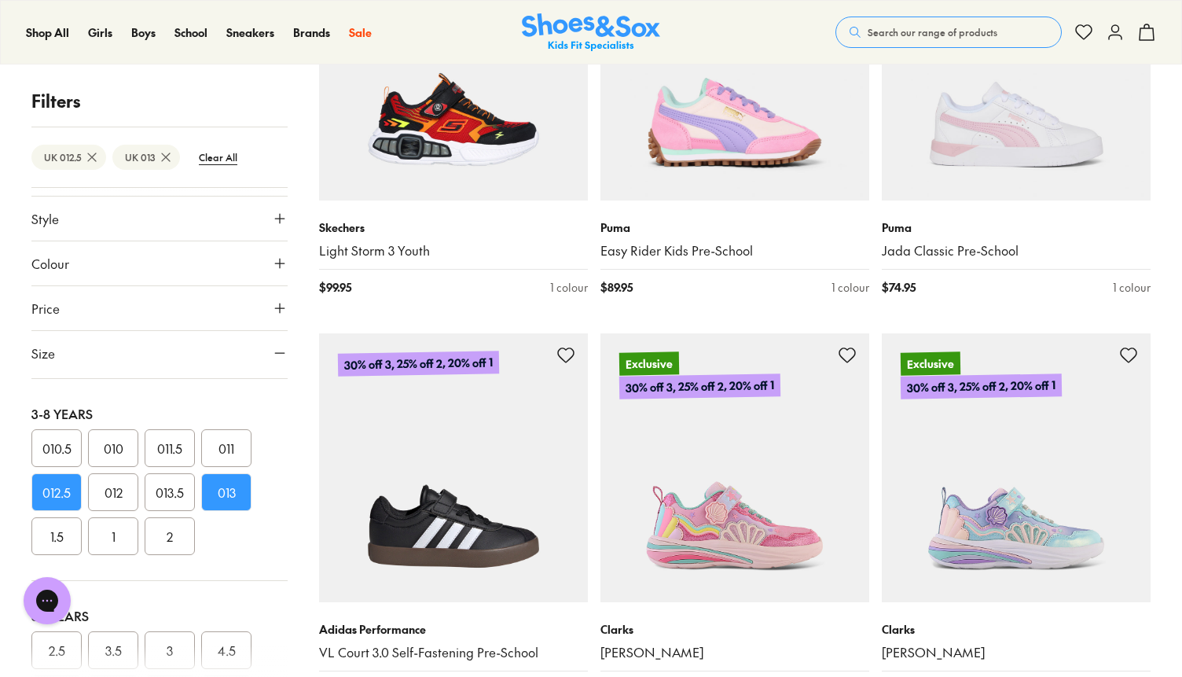
scroll to position [3095, 0]
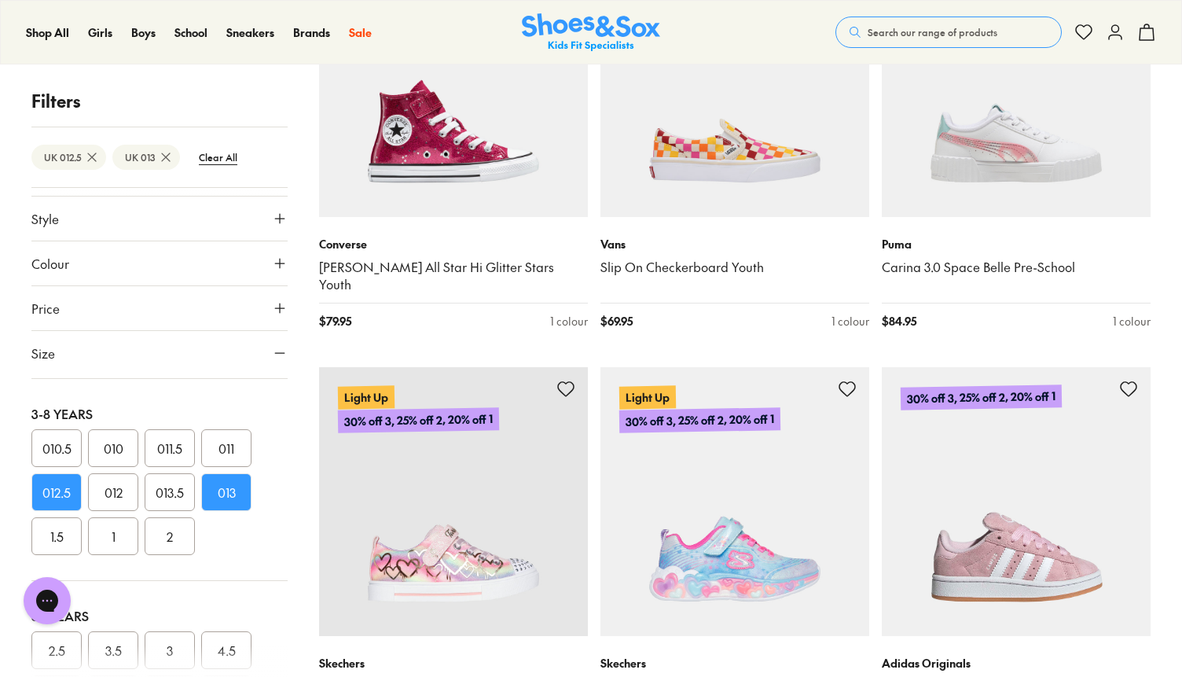
scroll to position [8224, 0]
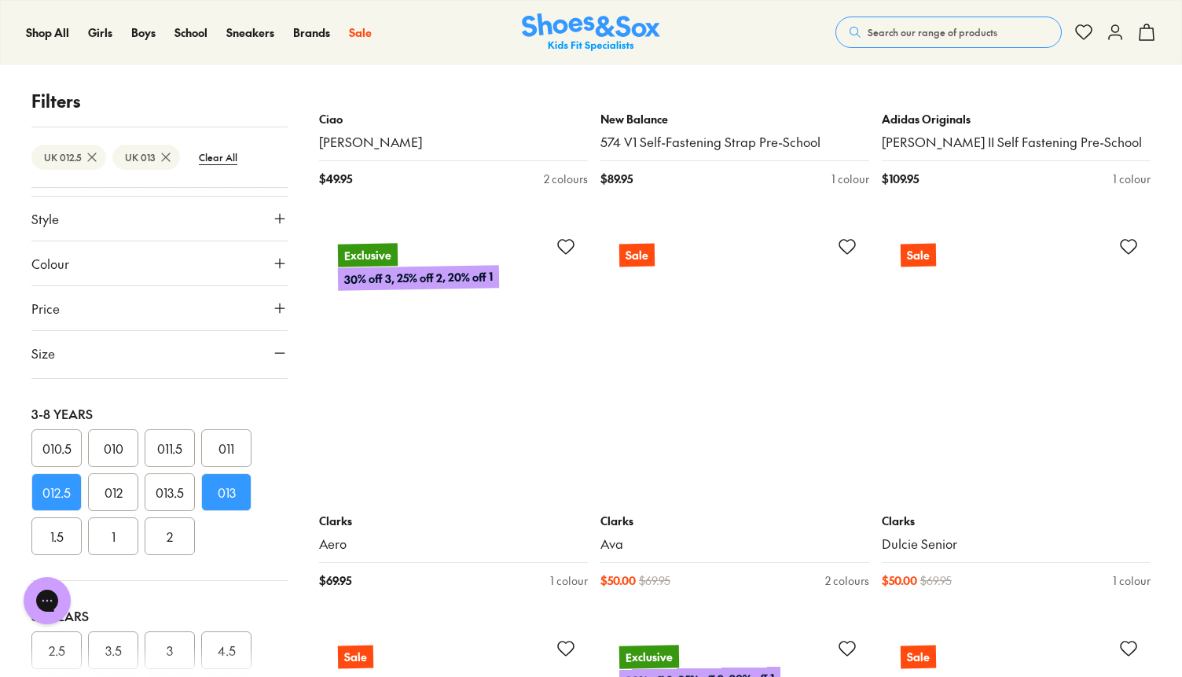
scroll to position [11820, 0]
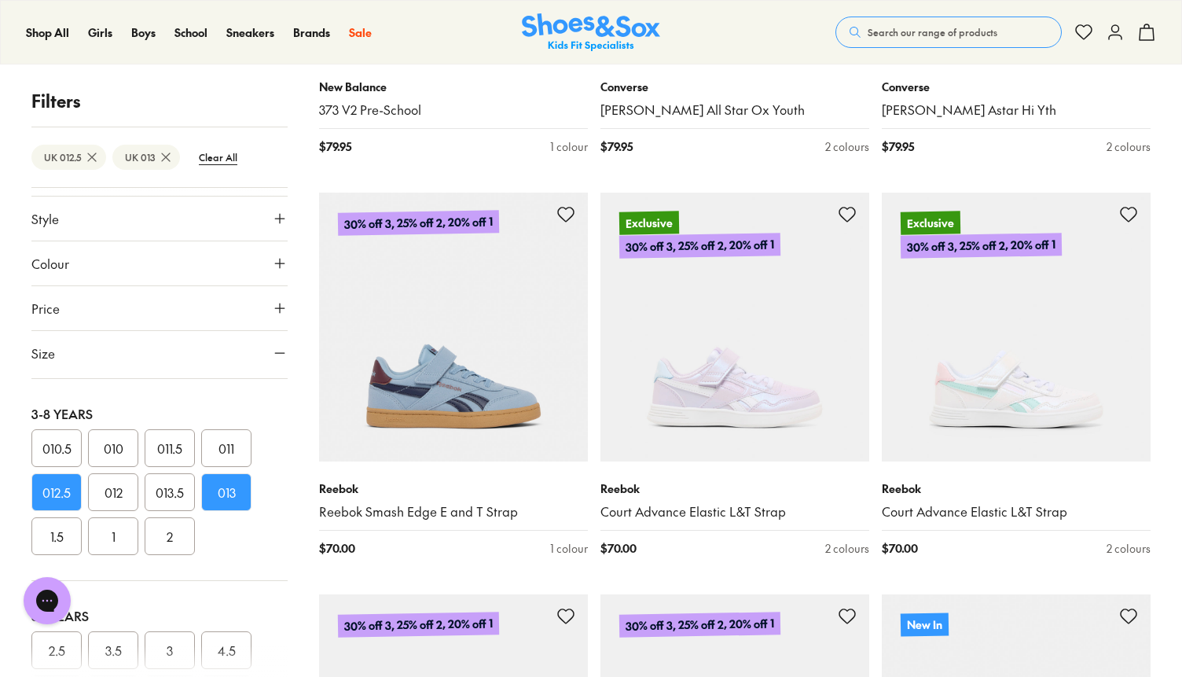
scroll to position [16303, 0]
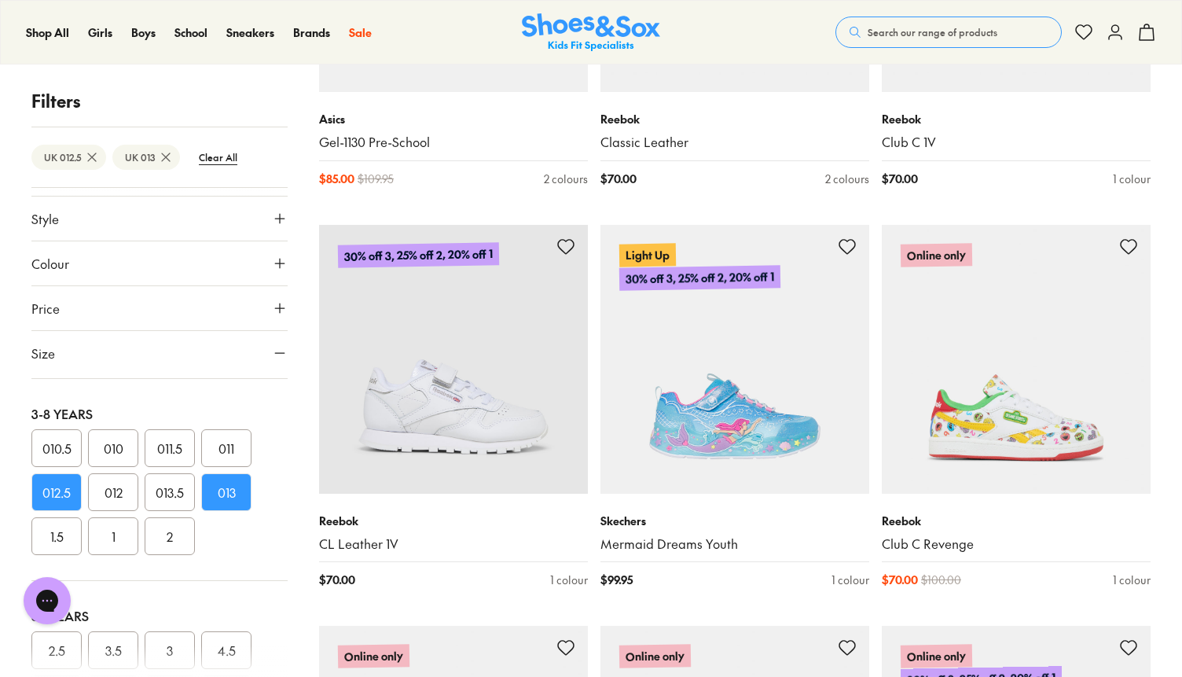
scroll to position [19105, 0]
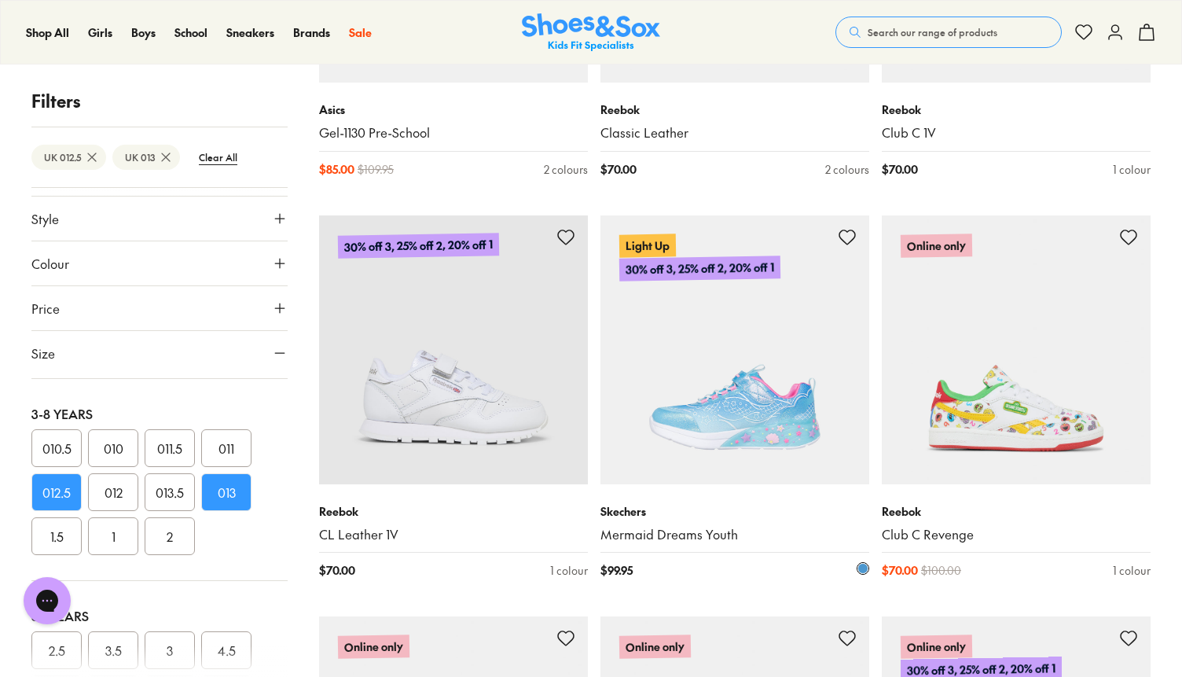
click at [745, 244] on img at bounding box center [734, 349] width 269 height 269
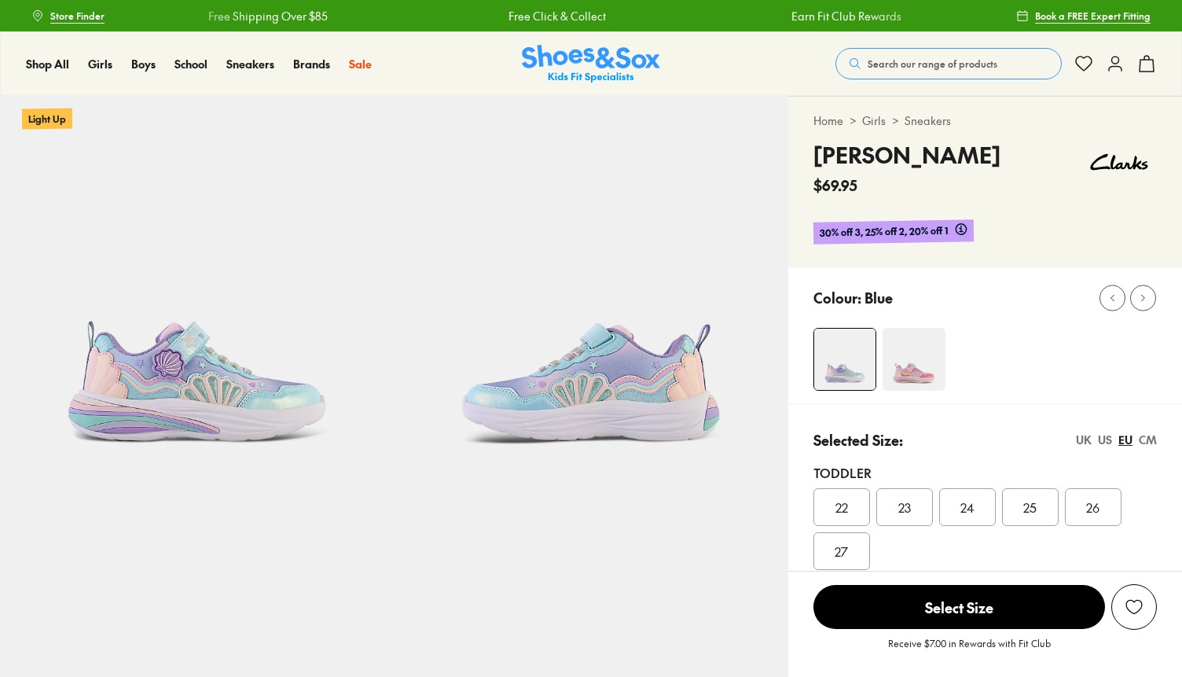
select select "*"
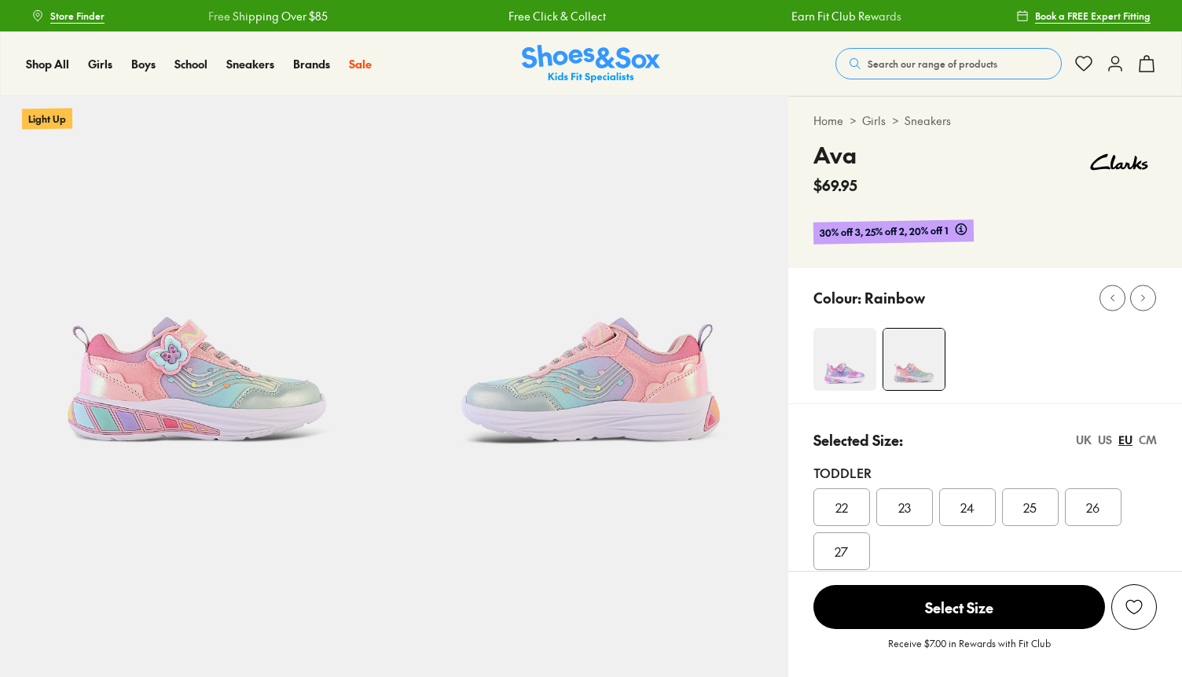
select select "*"
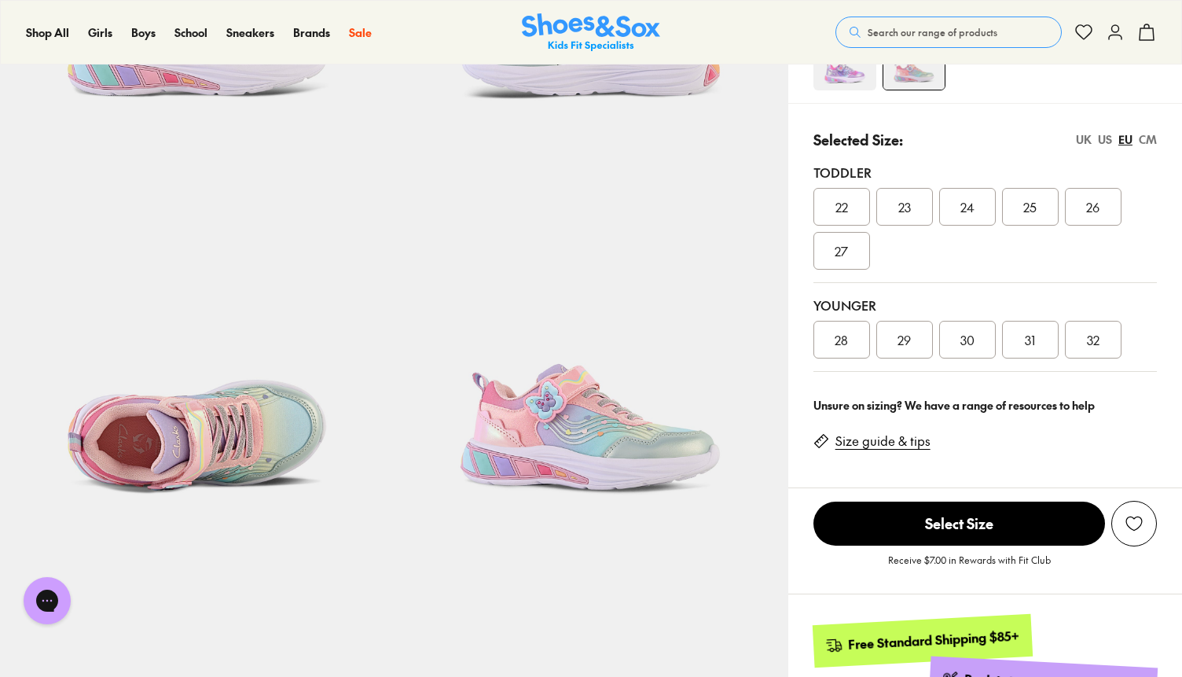
scroll to position [327, 0]
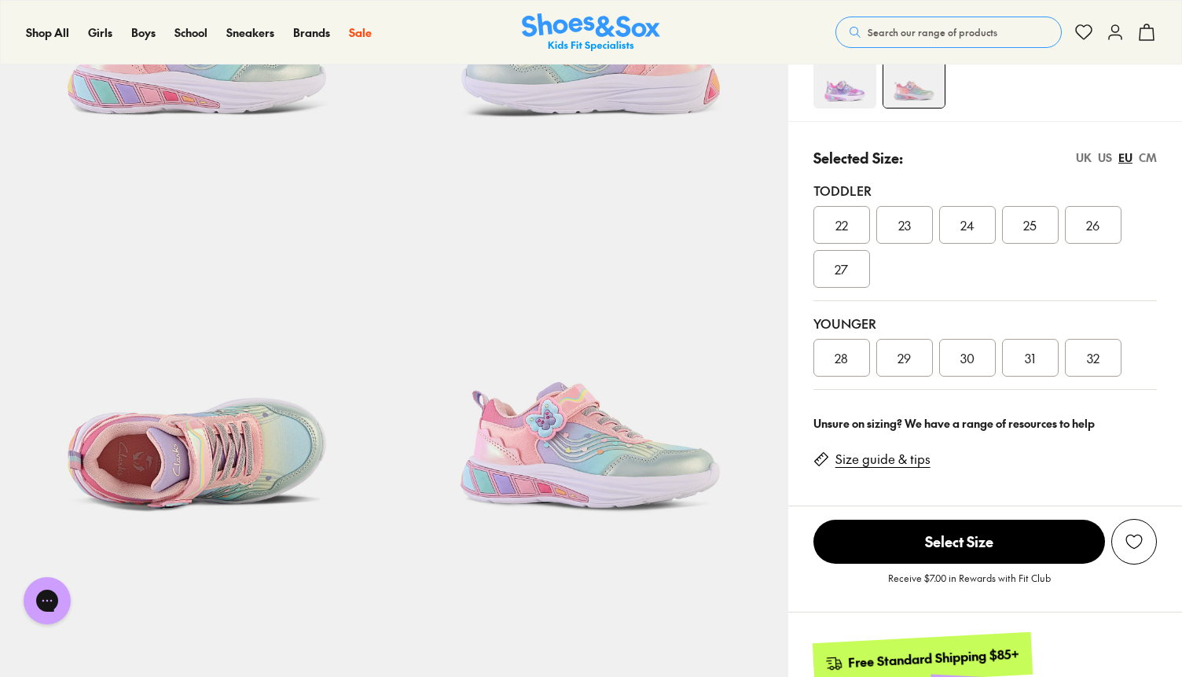
click at [1143, 158] on div "CM" at bounding box center [1148, 157] width 18 height 17
click at [1030, 360] on span "19" at bounding box center [1030, 357] width 11 height 19
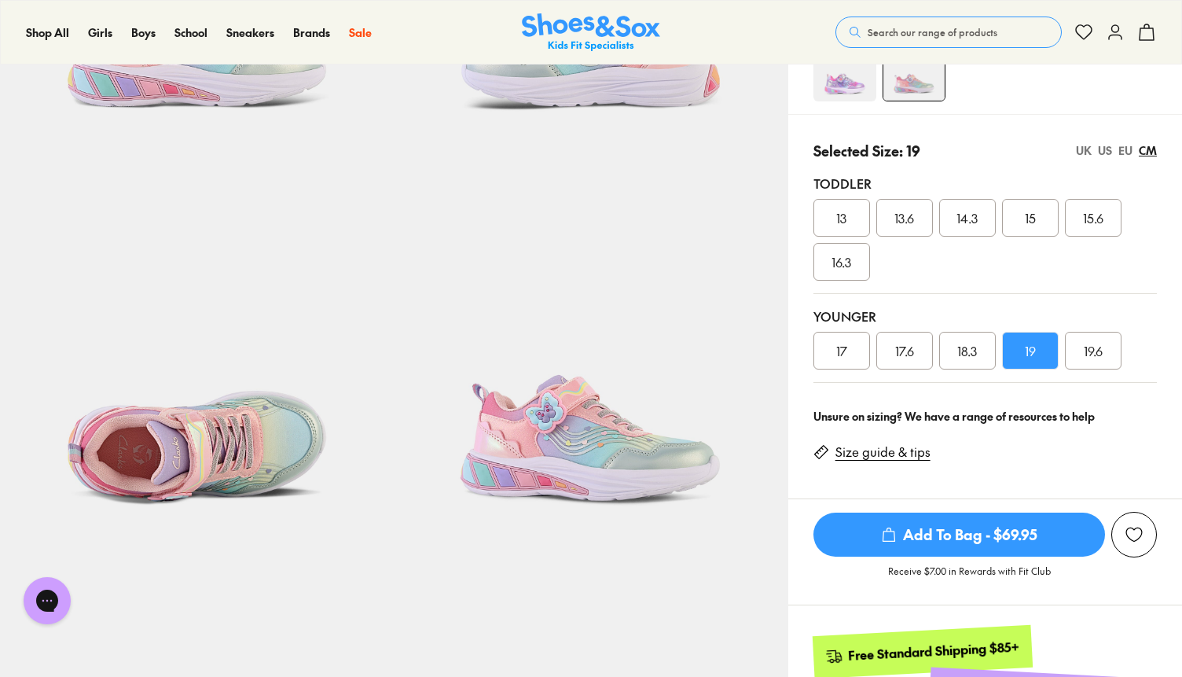
scroll to position [337, 0]
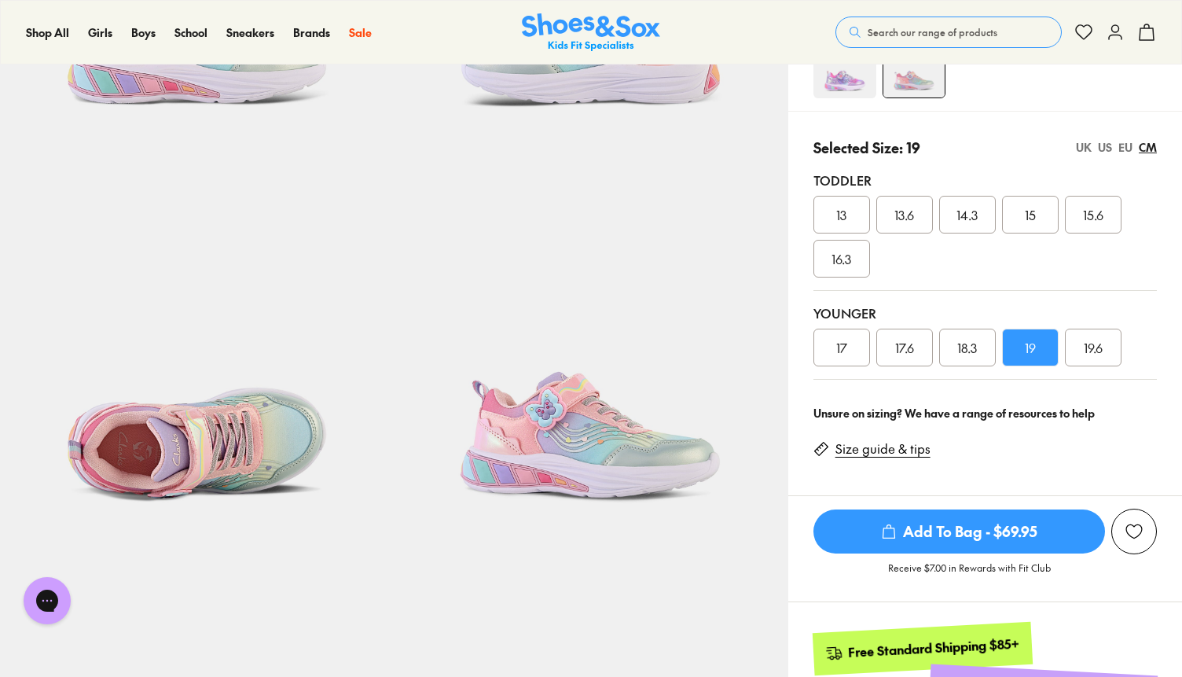
click at [1111, 147] on div "US" at bounding box center [1105, 147] width 14 height 17
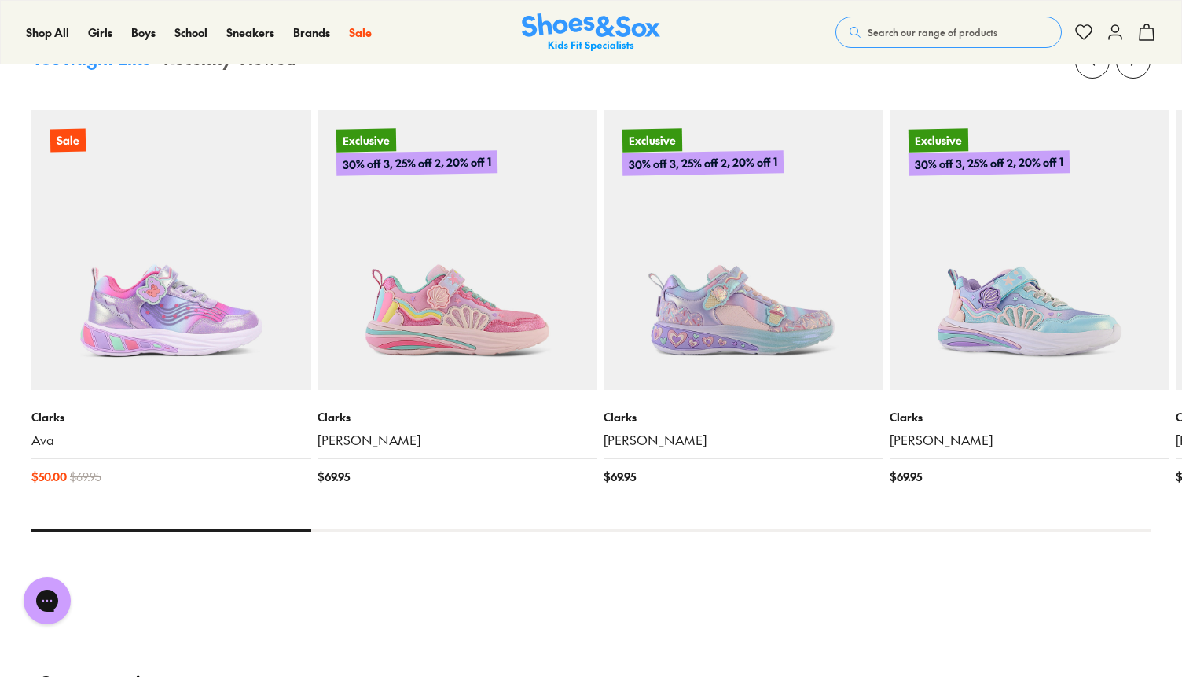
scroll to position [1694, 0]
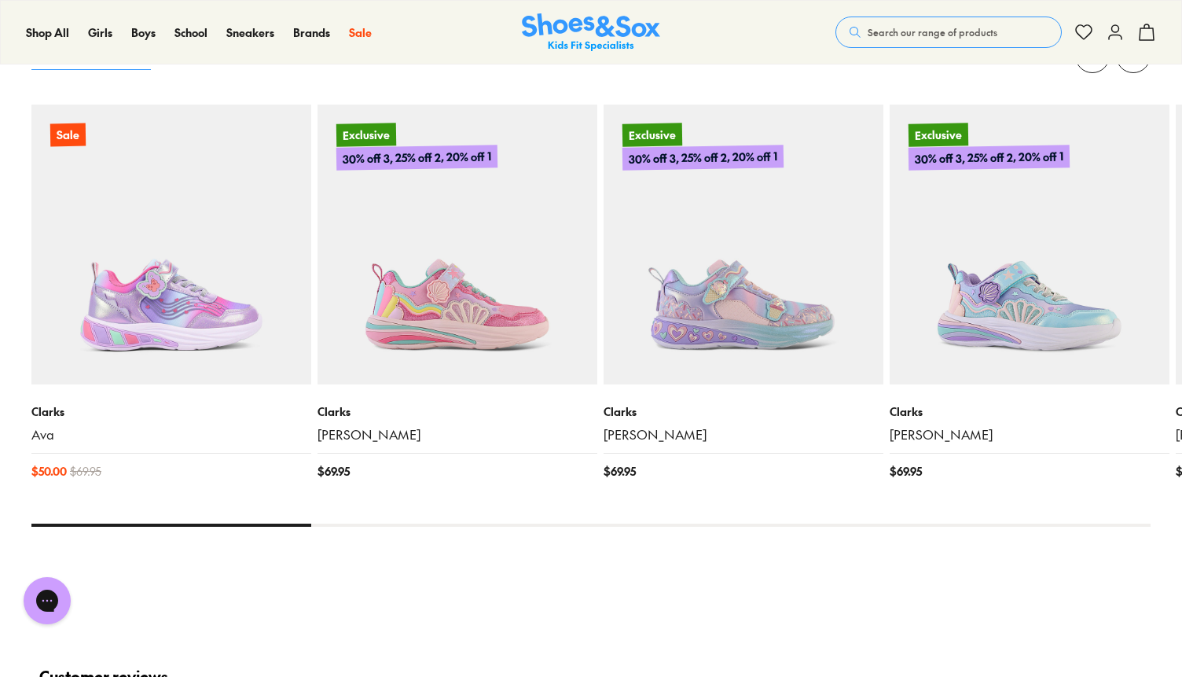
click at [992, 303] on img at bounding box center [1029, 245] width 280 height 280
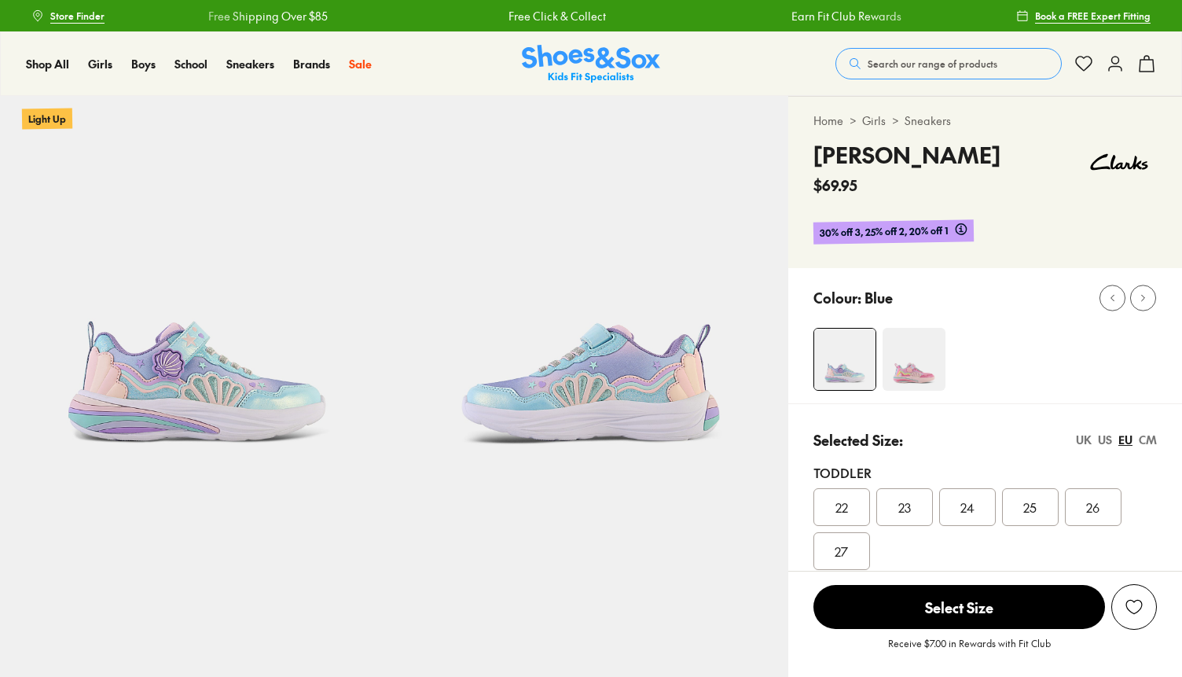
select select "*"
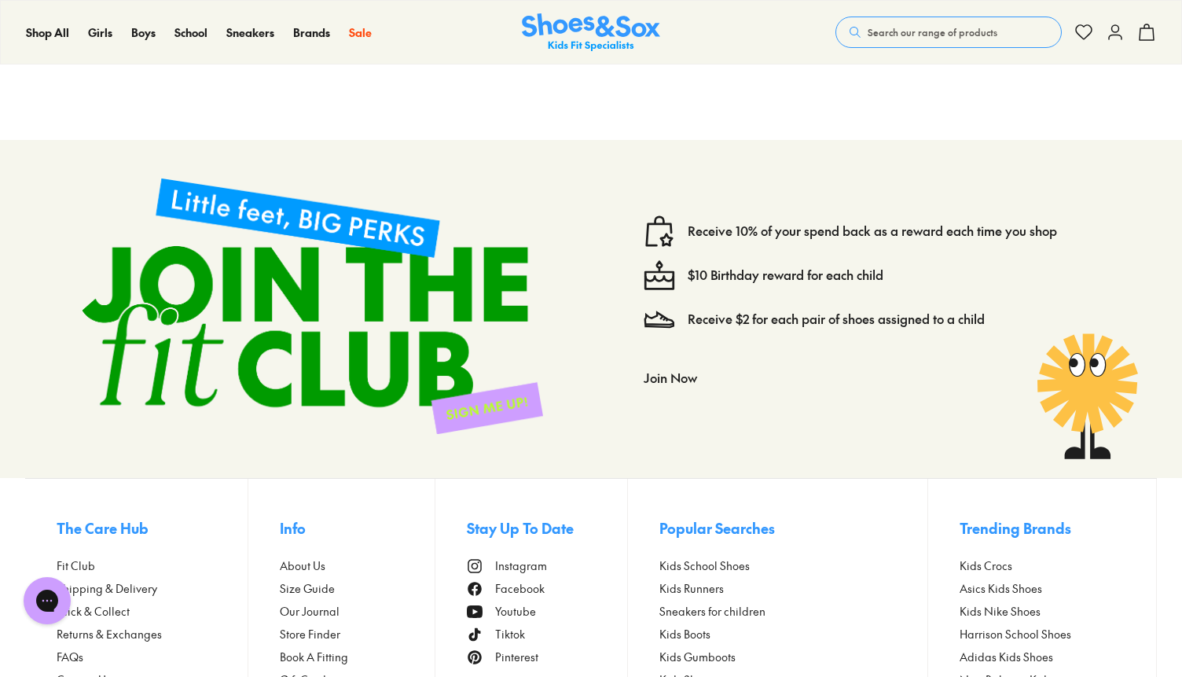
scroll to position [2814, 0]
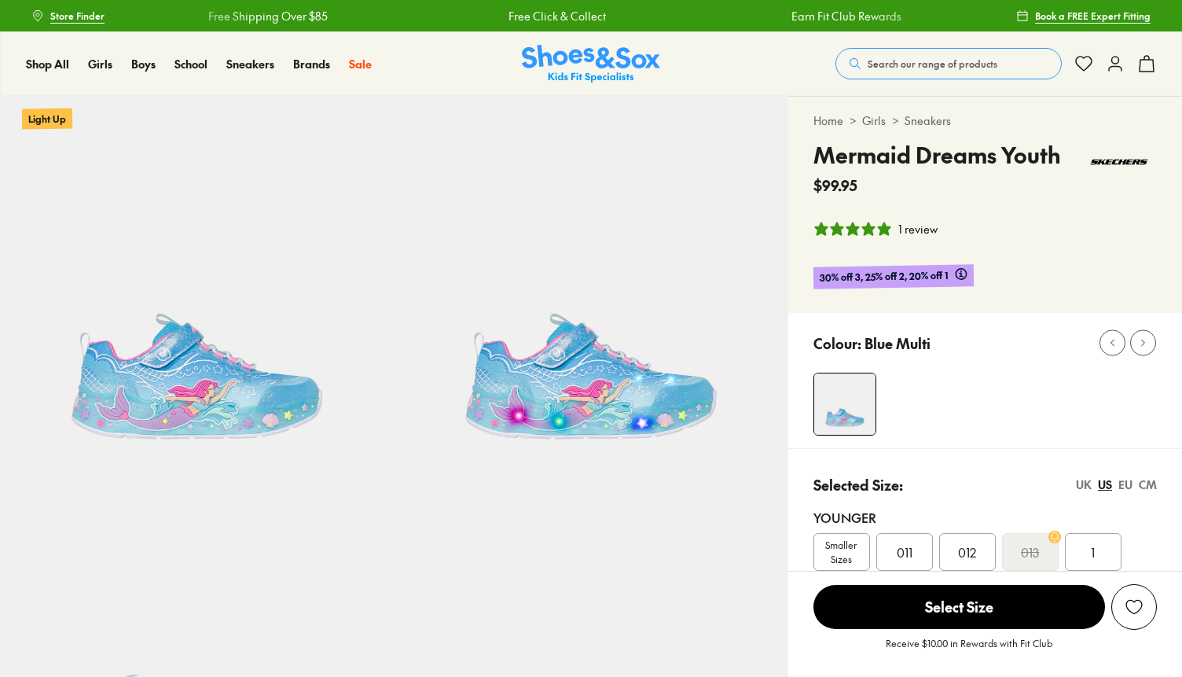
select select "*"
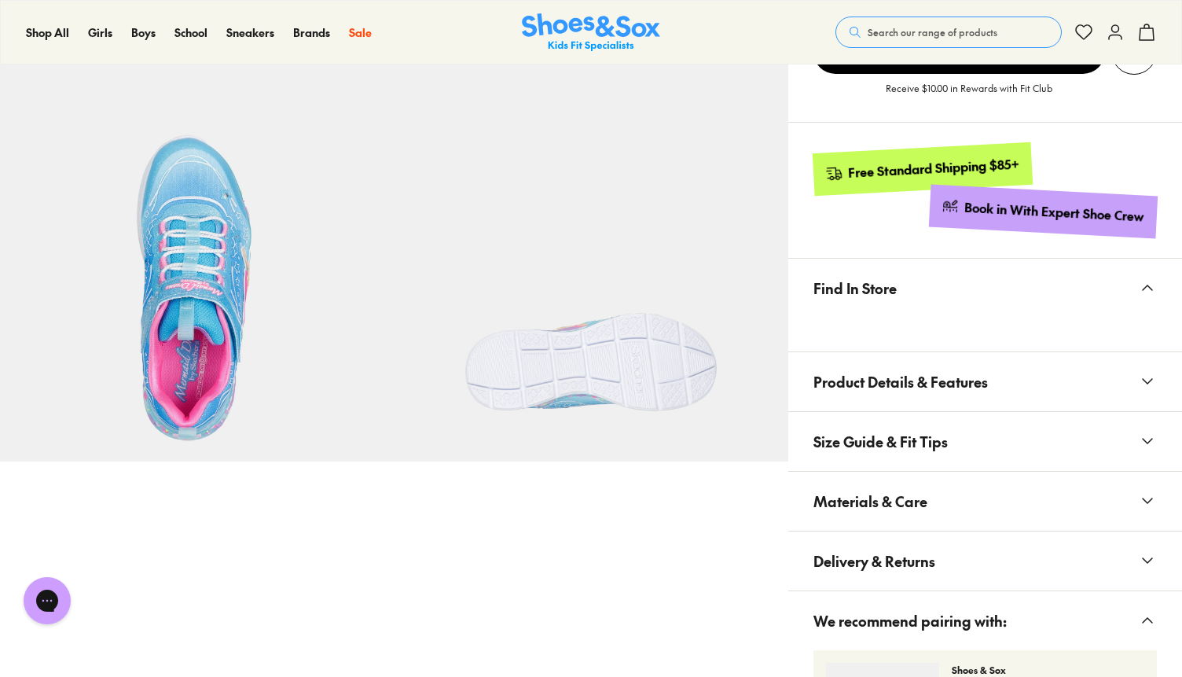
scroll to position [864, 0]
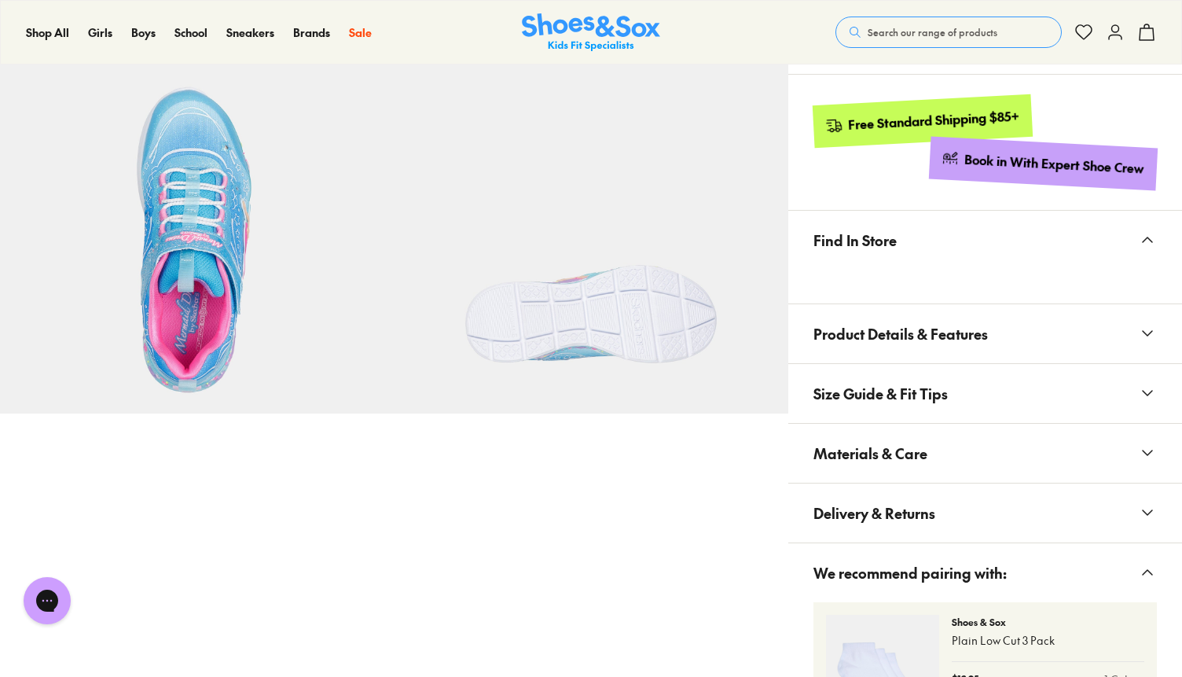
click at [877, 341] on span "Product Details & Features" at bounding box center [900, 333] width 174 height 46
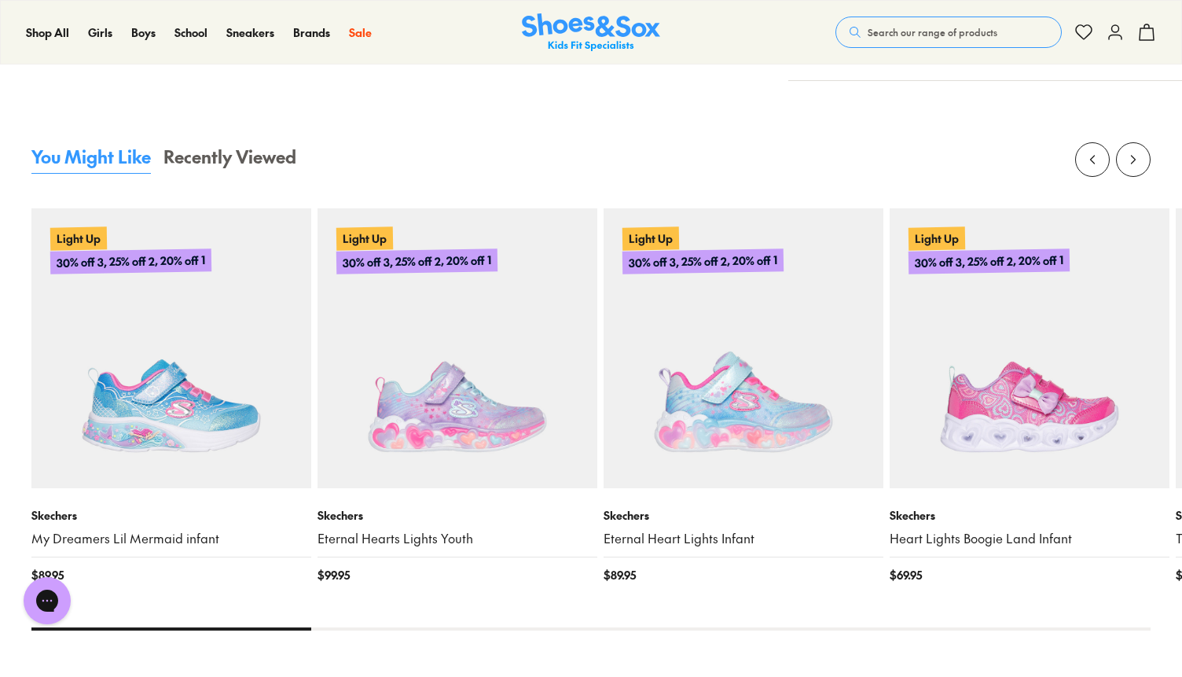
scroll to position [2080, 0]
click at [1136, 156] on icon at bounding box center [1133, 160] width 16 height 16
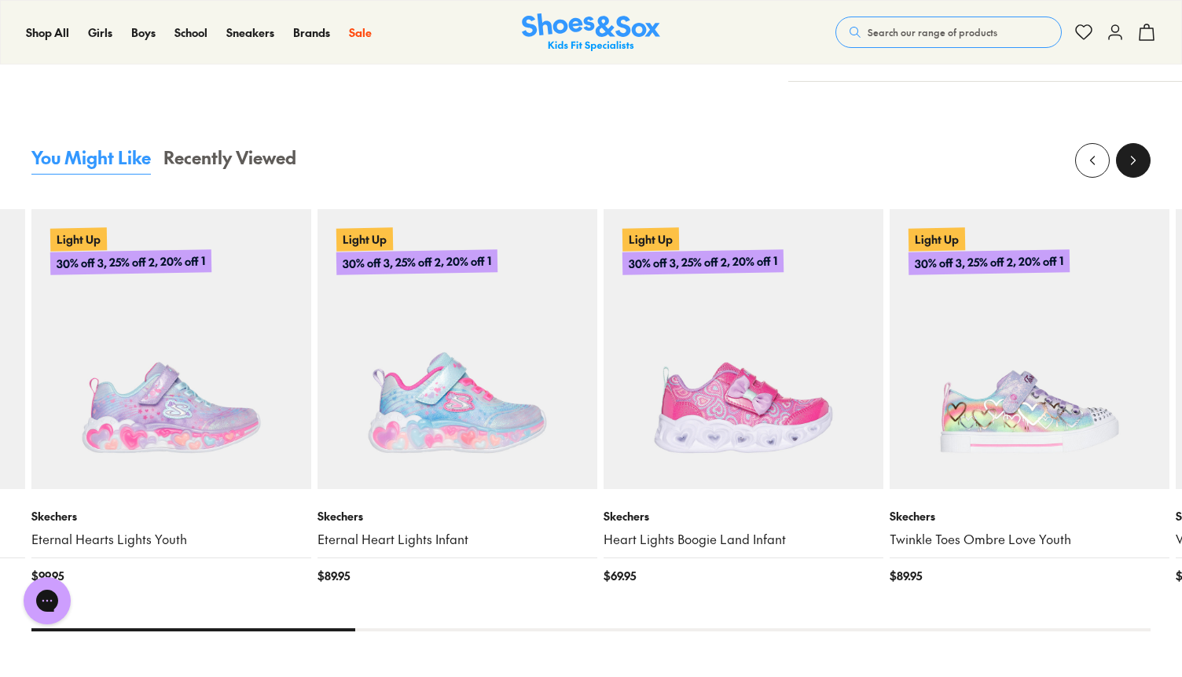
click at [1136, 156] on icon at bounding box center [1133, 160] width 16 height 16
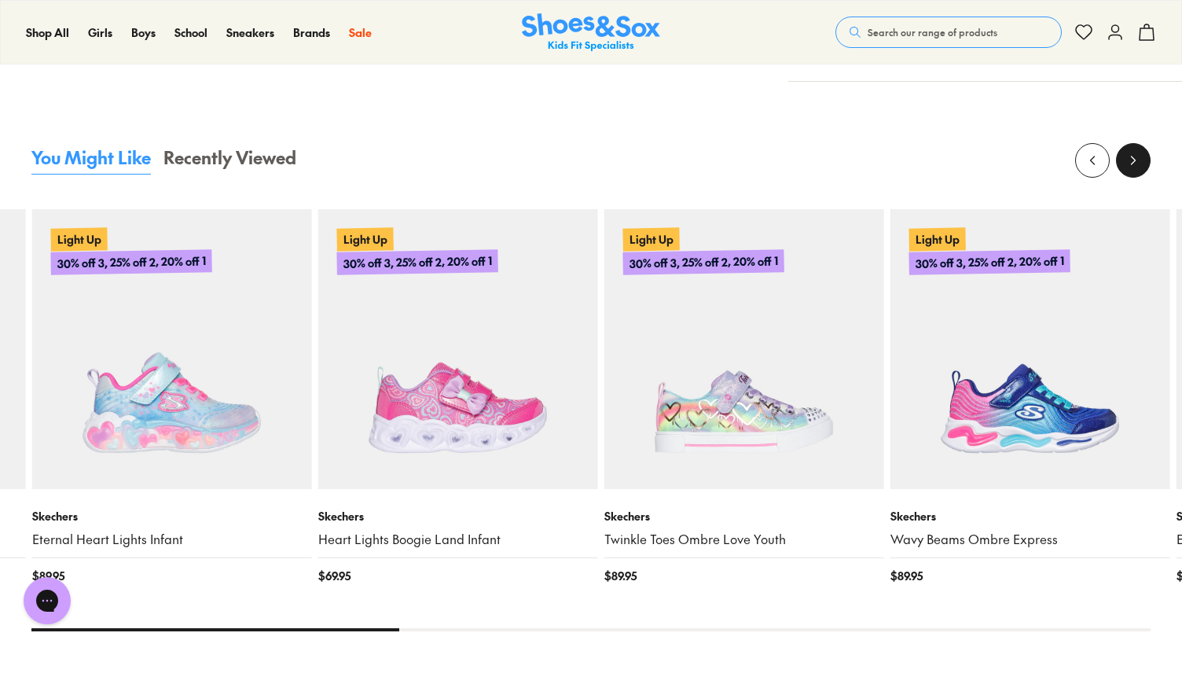
click at [1136, 156] on icon at bounding box center [1133, 160] width 16 height 16
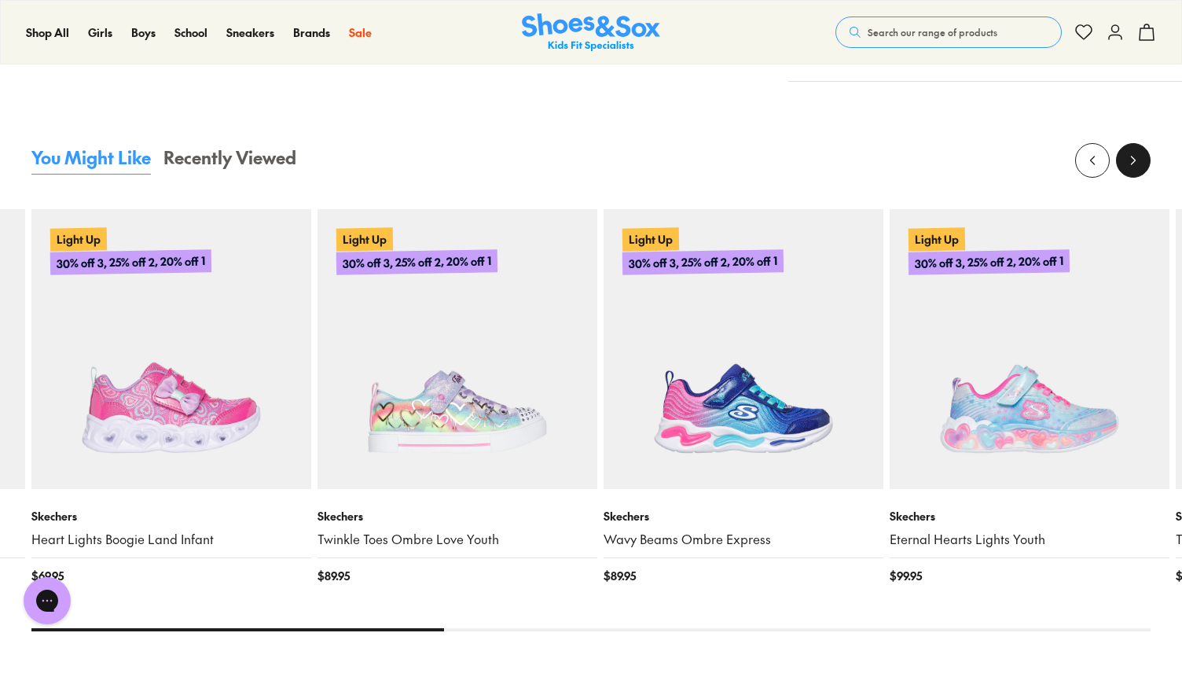
click at [1136, 156] on icon at bounding box center [1133, 160] width 16 height 16
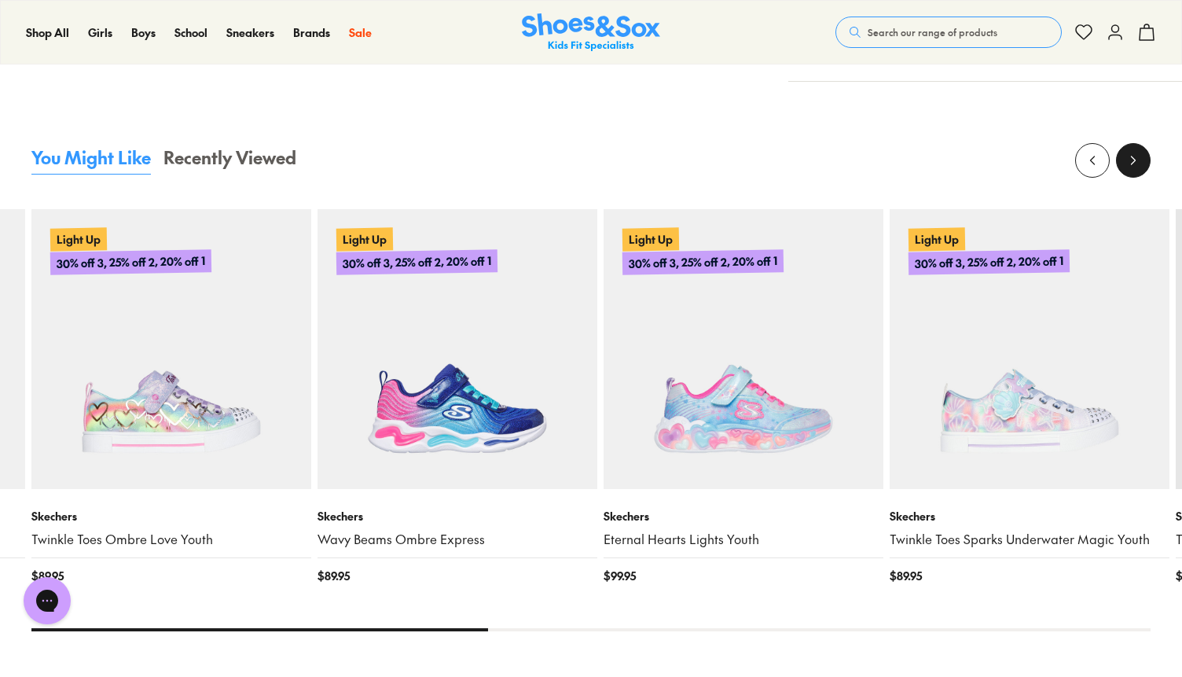
click at [1137, 163] on icon at bounding box center [1133, 160] width 16 height 16
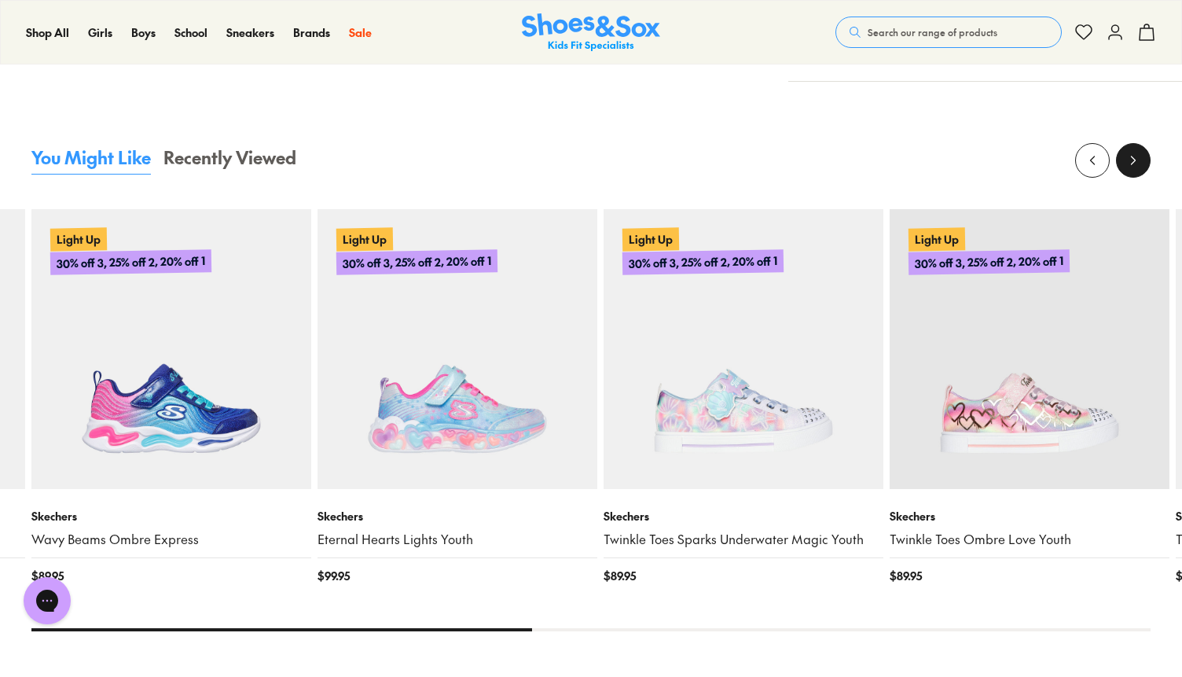
click at [1137, 163] on icon at bounding box center [1133, 160] width 16 height 16
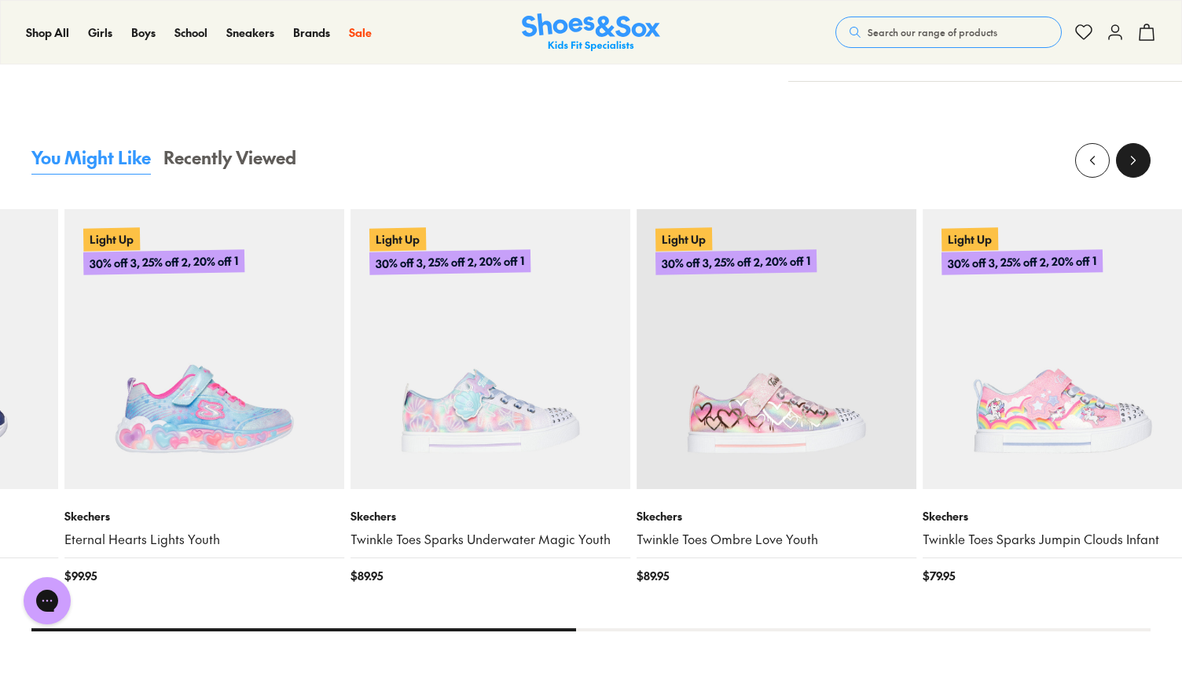
click at [1137, 163] on icon at bounding box center [1133, 160] width 16 height 16
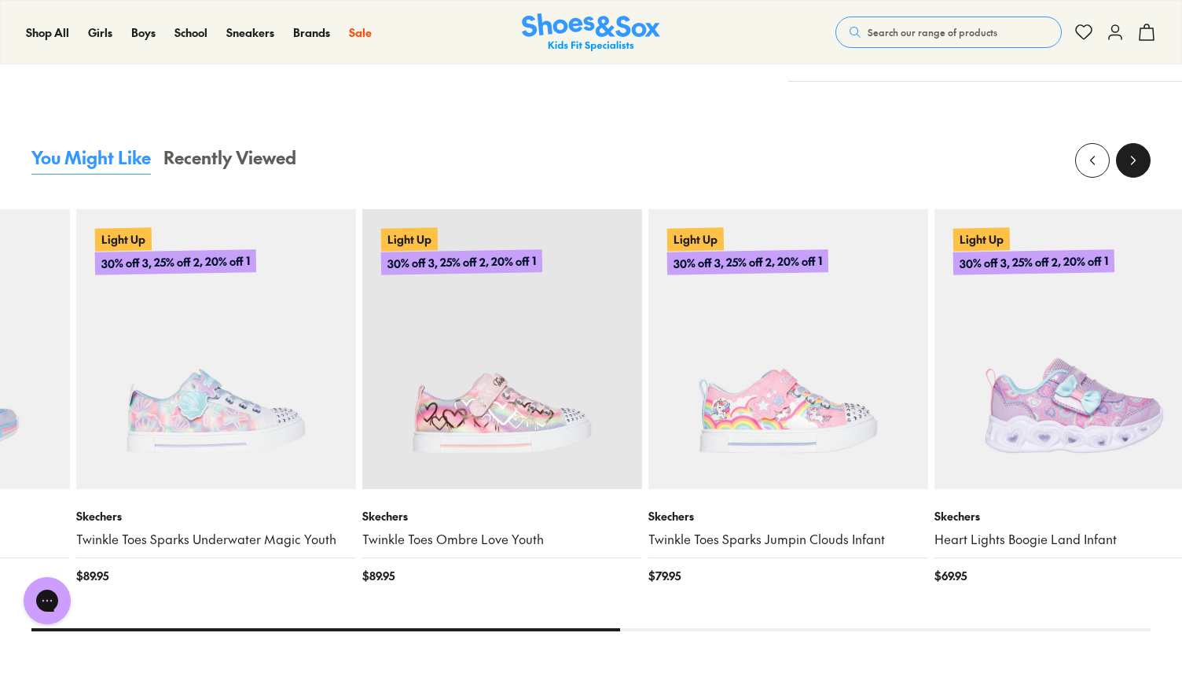
click at [1137, 163] on icon at bounding box center [1133, 160] width 16 height 16
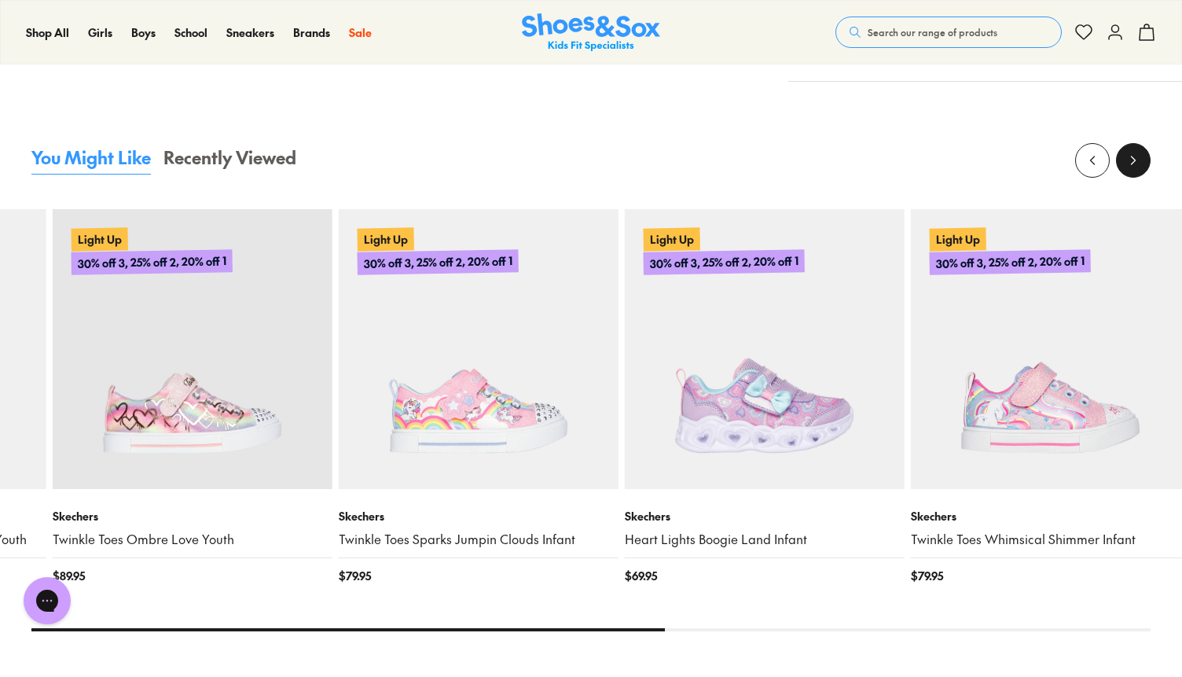
click at [1137, 163] on icon at bounding box center [1133, 160] width 16 height 16
